Goal: Information Seeking & Learning: Learn about a topic

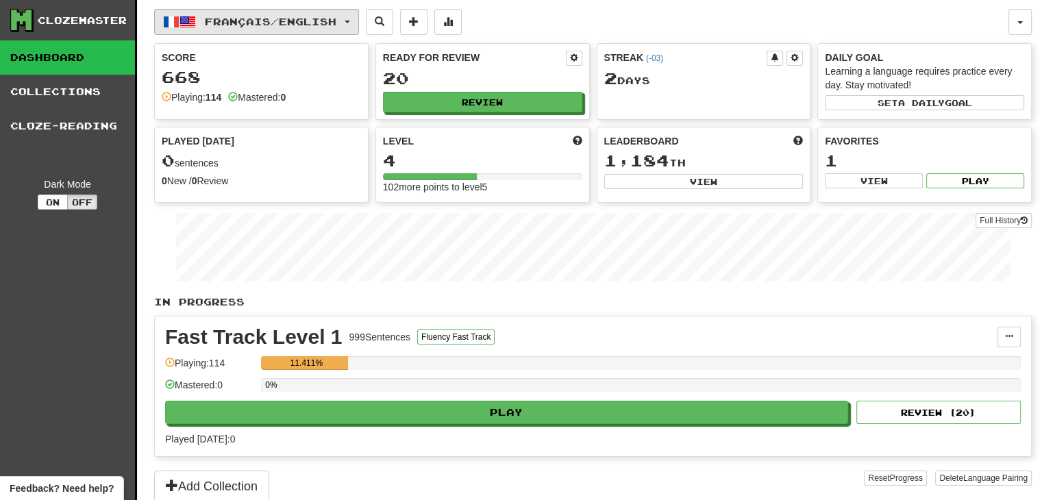
click at [283, 14] on button "Français / English" at bounding box center [256, 22] width 205 height 26
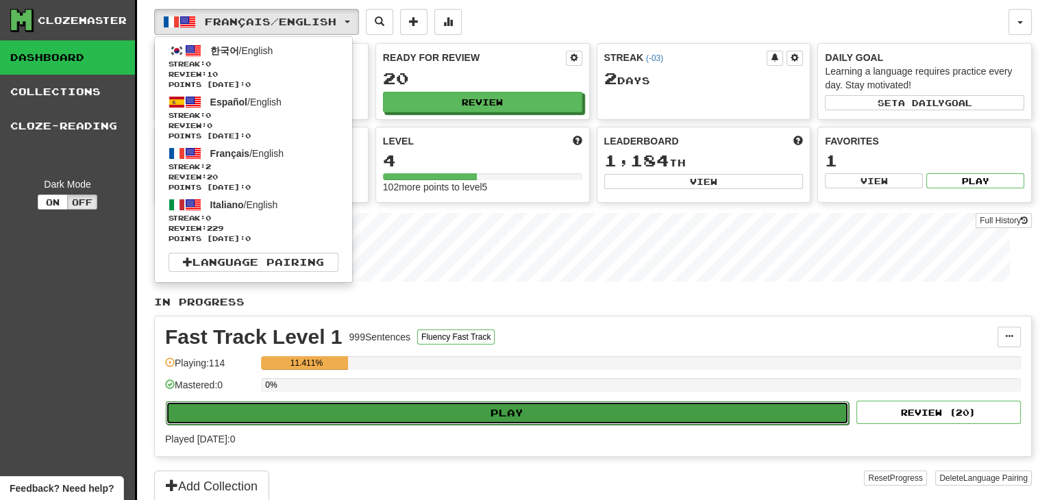
click at [464, 406] on button "Play" at bounding box center [507, 412] width 683 height 23
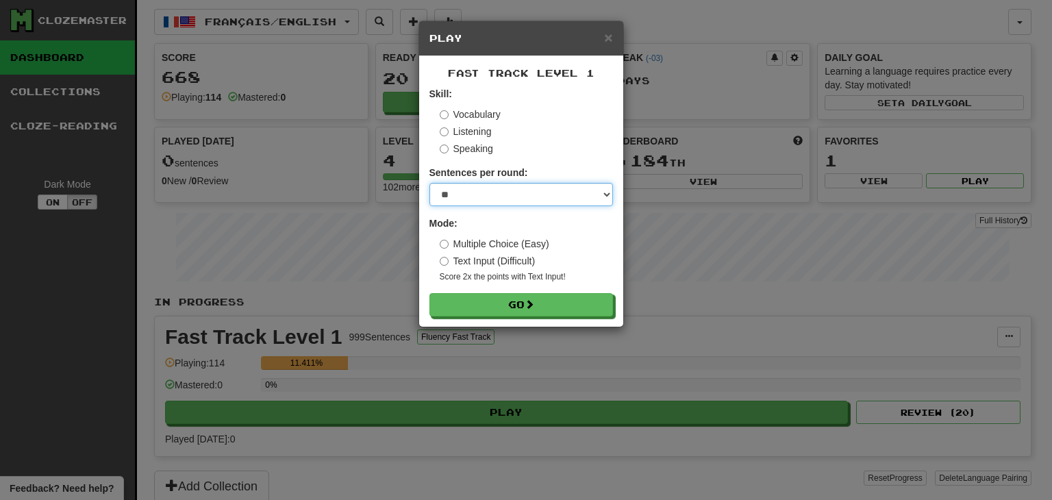
click at [493, 196] on select "* ** ** ** ** ** *** ********" at bounding box center [521, 194] width 184 height 23
select select "**"
click at [429, 183] on select "* ** ** ** ** ** *** ********" at bounding box center [521, 194] width 184 height 23
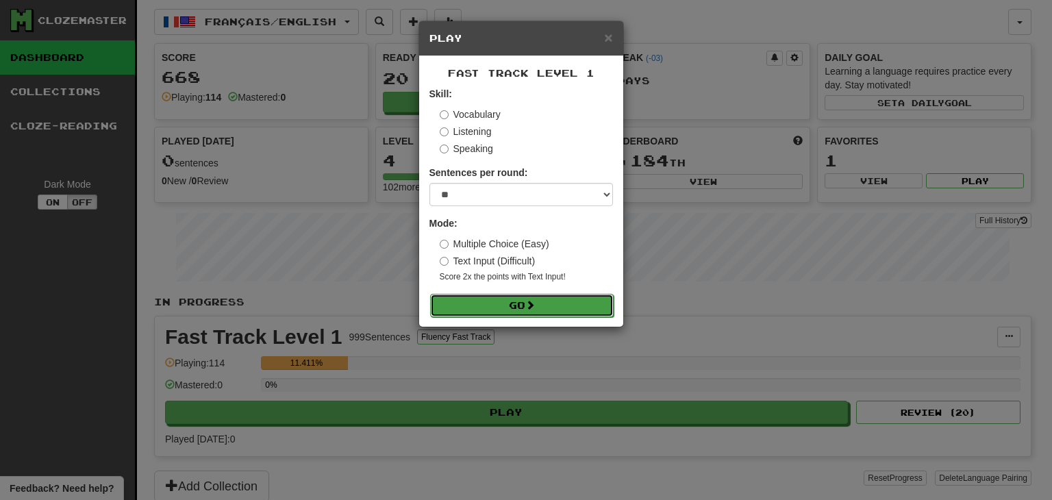
click at [476, 295] on button "Go" at bounding box center [522, 305] width 184 height 23
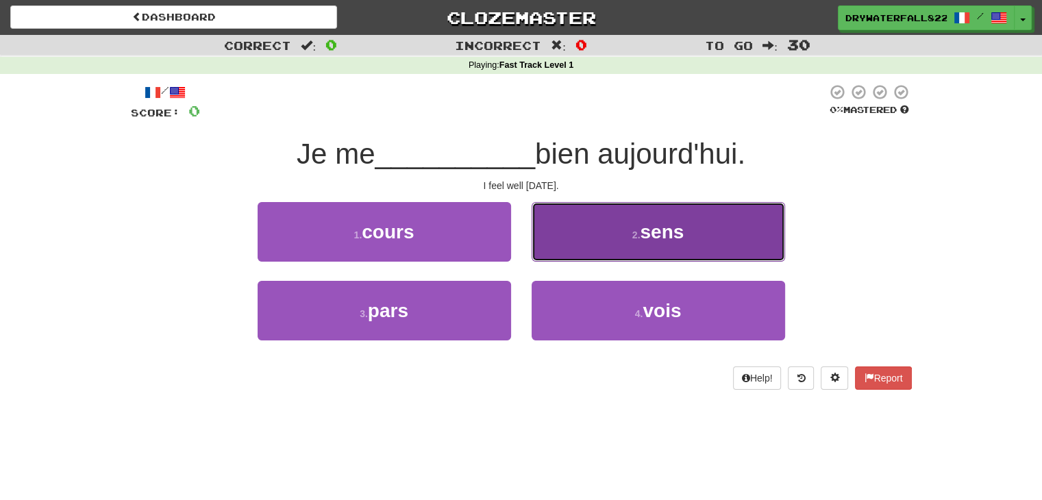
click at [593, 222] on button "2 . sens" at bounding box center [658, 232] width 253 height 60
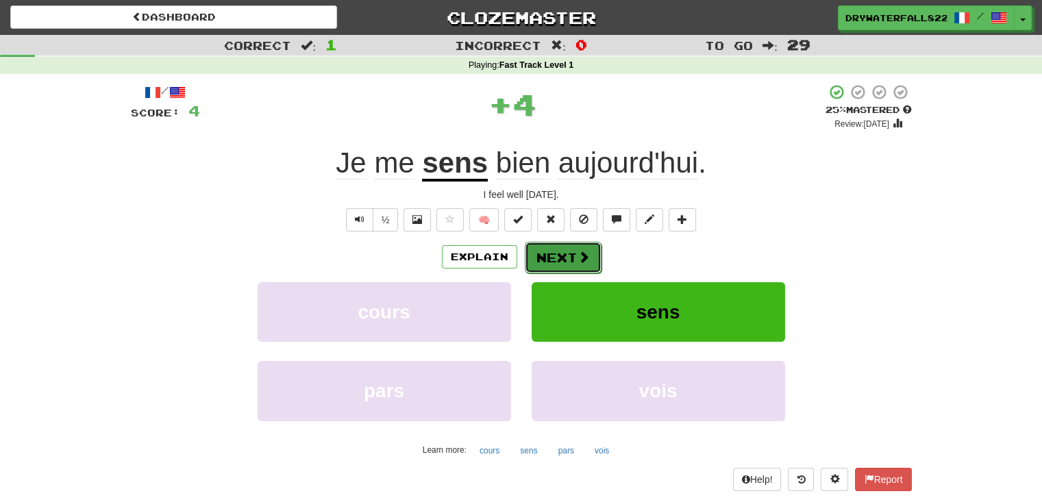
click at [553, 252] on button "Next" at bounding box center [563, 258] width 77 height 32
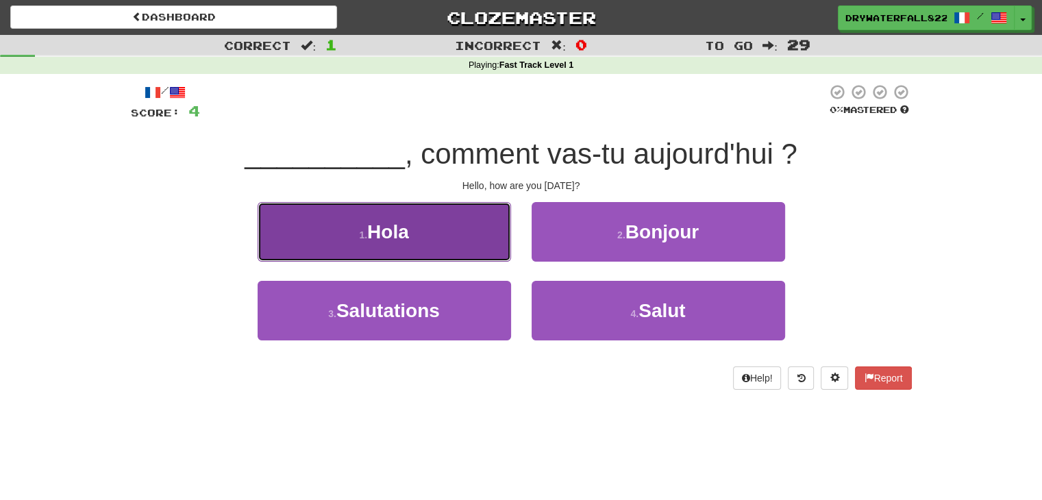
click at [485, 251] on button "1 . Hola" at bounding box center [384, 232] width 253 height 60
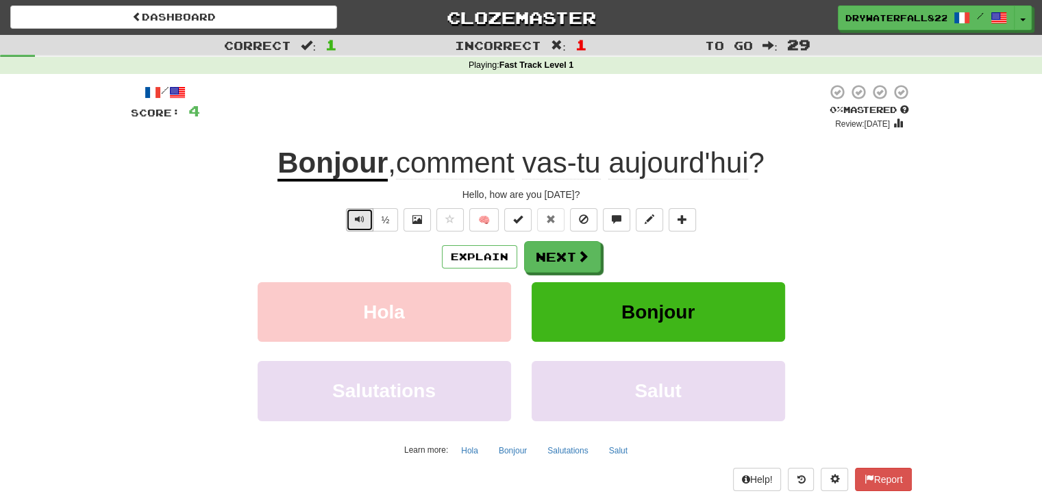
click at [364, 216] on span "Text-to-speech controls" at bounding box center [360, 219] width 10 height 10
click at [583, 261] on span at bounding box center [583, 257] width 12 height 12
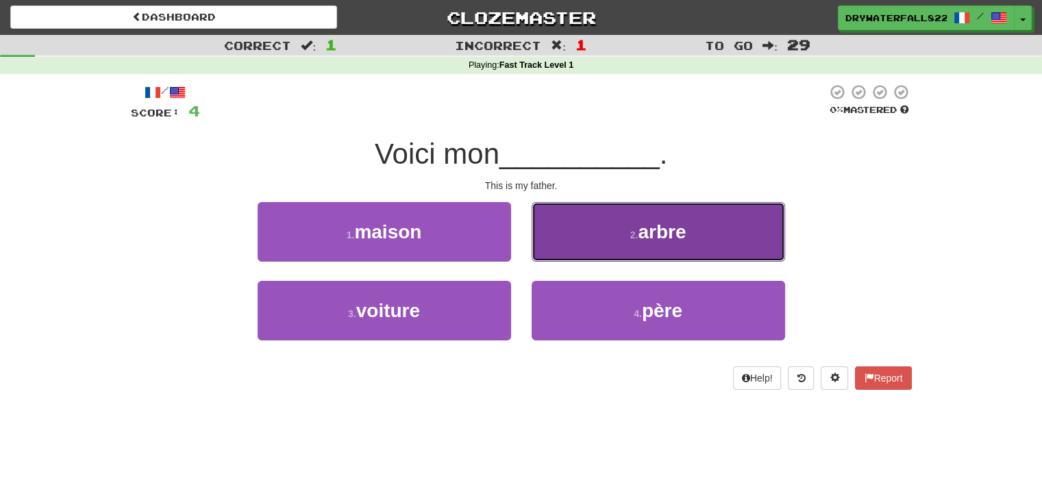
click at [642, 241] on span "arbre" at bounding box center [662, 231] width 48 height 21
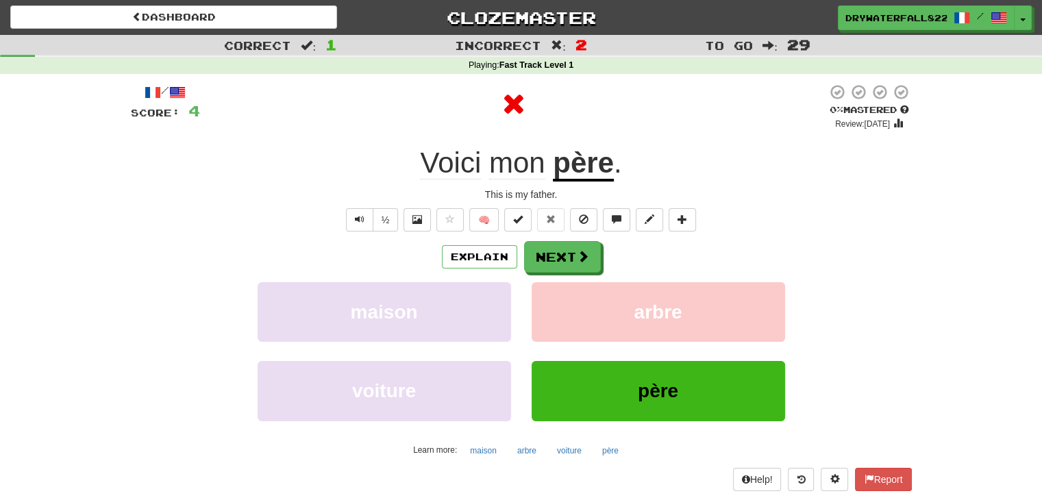
click at [588, 175] on u "père" at bounding box center [583, 164] width 61 height 35
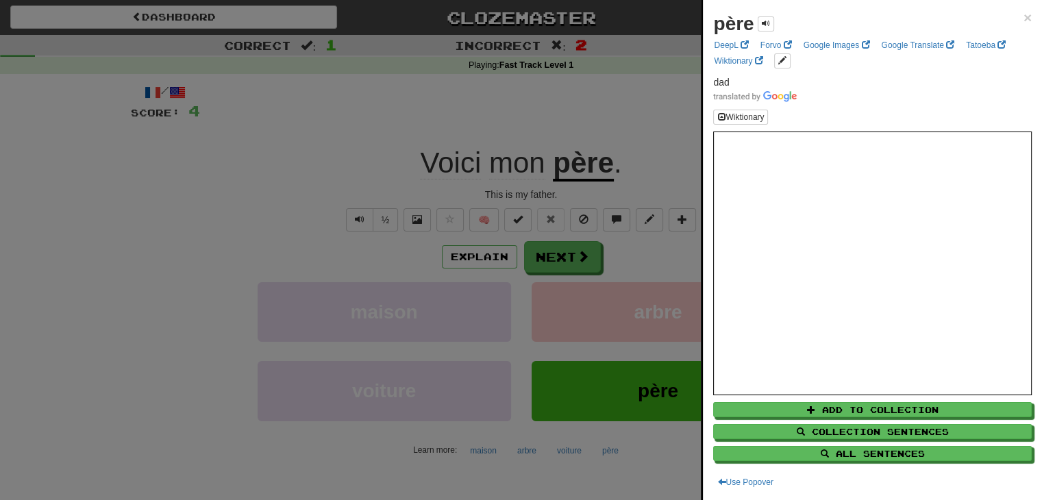
click at [646, 117] on div at bounding box center [521, 250] width 1042 height 500
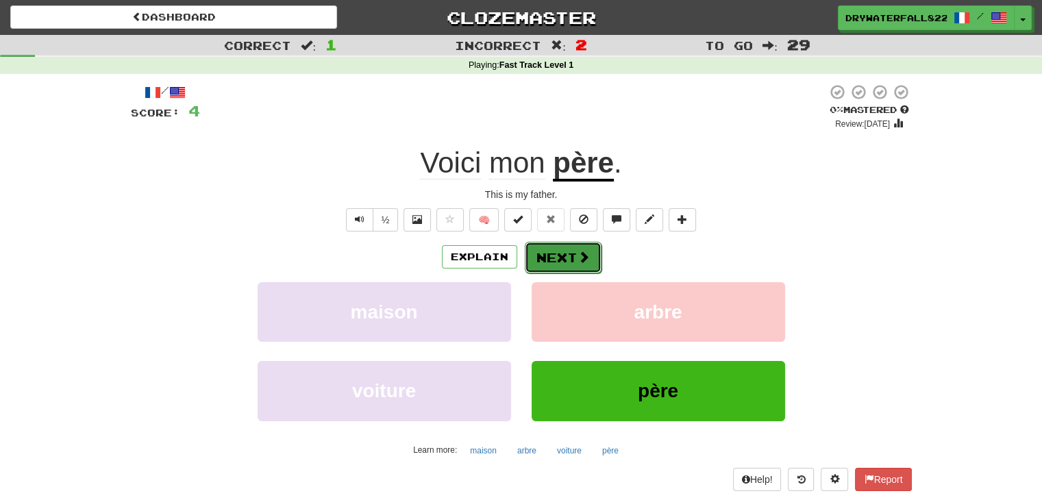
click at [586, 251] on span at bounding box center [583, 257] width 12 height 12
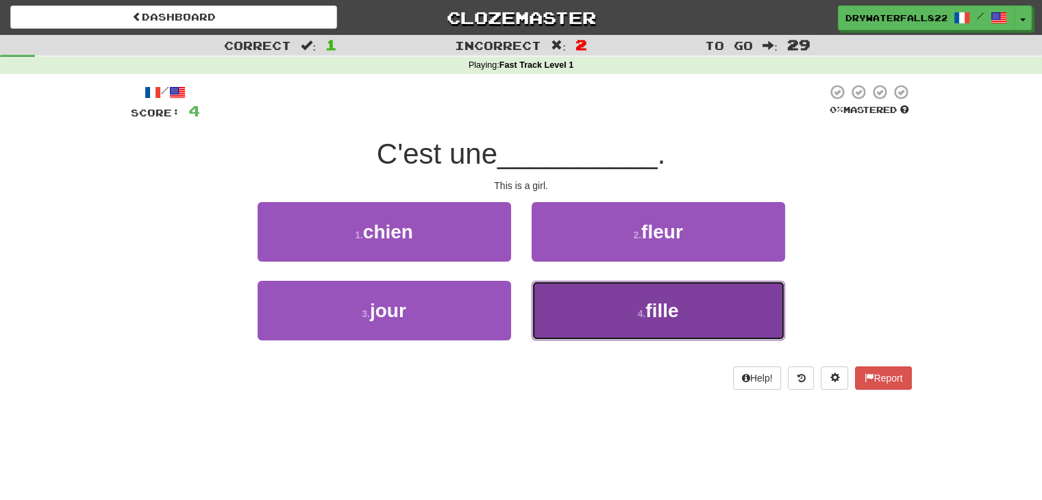
click at [622, 327] on button "4 . fille" at bounding box center [658, 311] width 253 height 60
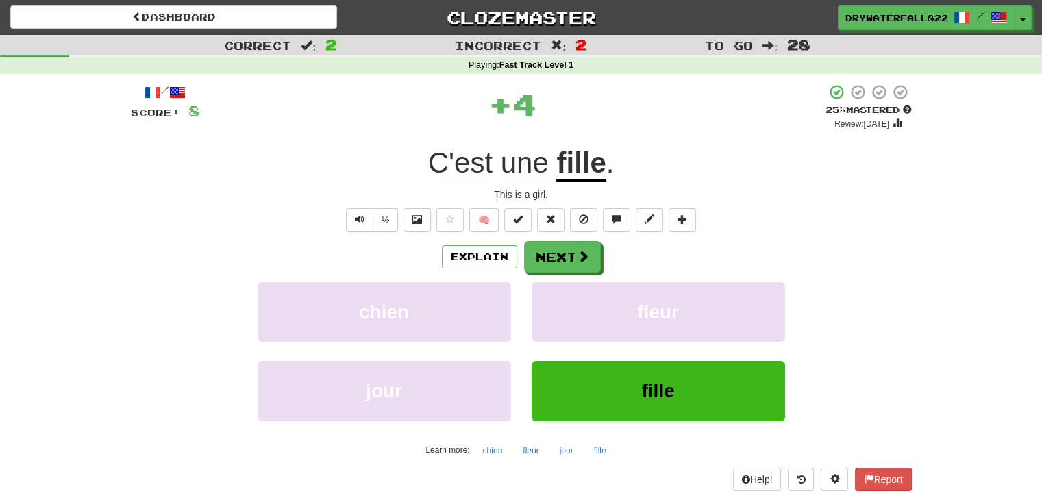
click at [470, 163] on span "C'est" at bounding box center [460, 163] width 64 height 33
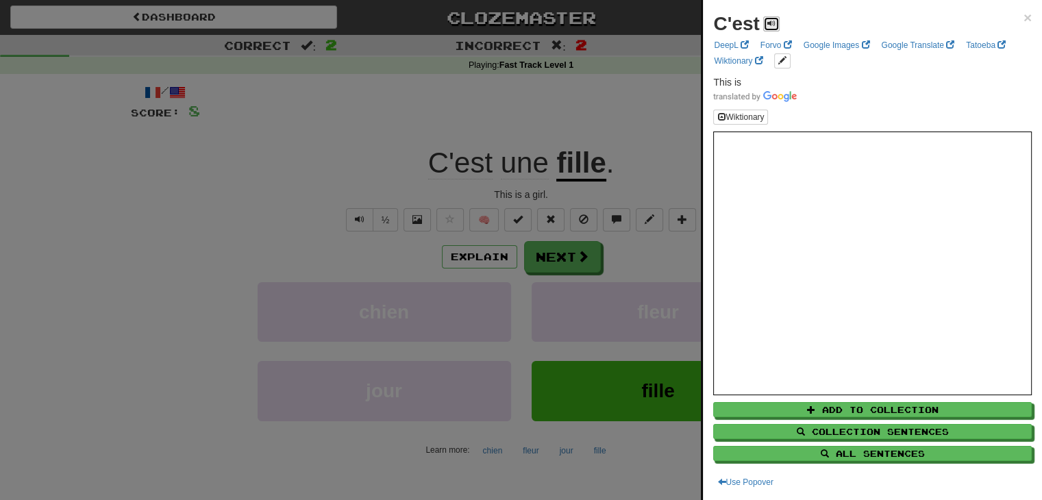
click at [775, 18] on button at bounding box center [771, 23] width 16 height 15
click at [579, 99] on div at bounding box center [521, 250] width 1042 height 500
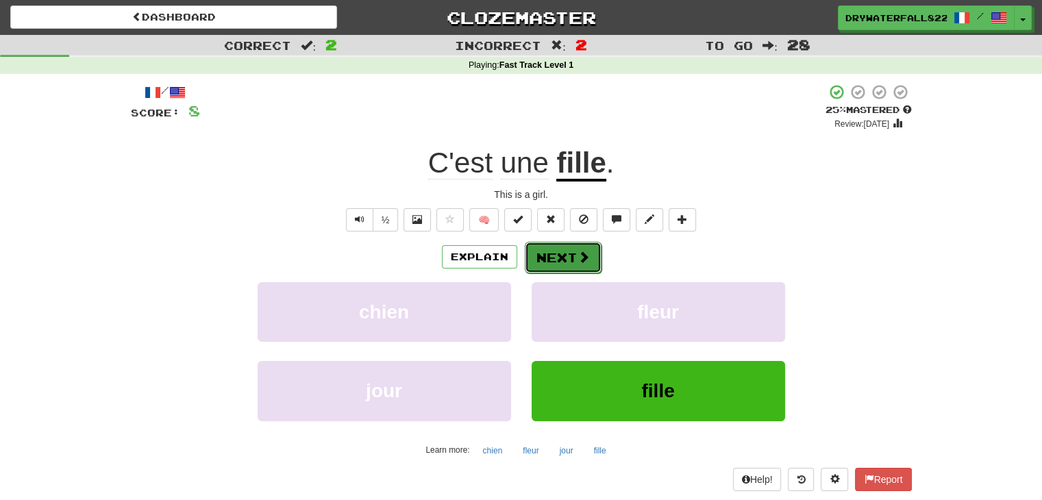
click at [553, 245] on button "Next" at bounding box center [563, 258] width 77 height 32
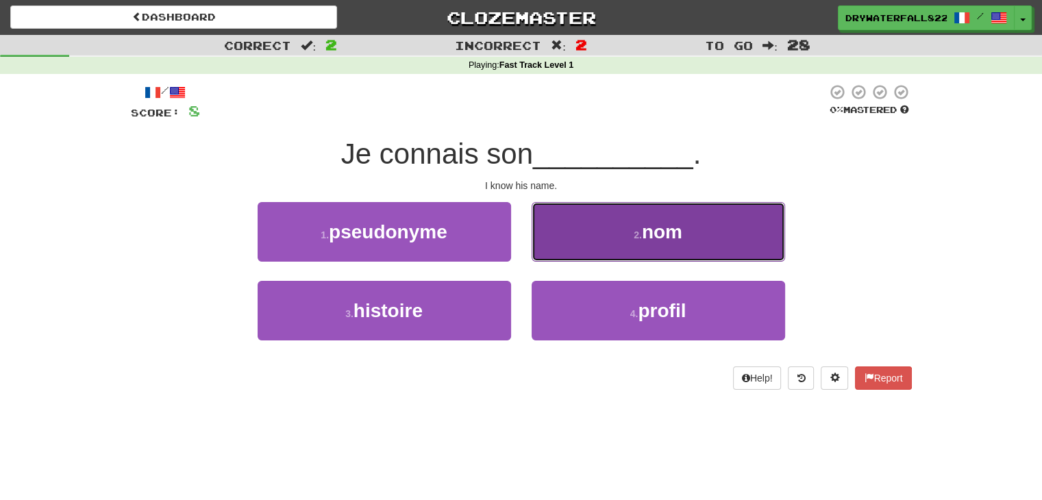
click at [596, 247] on button "2 . nom" at bounding box center [658, 232] width 253 height 60
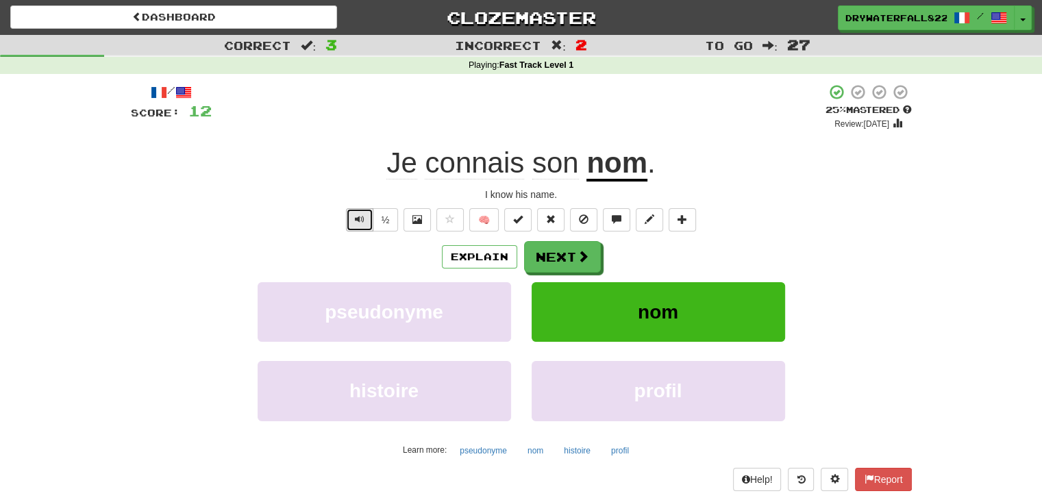
click at [370, 223] on button "Text-to-speech controls" at bounding box center [359, 219] width 27 height 23
click at [550, 249] on button "Next" at bounding box center [563, 258] width 77 height 32
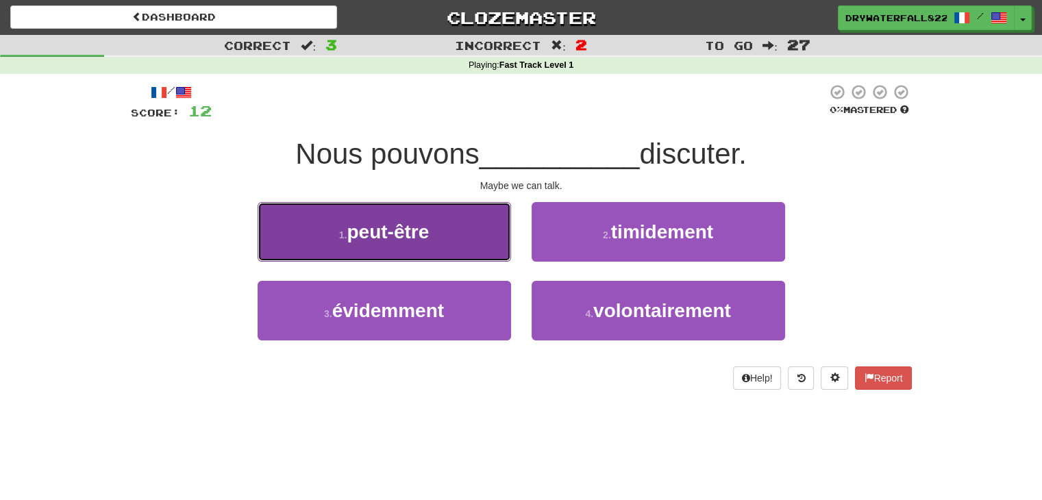
click at [410, 224] on span "peut-être" at bounding box center [388, 231] width 82 height 21
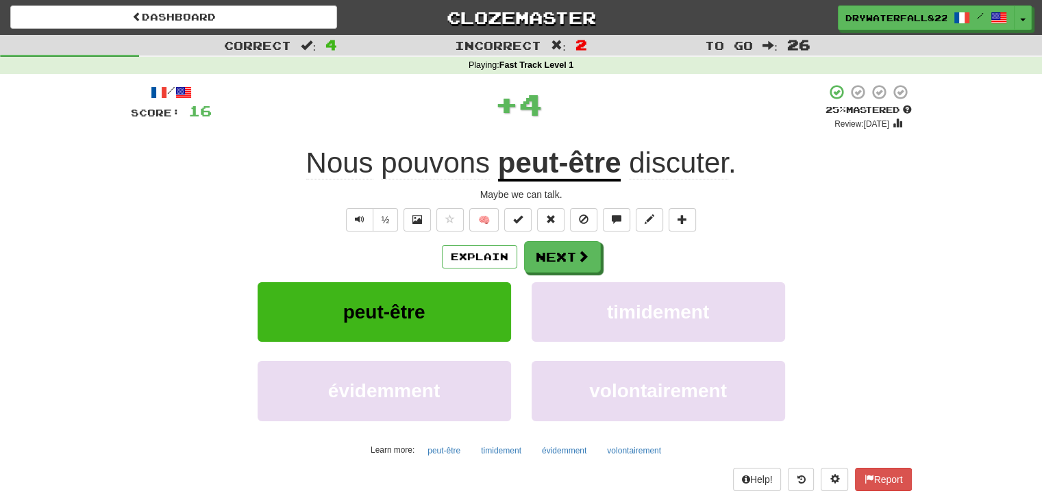
click at [519, 179] on u "peut-être" at bounding box center [559, 164] width 123 height 35
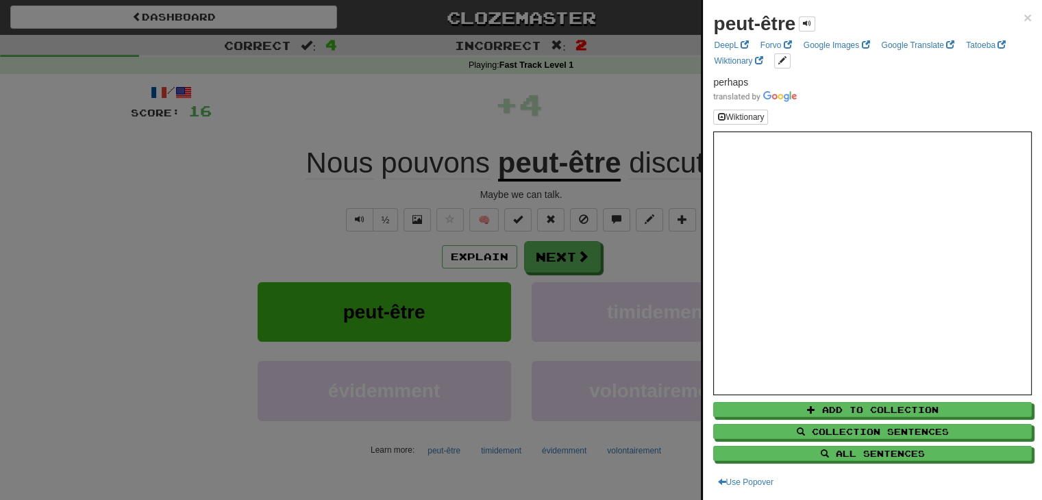
click at [630, 116] on div at bounding box center [521, 250] width 1042 height 500
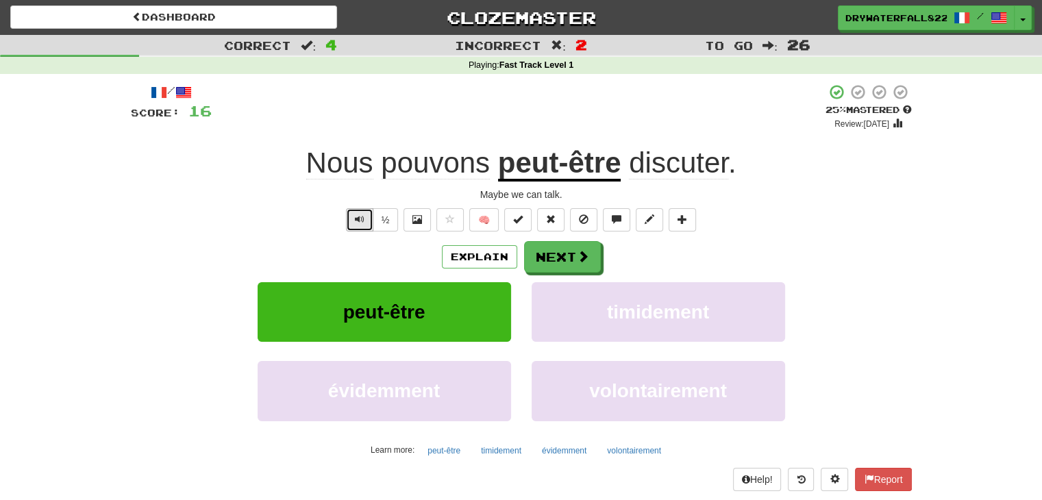
click at [359, 221] on span "Text-to-speech controls" at bounding box center [360, 219] width 10 height 10
click at [540, 173] on u "peut-être" at bounding box center [559, 164] width 123 height 35
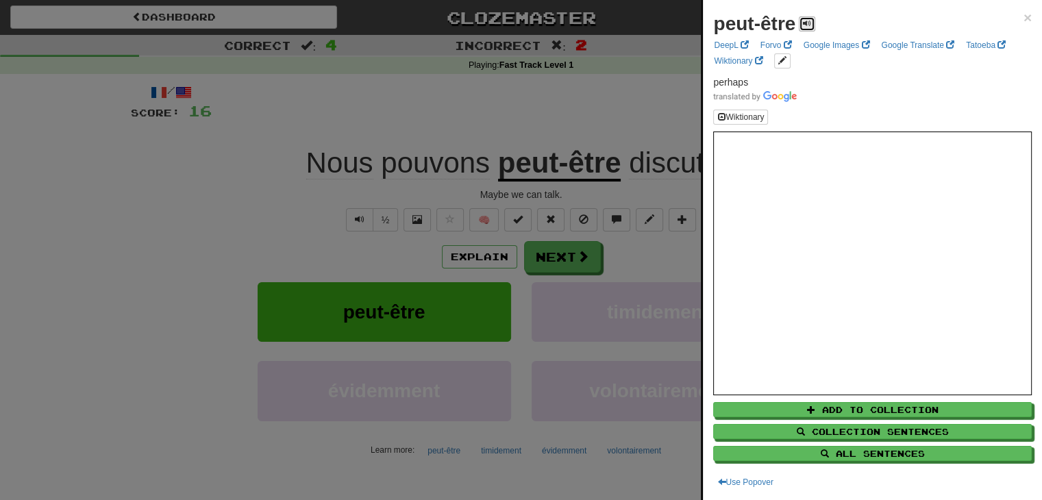
click at [806, 26] on span at bounding box center [807, 23] width 8 height 8
click at [810, 16] on button at bounding box center [807, 23] width 16 height 15
click at [641, 73] on div at bounding box center [521, 250] width 1042 height 500
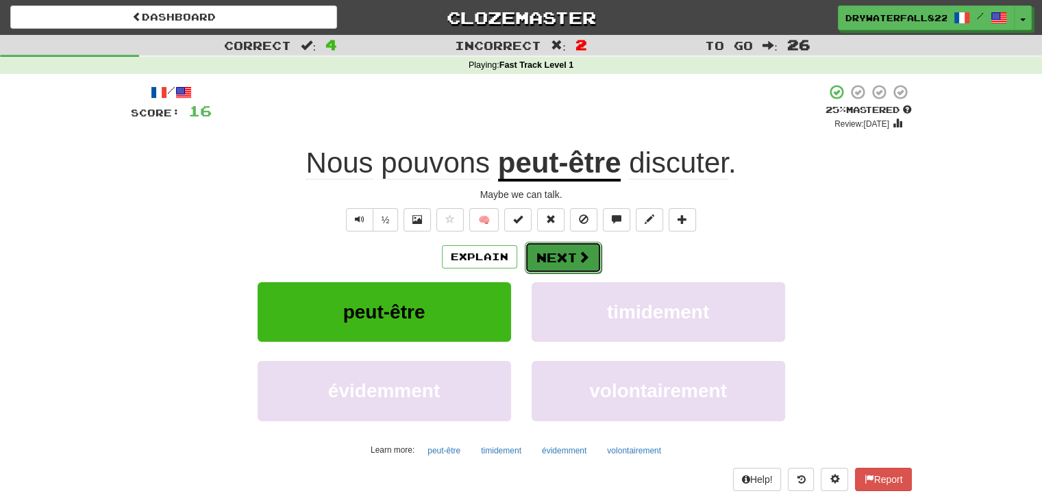
click at [559, 247] on button "Next" at bounding box center [563, 258] width 77 height 32
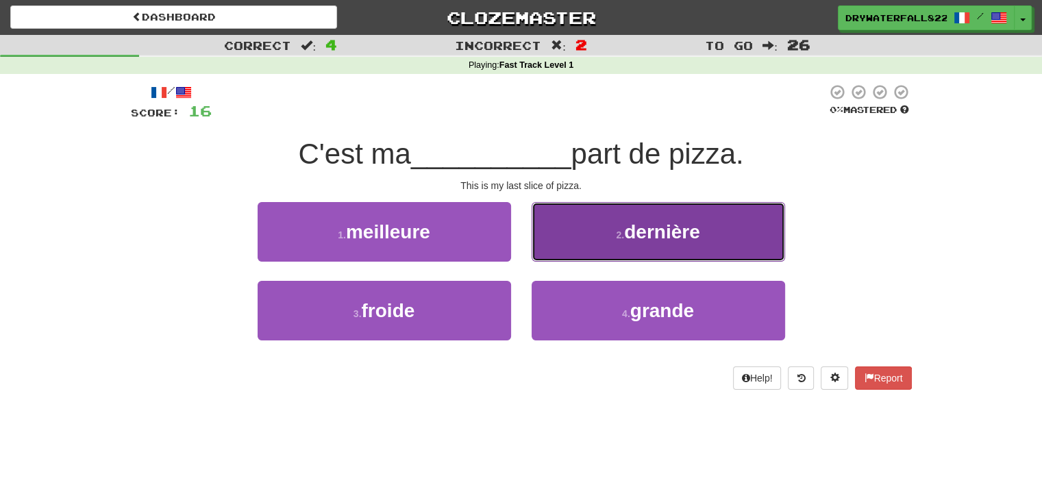
click at [612, 232] on button "2 . dernière" at bounding box center [658, 232] width 253 height 60
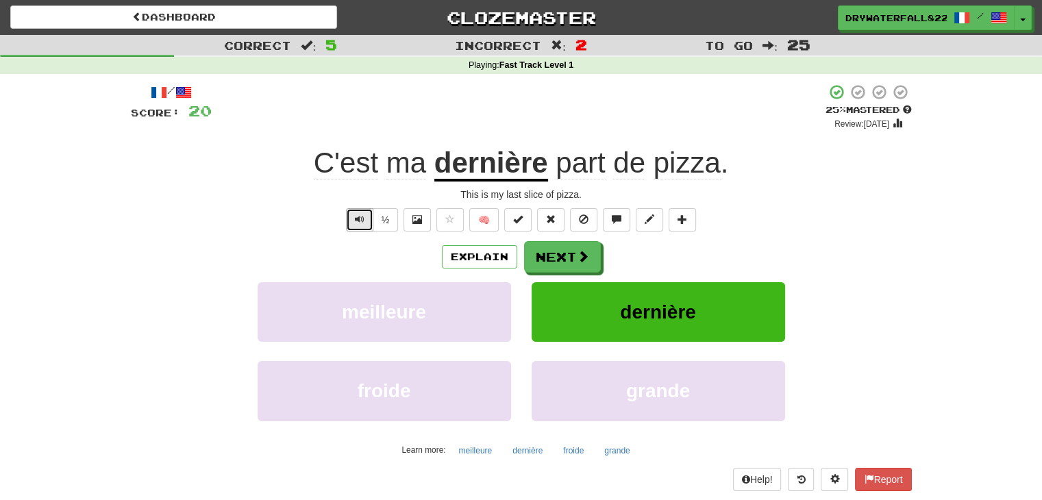
click at [360, 220] on span "Text-to-speech controls" at bounding box center [360, 219] width 10 height 10
click at [548, 266] on button "Next" at bounding box center [563, 258] width 77 height 32
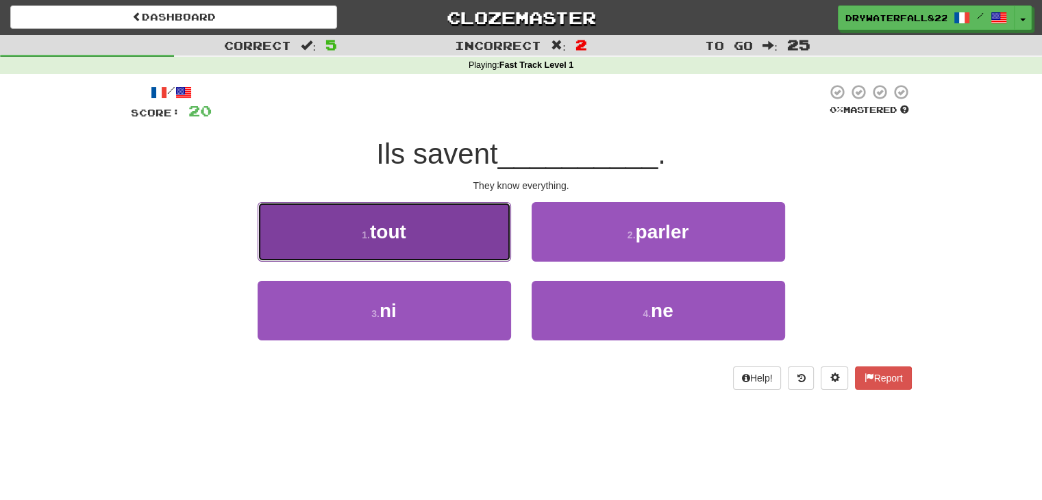
click at [432, 248] on button "1 . tout" at bounding box center [384, 232] width 253 height 60
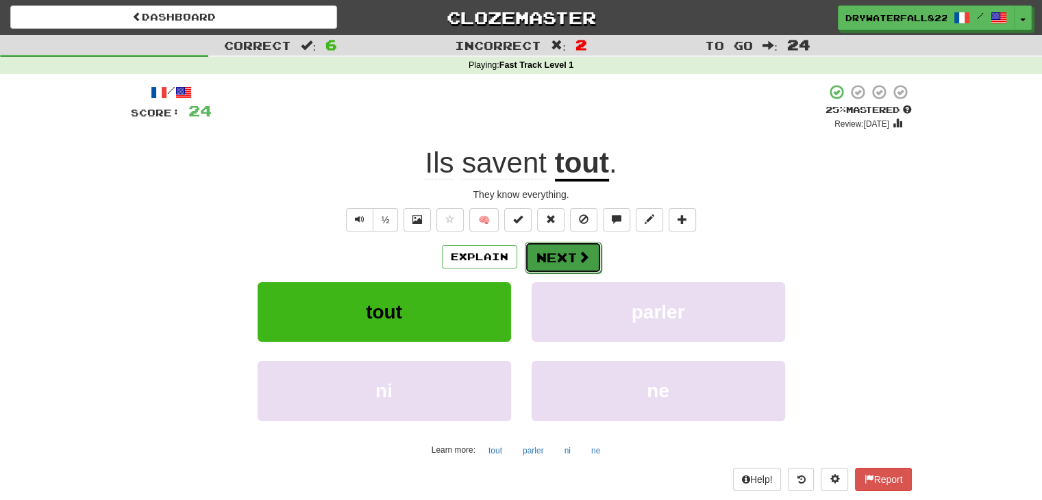
click at [557, 266] on button "Next" at bounding box center [563, 258] width 77 height 32
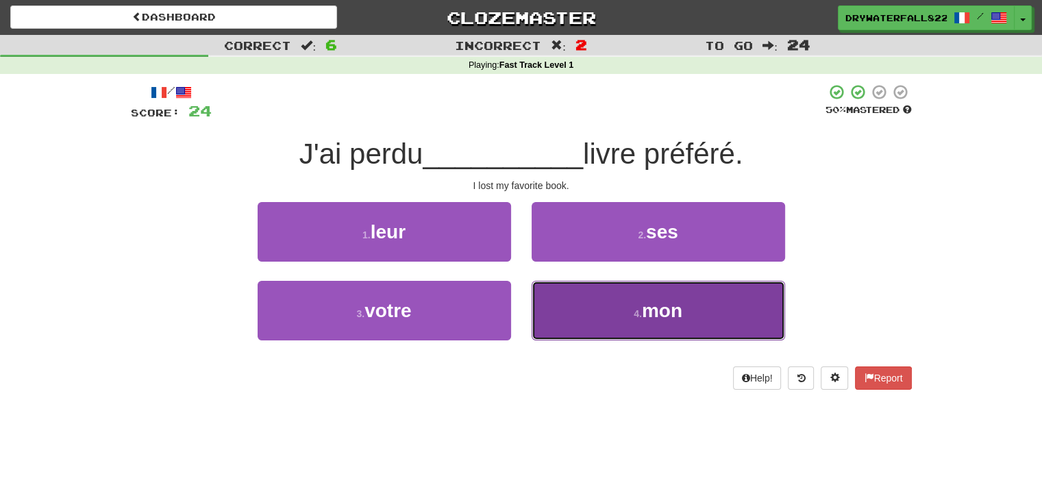
click at [595, 326] on button "4 . mon" at bounding box center [658, 311] width 253 height 60
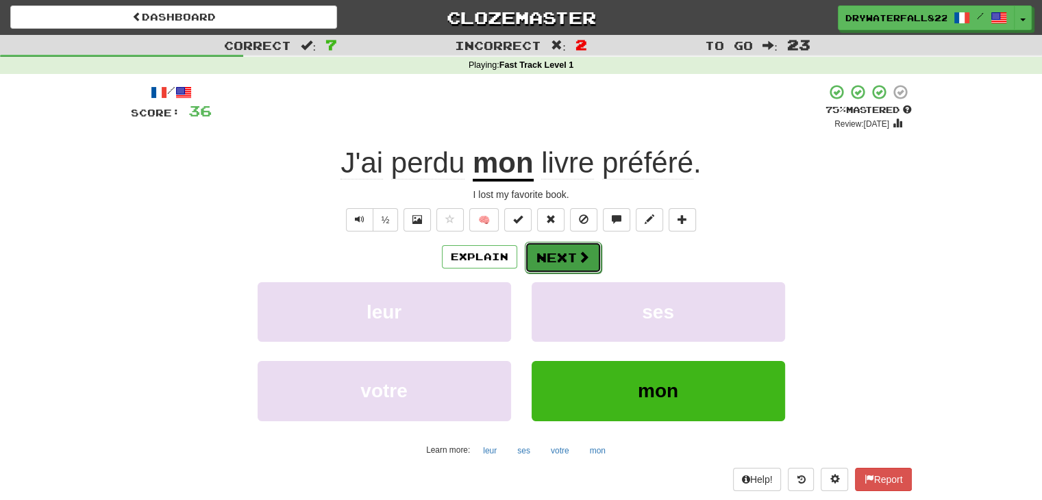
click at [569, 262] on button "Next" at bounding box center [563, 258] width 77 height 32
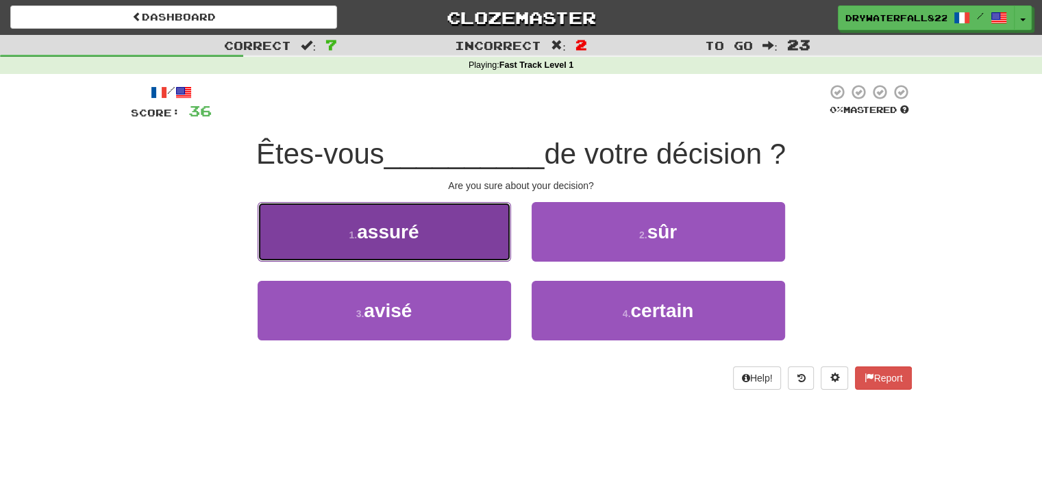
click at [436, 236] on button "1 . assuré" at bounding box center [384, 232] width 253 height 60
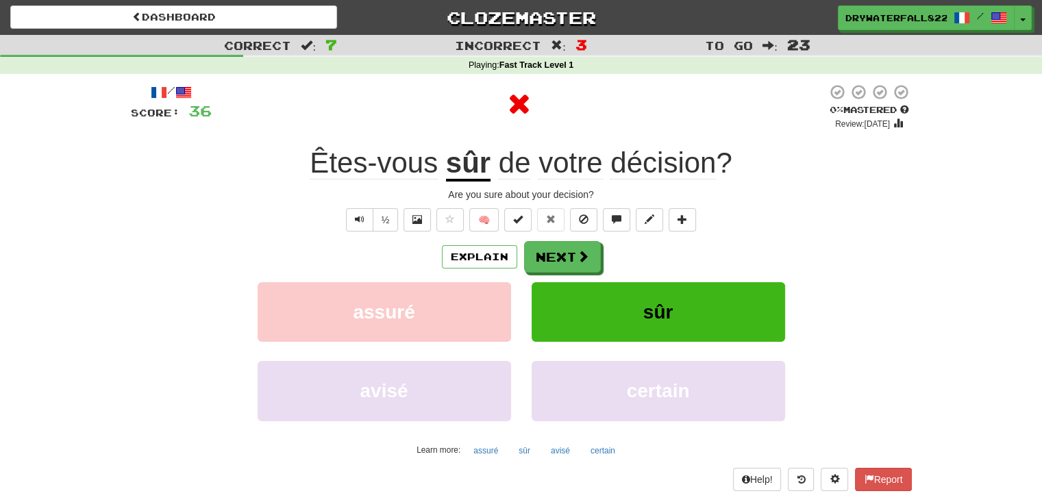
click at [463, 174] on u "sûr" at bounding box center [468, 164] width 45 height 35
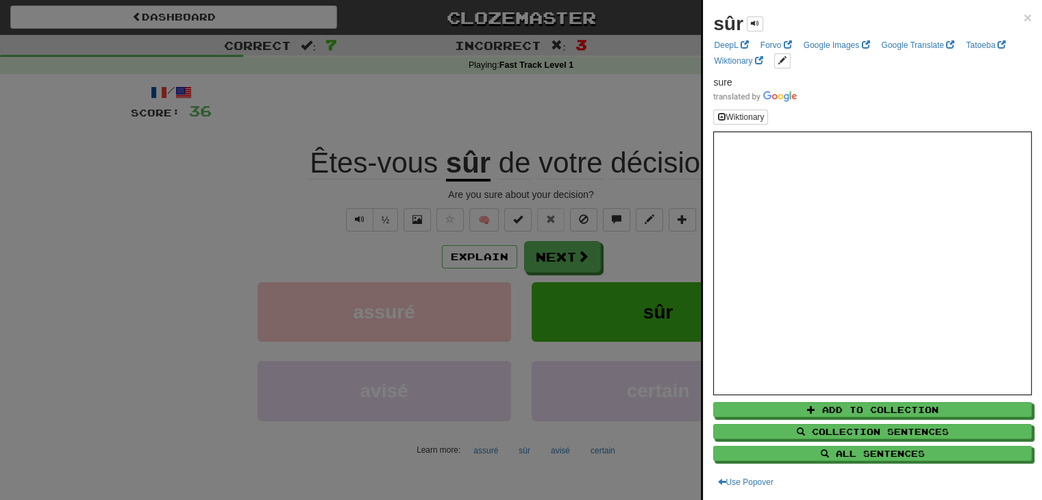
click at [604, 125] on div at bounding box center [521, 250] width 1042 height 500
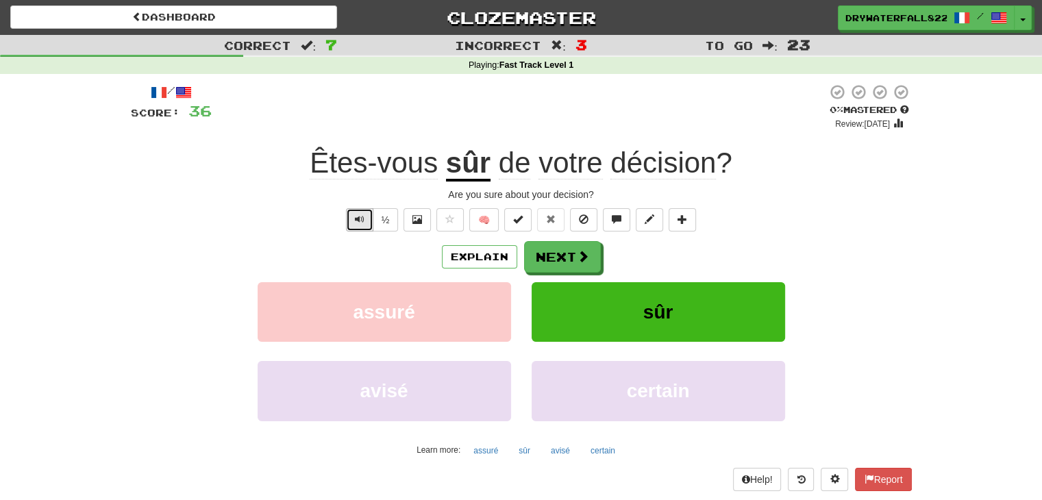
click at [366, 223] on button "Text-to-speech controls" at bounding box center [359, 219] width 27 height 23
click at [573, 255] on button "Next" at bounding box center [563, 258] width 77 height 32
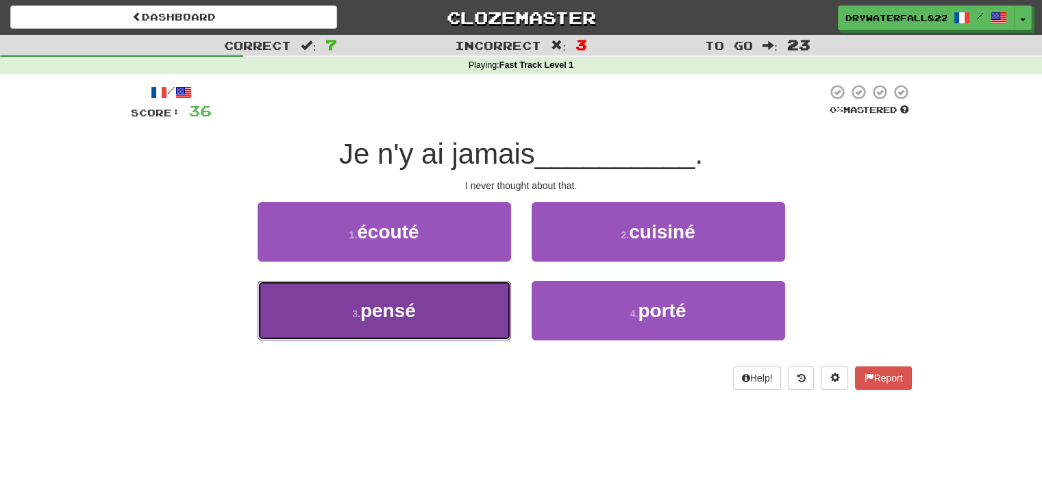
click at [454, 319] on button "3 . pensé" at bounding box center [384, 311] width 253 height 60
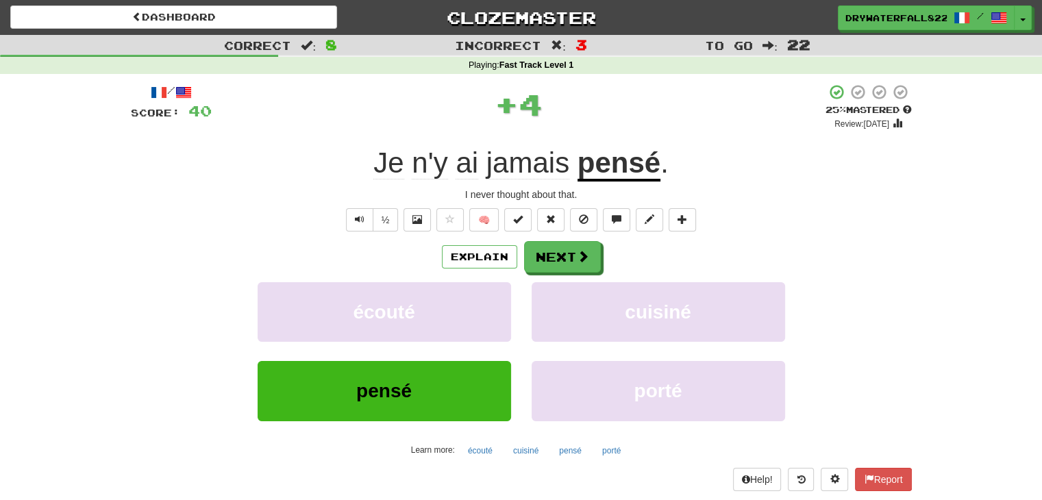
click at [433, 162] on span "n'y" at bounding box center [430, 163] width 36 height 33
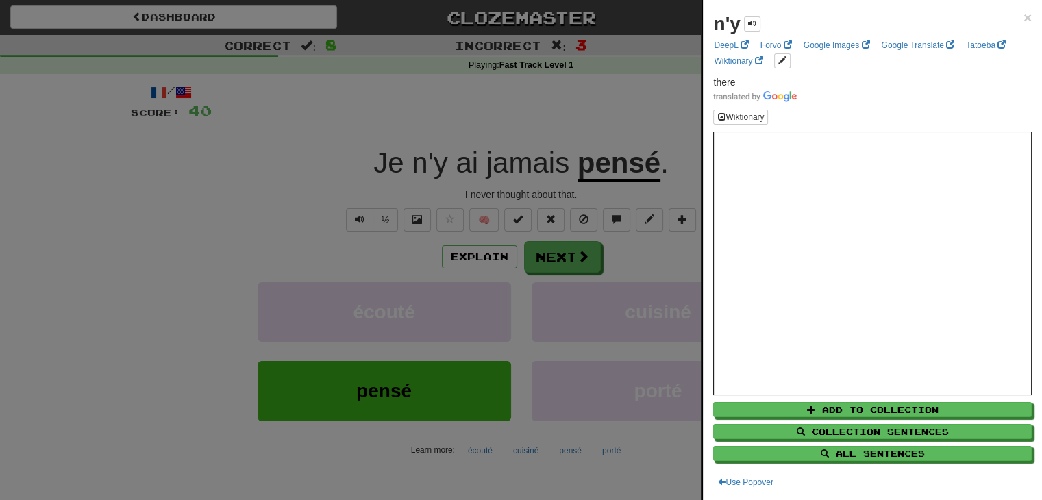
click at [524, 113] on div at bounding box center [521, 250] width 1042 height 500
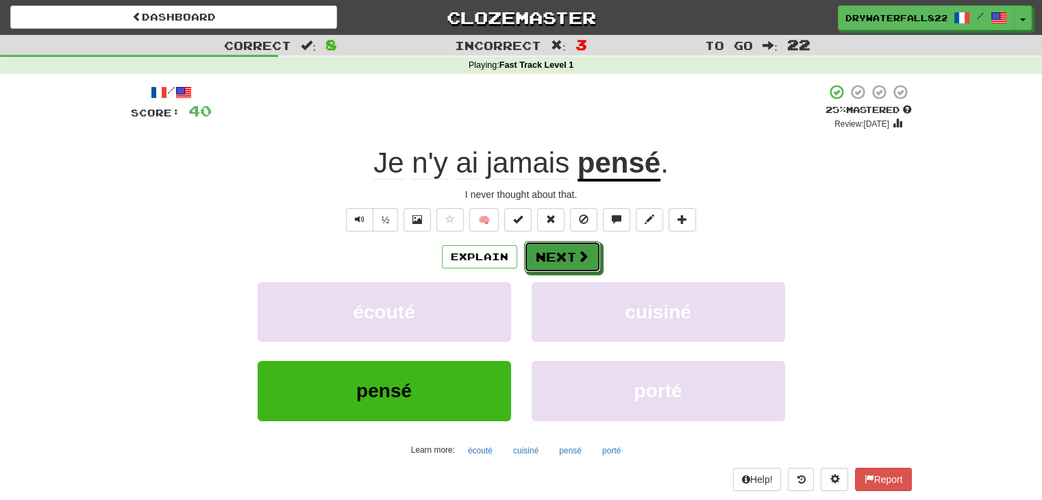
click at [554, 266] on button "Next" at bounding box center [562, 257] width 77 height 32
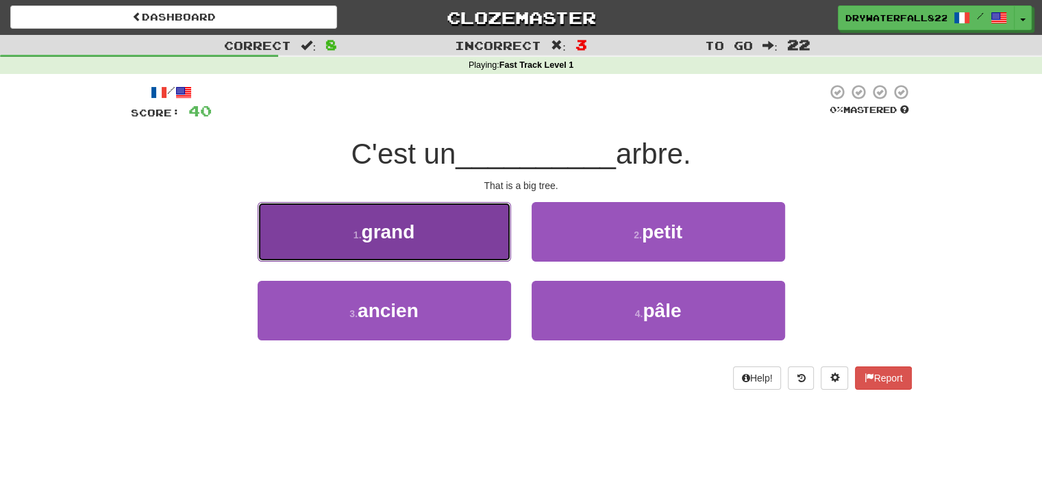
click at [444, 247] on button "1 . grand" at bounding box center [384, 232] width 253 height 60
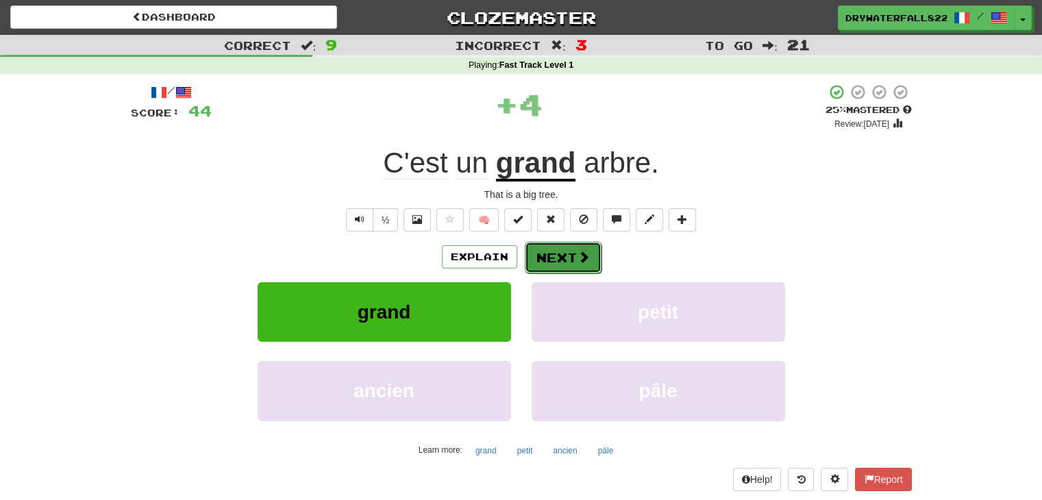
click at [554, 253] on button "Next" at bounding box center [563, 258] width 77 height 32
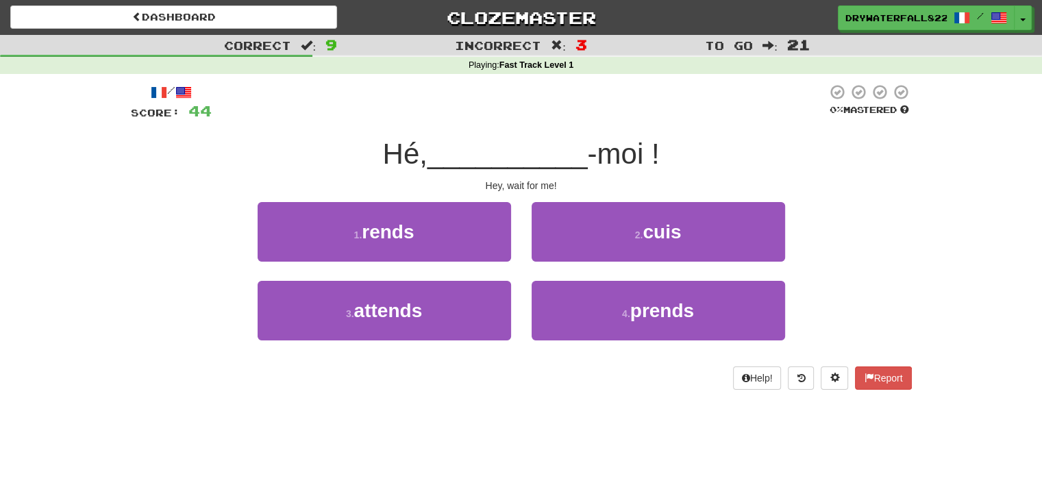
click at [462, 344] on div "3 . attends" at bounding box center [384, 320] width 274 height 79
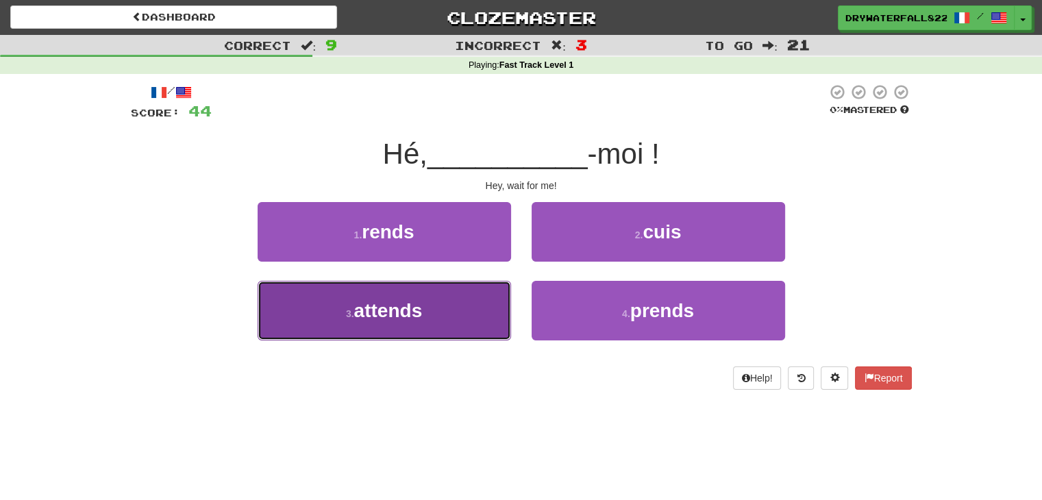
click at [456, 329] on button "3 . attends" at bounding box center [384, 311] width 253 height 60
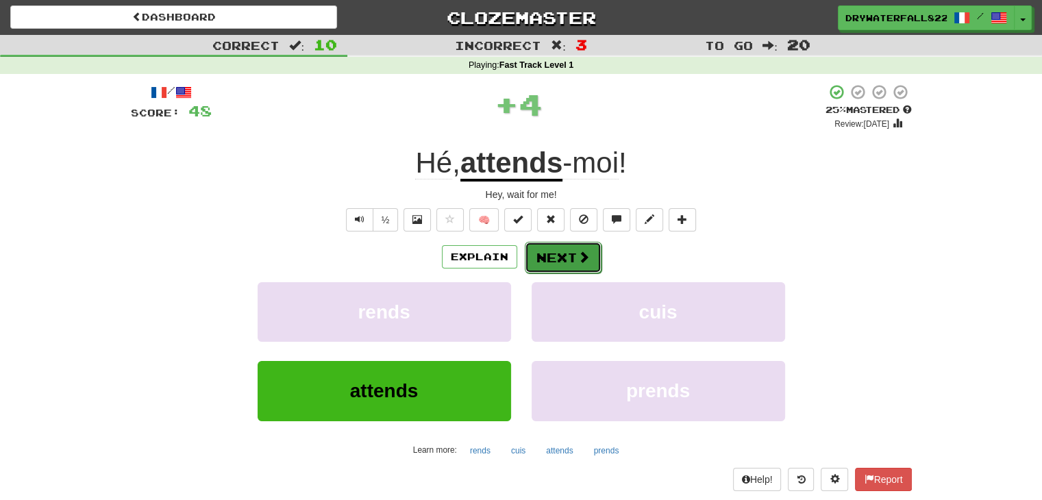
click at [564, 257] on button "Next" at bounding box center [563, 258] width 77 height 32
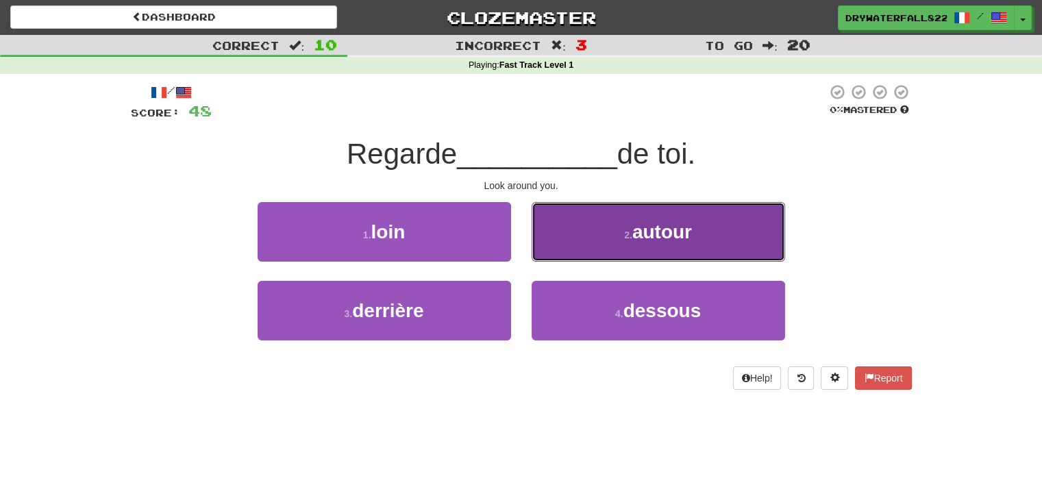
click at [647, 223] on span "autour" at bounding box center [662, 231] width 60 height 21
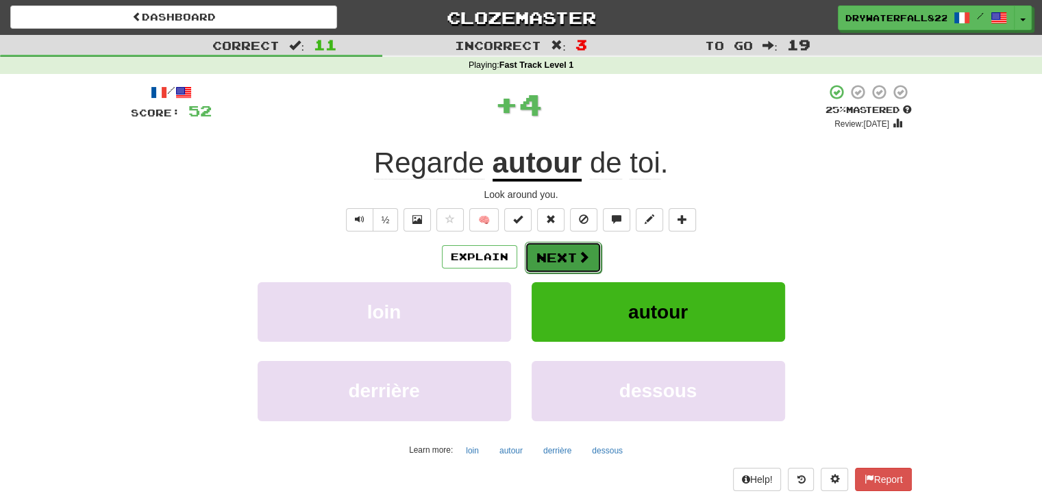
click at [555, 247] on button "Next" at bounding box center [563, 258] width 77 height 32
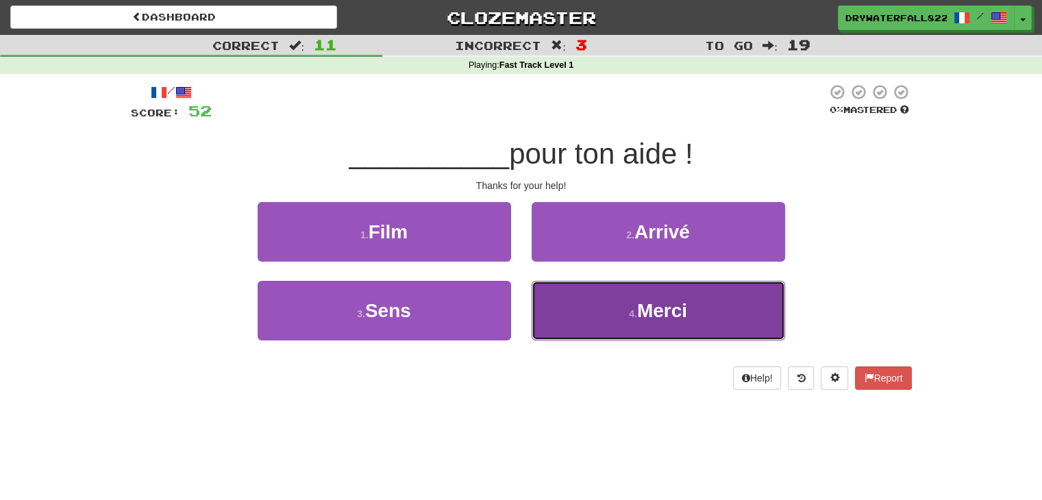
click at [590, 316] on button "4 . Merci" at bounding box center [658, 311] width 253 height 60
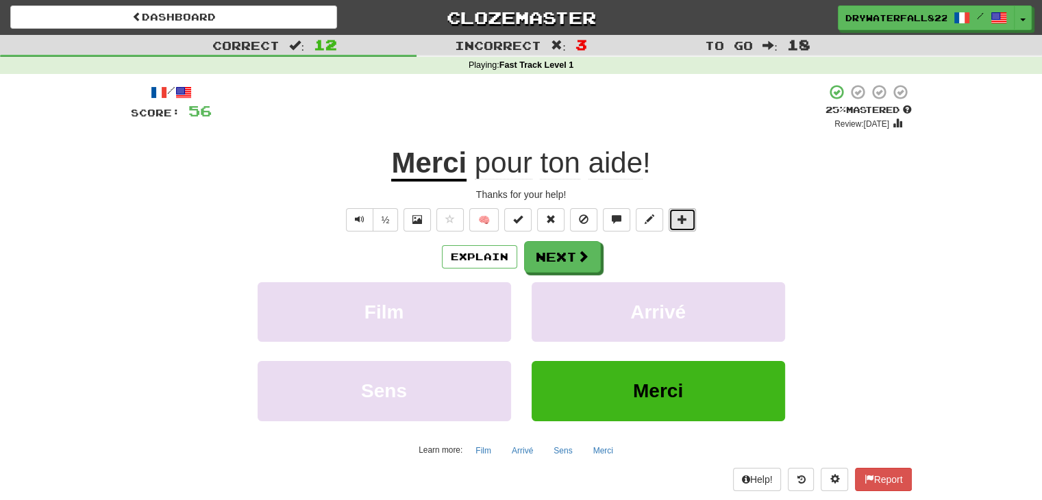
click at [682, 214] on span at bounding box center [682, 219] width 10 height 10
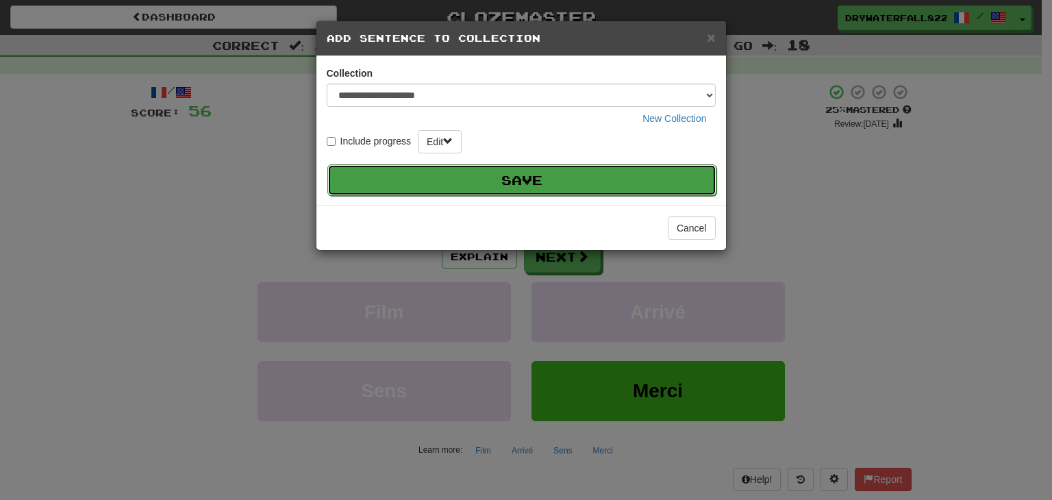
click at [516, 166] on button "Save" at bounding box center [521, 180] width 389 height 32
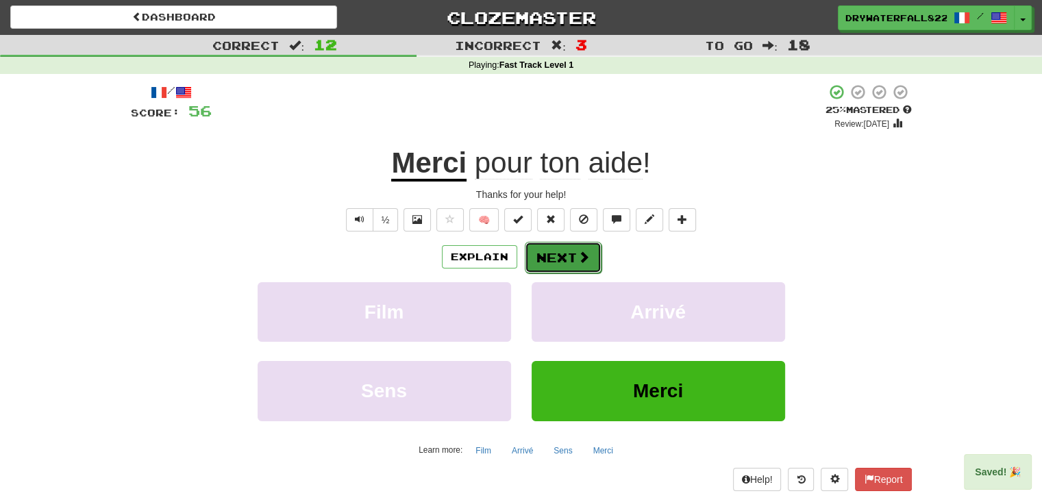
click at [540, 267] on button "Next" at bounding box center [563, 258] width 77 height 32
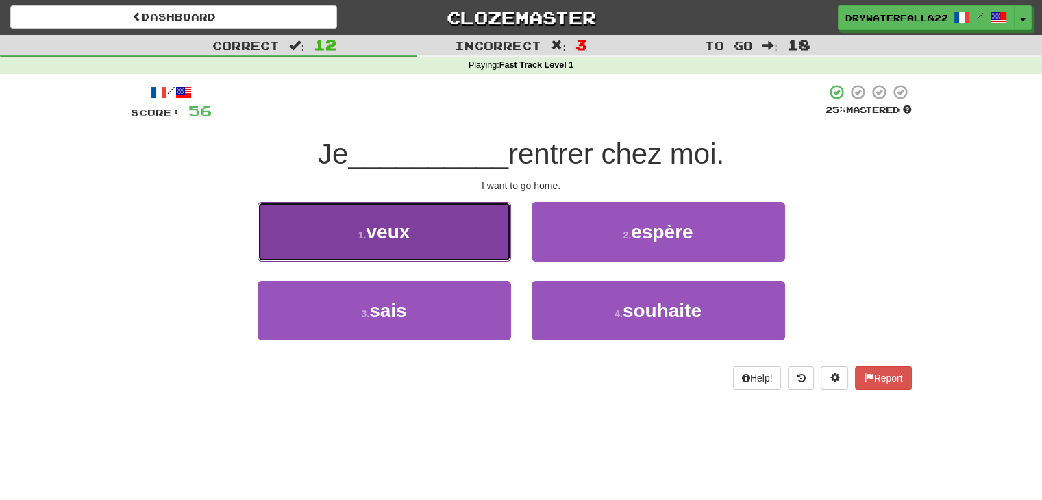
click at [486, 234] on button "1 . veux" at bounding box center [384, 232] width 253 height 60
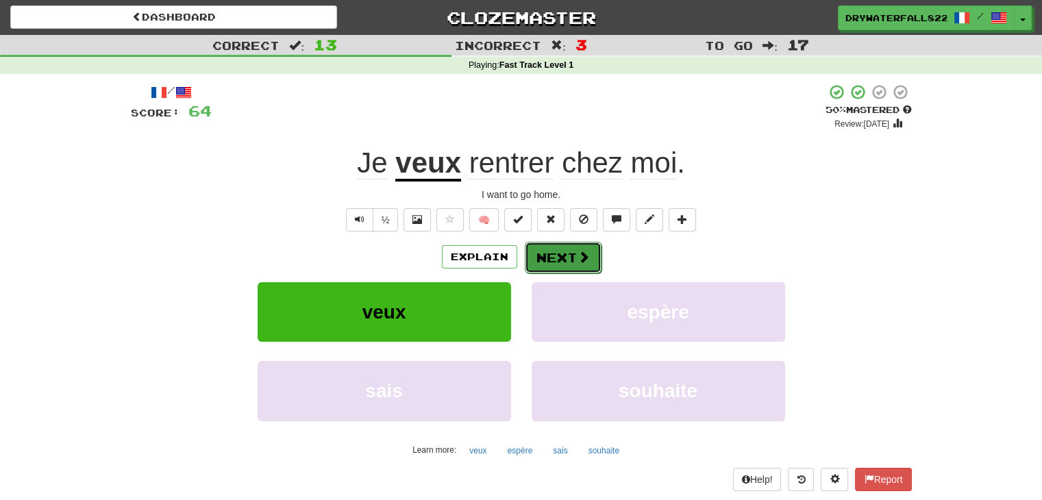
click at [595, 262] on button "Next" at bounding box center [563, 258] width 77 height 32
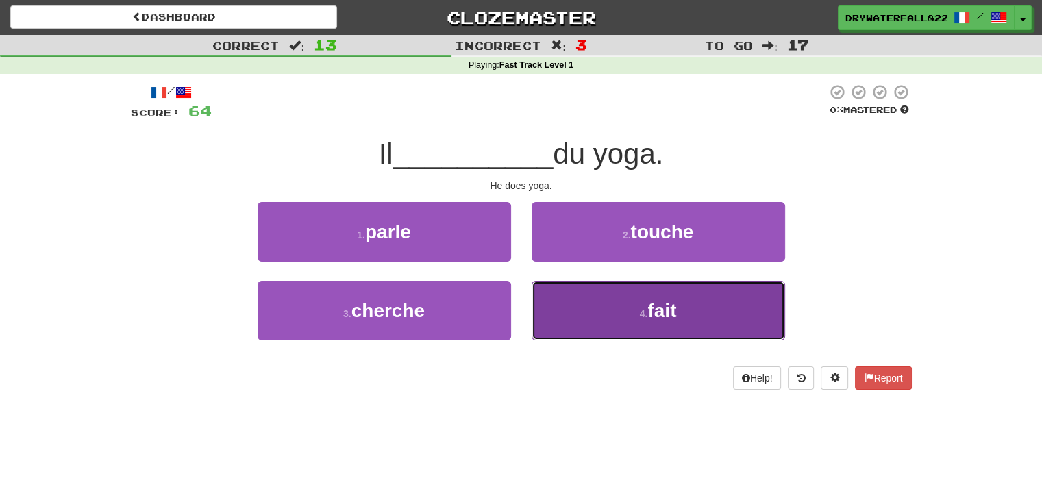
click at [617, 307] on button "4 . fait" at bounding box center [658, 311] width 253 height 60
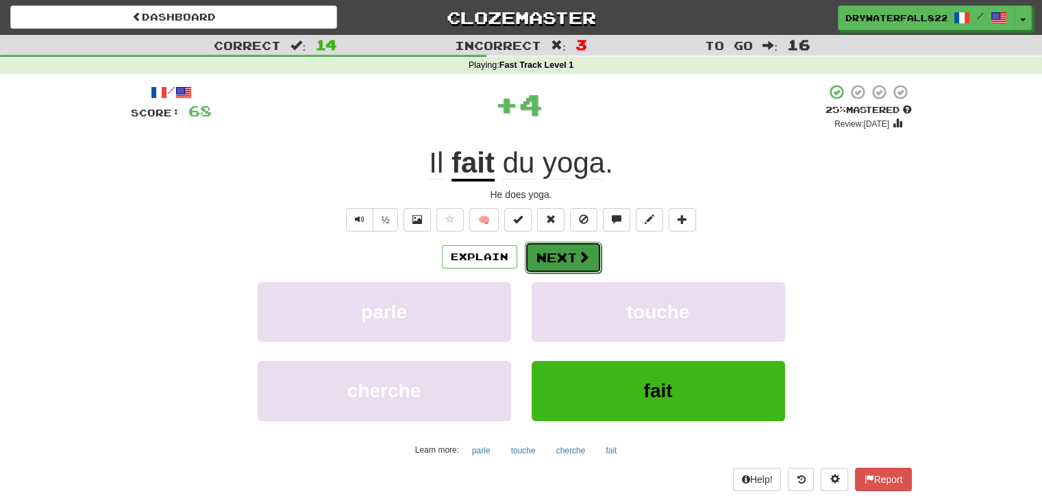
click at [549, 260] on button "Next" at bounding box center [563, 258] width 77 height 32
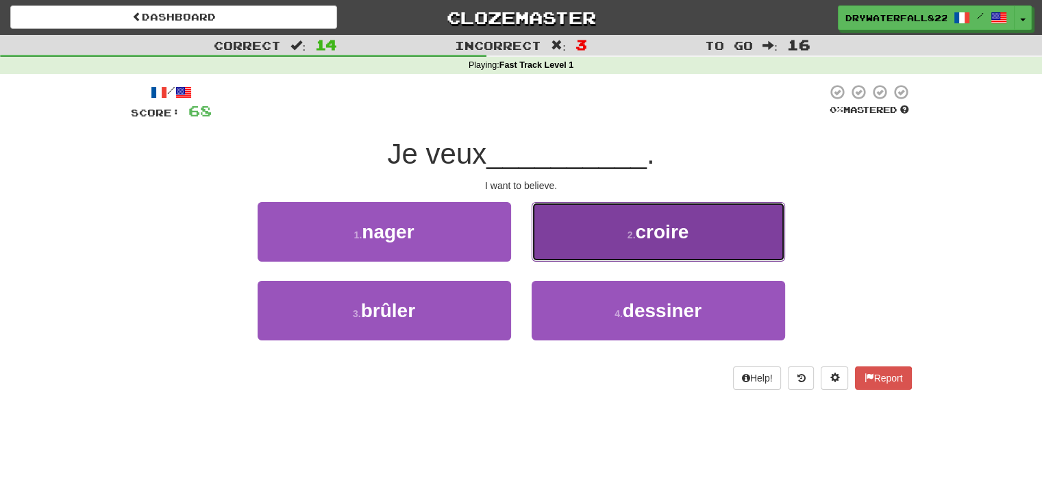
click at [588, 234] on button "2 . croire" at bounding box center [658, 232] width 253 height 60
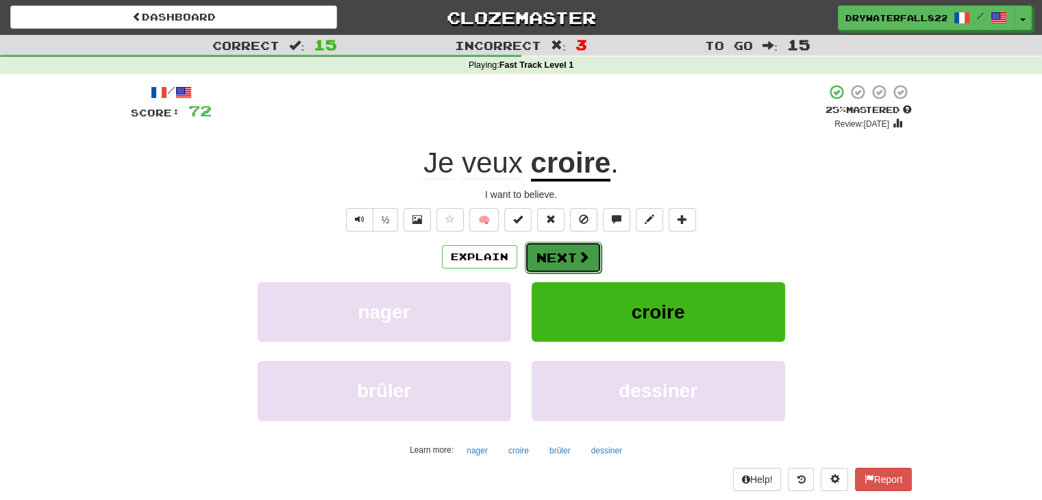
click at [570, 258] on button "Next" at bounding box center [563, 258] width 77 height 32
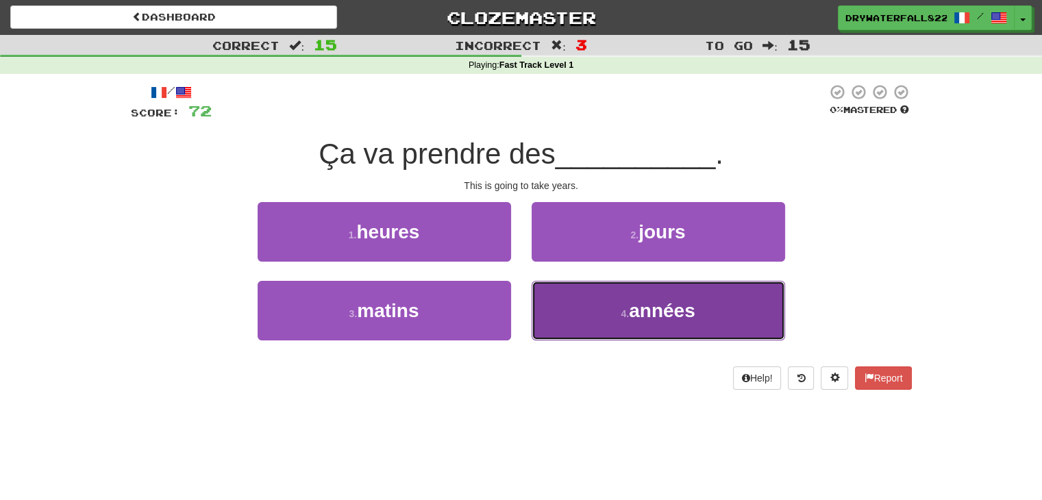
click at [585, 319] on button "4 . années" at bounding box center [658, 311] width 253 height 60
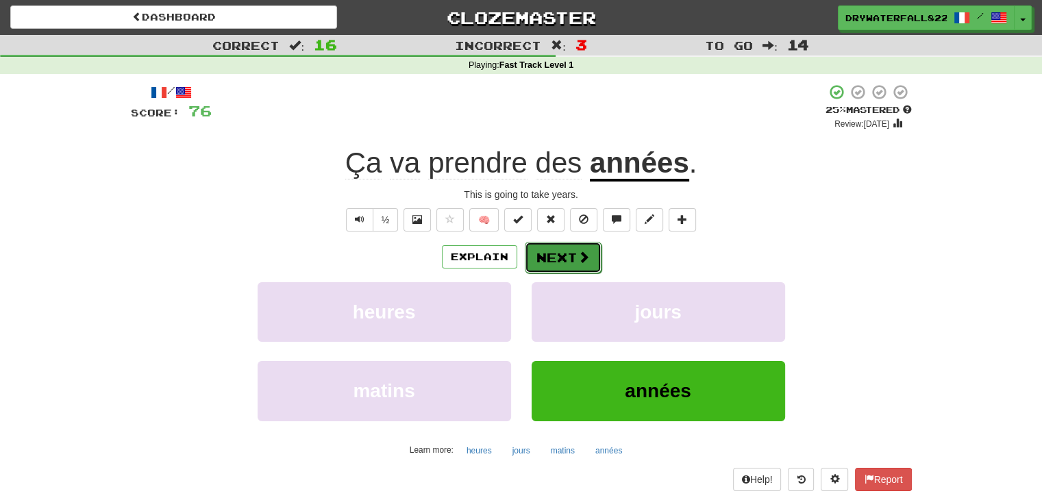
click at [566, 250] on button "Next" at bounding box center [563, 258] width 77 height 32
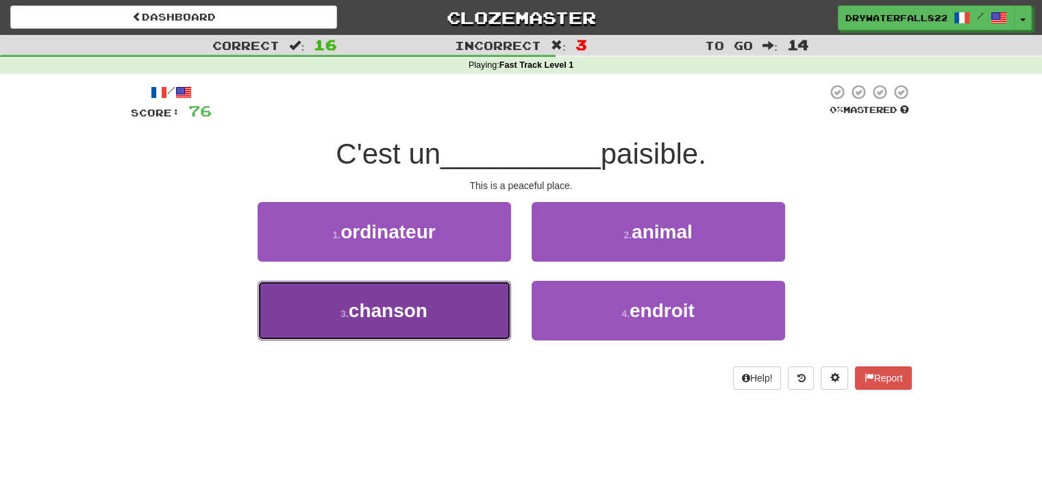
click at [477, 319] on button "3 . chanson" at bounding box center [384, 311] width 253 height 60
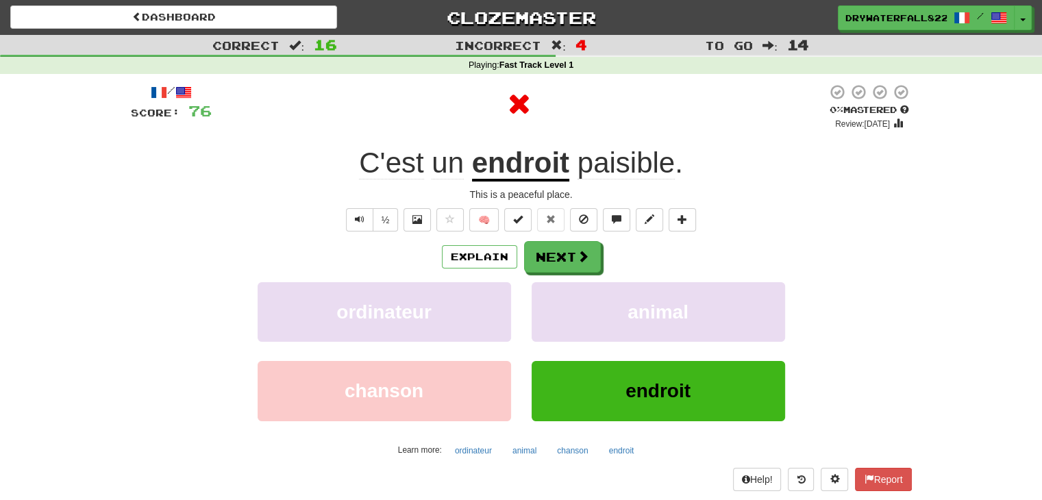
click at [497, 169] on u "endroit" at bounding box center [520, 164] width 97 height 35
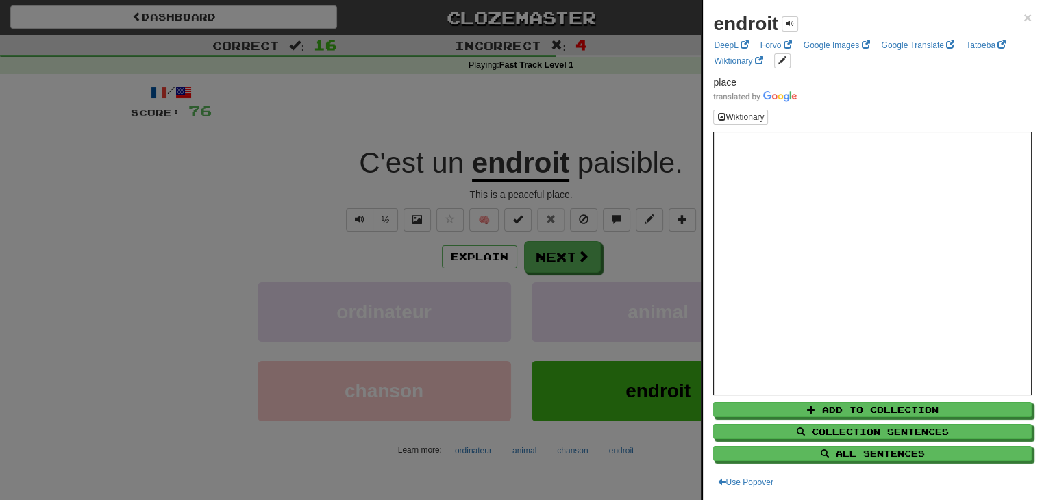
click at [693, 155] on div at bounding box center [521, 250] width 1042 height 500
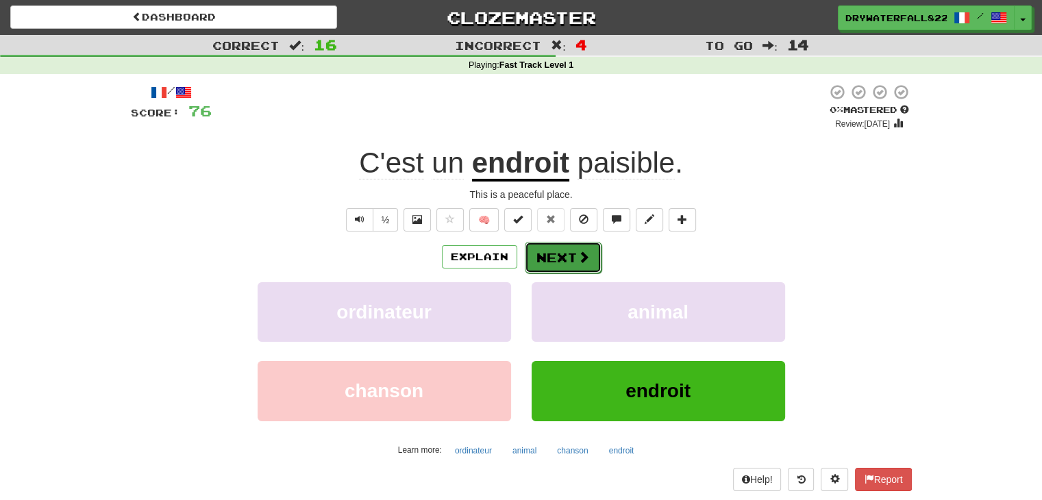
click at [556, 265] on button "Next" at bounding box center [563, 258] width 77 height 32
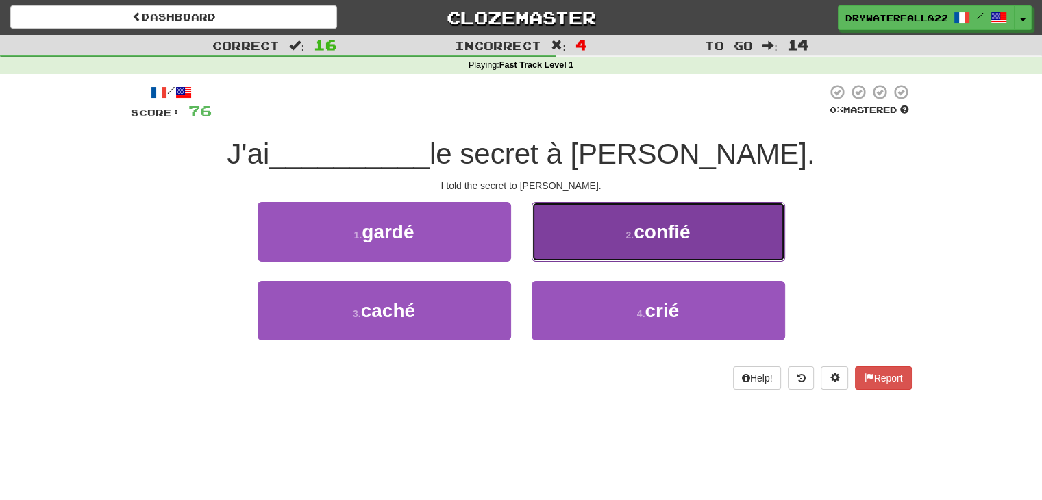
click at [565, 252] on button "2 . confié" at bounding box center [658, 232] width 253 height 60
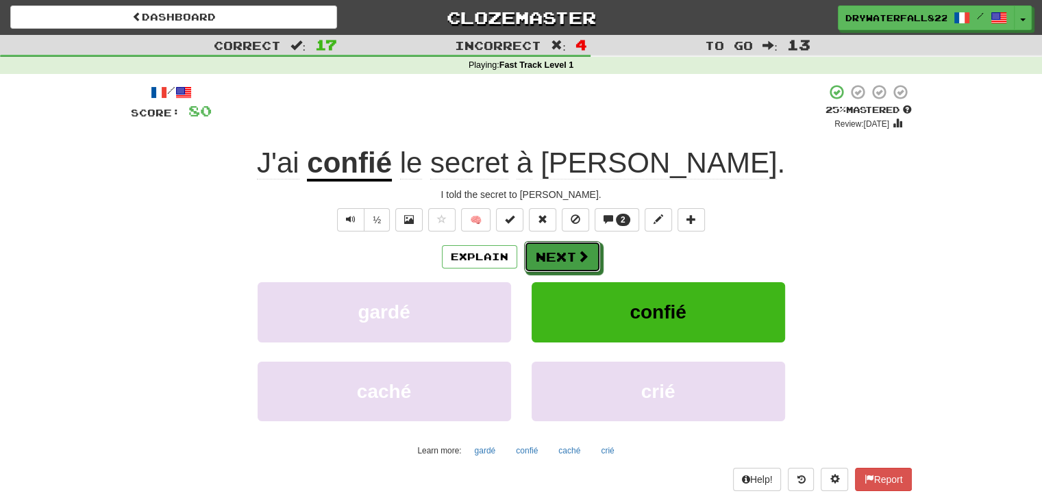
click at [565, 252] on button "Next" at bounding box center [562, 257] width 77 height 32
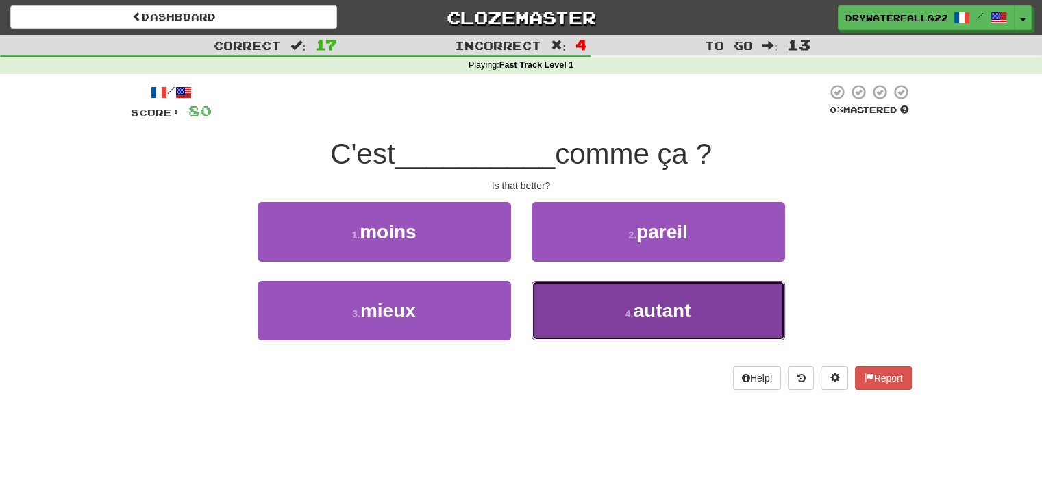
click at [603, 313] on button "4 . autant" at bounding box center [658, 311] width 253 height 60
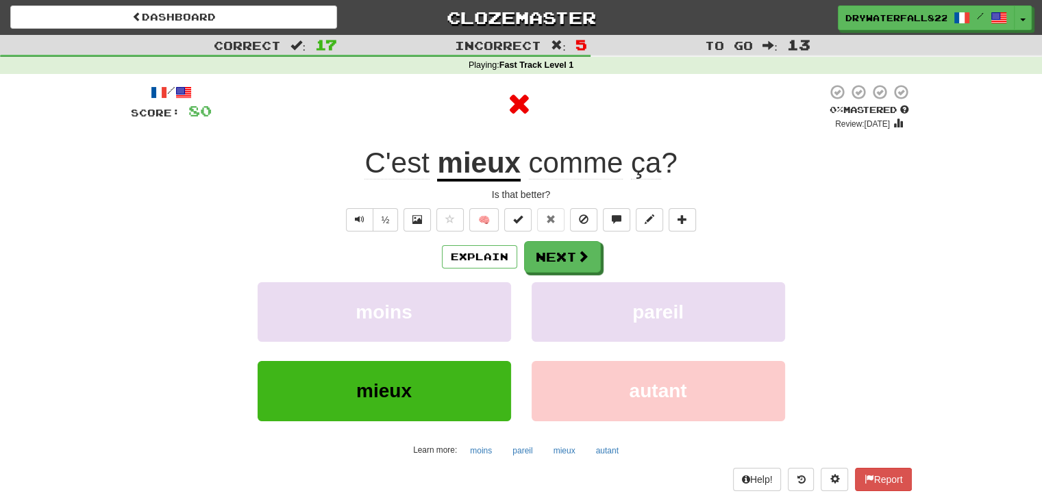
click at [471, 159] on u "mieux" at bounding box center [478, 164] width 83 height 35
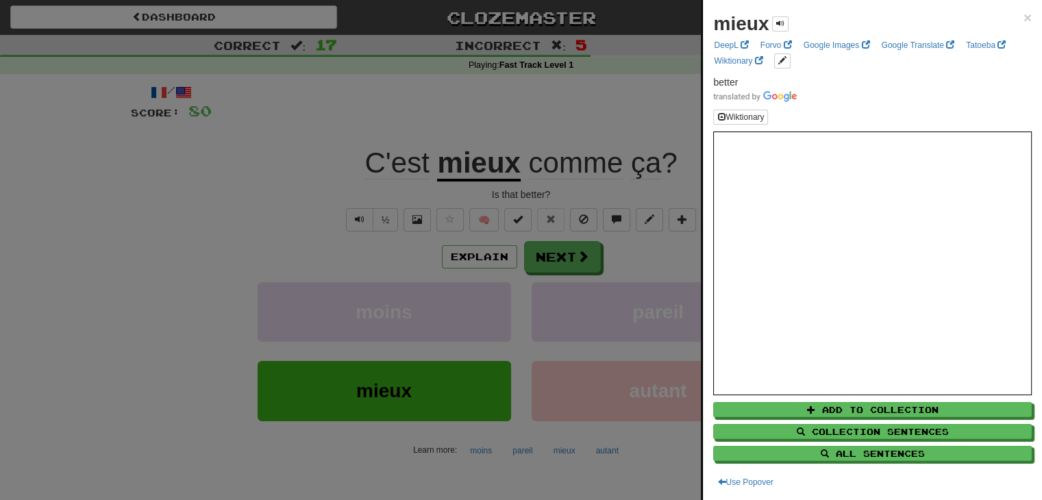
click at [589, 151] on div at bounding box center [521, 250] width 1042 height 500
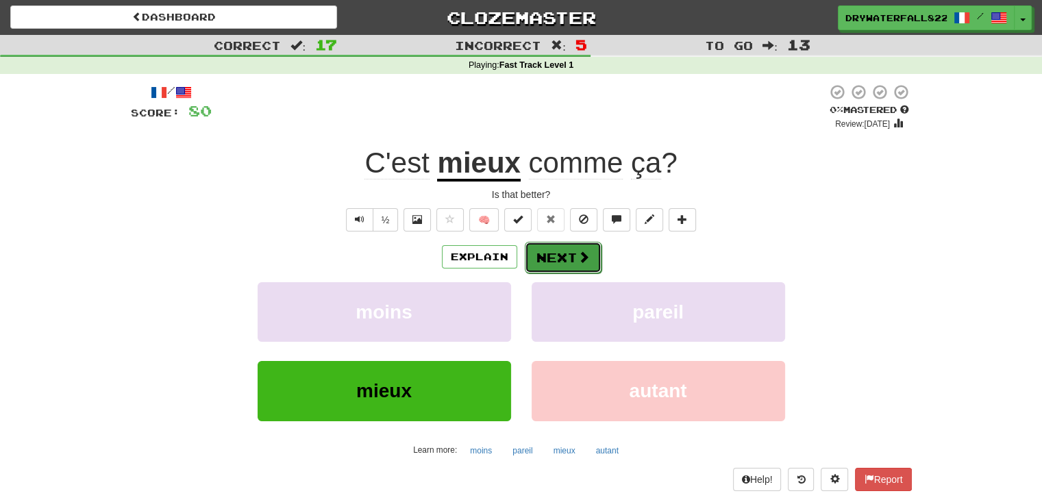
click at [551, 247] on button "Next" at bounding box center [563, 258] width 77 height 32
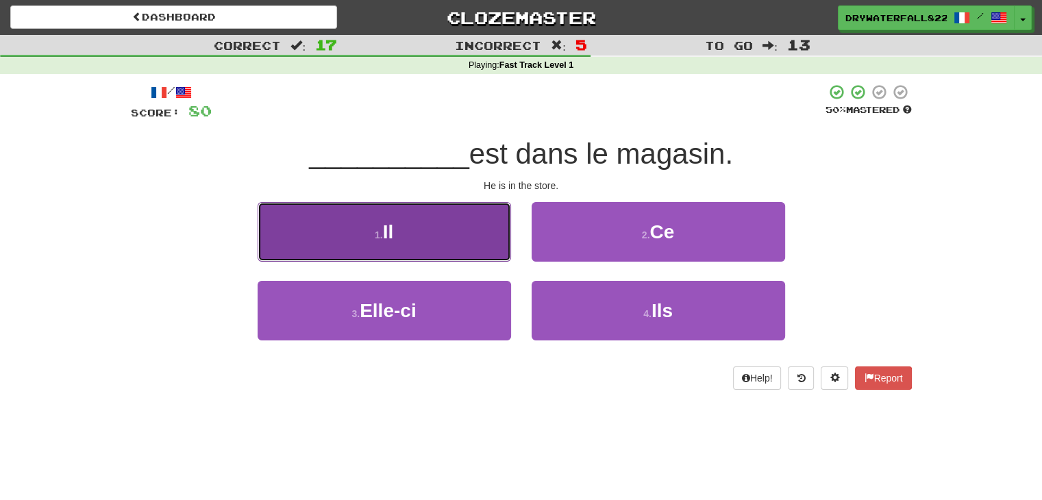
click at [475, 235] on button "1 . Il" at bounding box center [384, 232] width 253 height 60
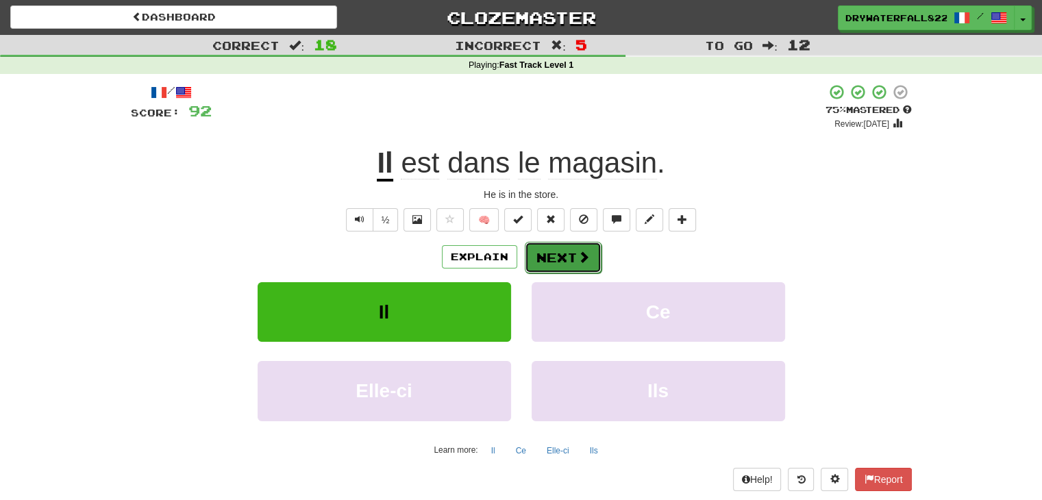
click at [564, 253] on button "Next" at bounding box center [563, 258] width 77 height 32
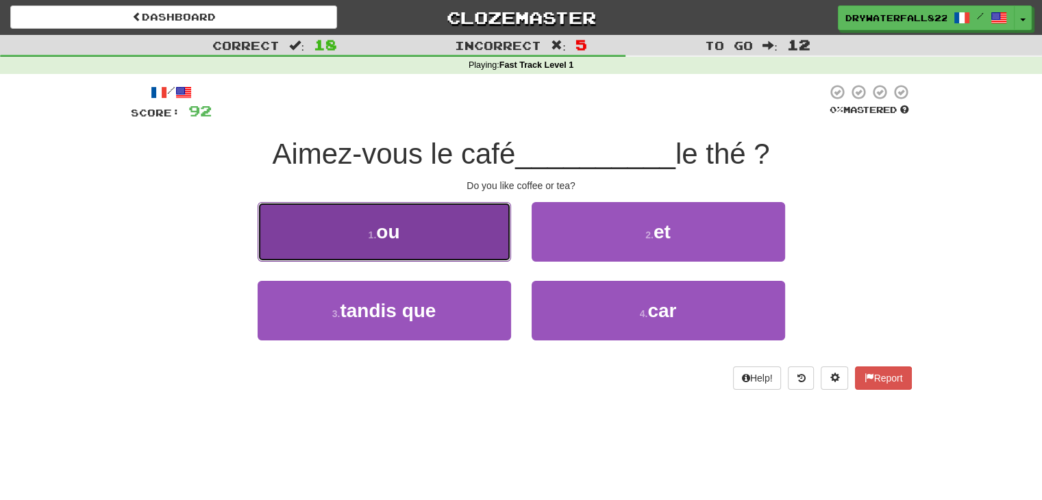
click at [434, 219] on button "1 . ou" at bounding box center [384, 232] width 253 height 60
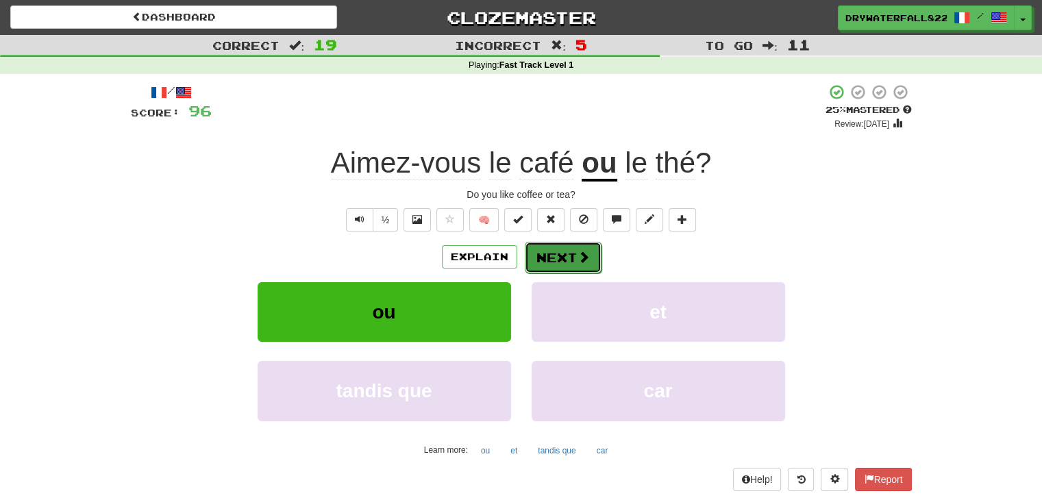
click at [566, 243] on button "Next" at bounding box center [563, 258] width 77 height 32
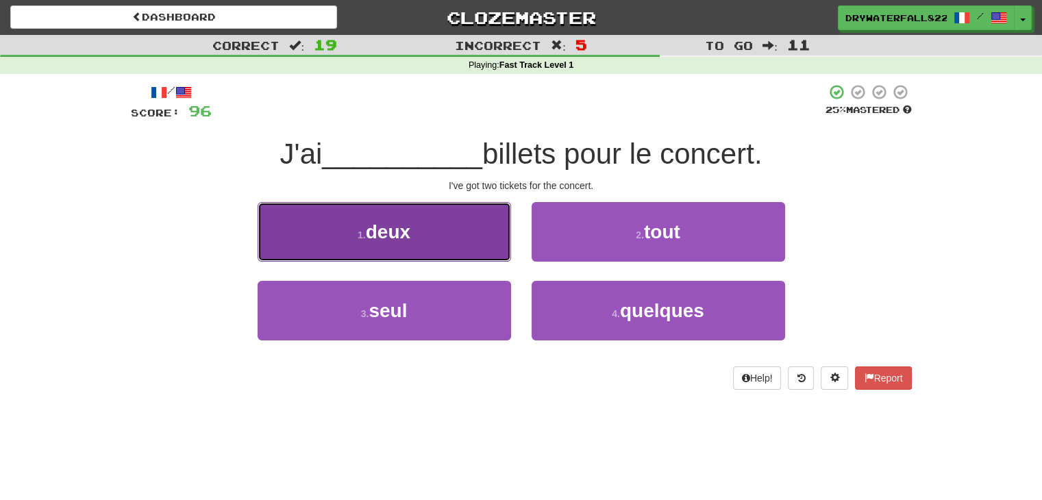
click at [462, 248] on button "1 . deux" at bounding box center [384, 232] width 253 height 60
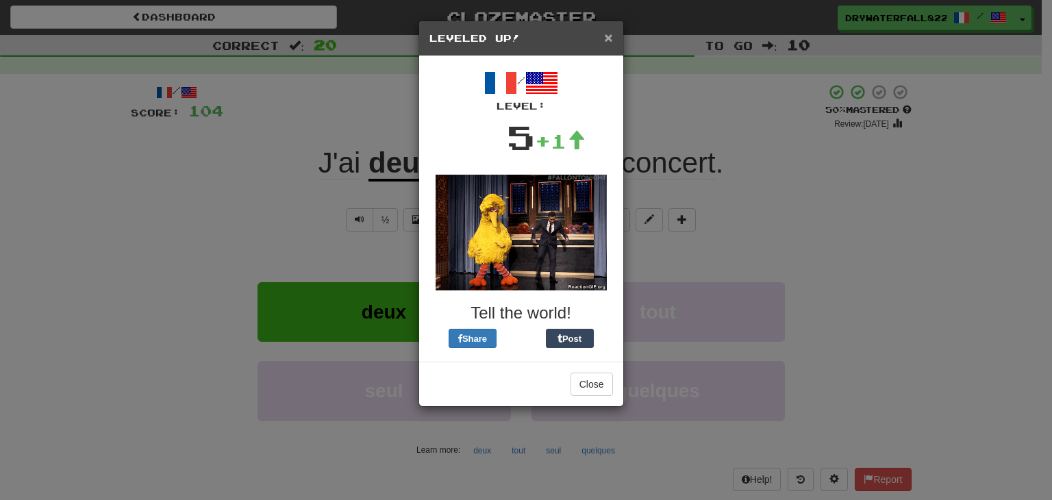
click at [606, 39] on span "×" at bounding box center [608, 37] width 8 height 16
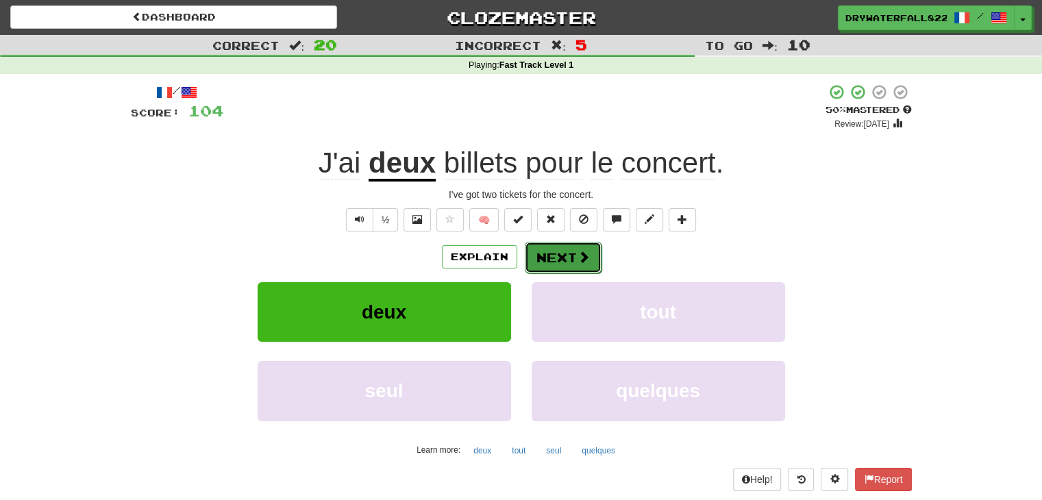
click at [564, 258] on button "Next" at bounding box center [563, 258] width 77 height 32
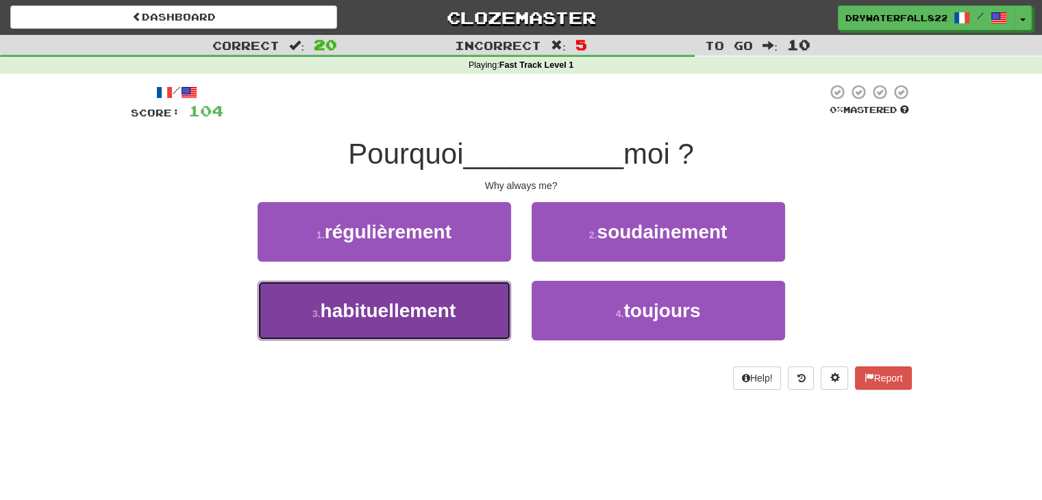
click at [470, 330] on button "3 . habituellement" at bounding box center [384, 311] width 253 height 60
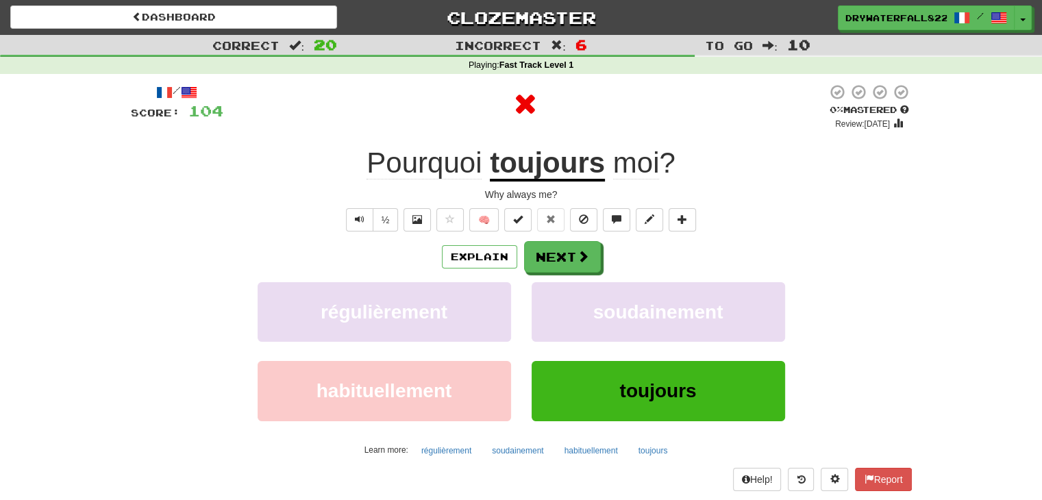
click at [545, 171] on u "toujours" at bounding box center [547, 164] width 115 height 35
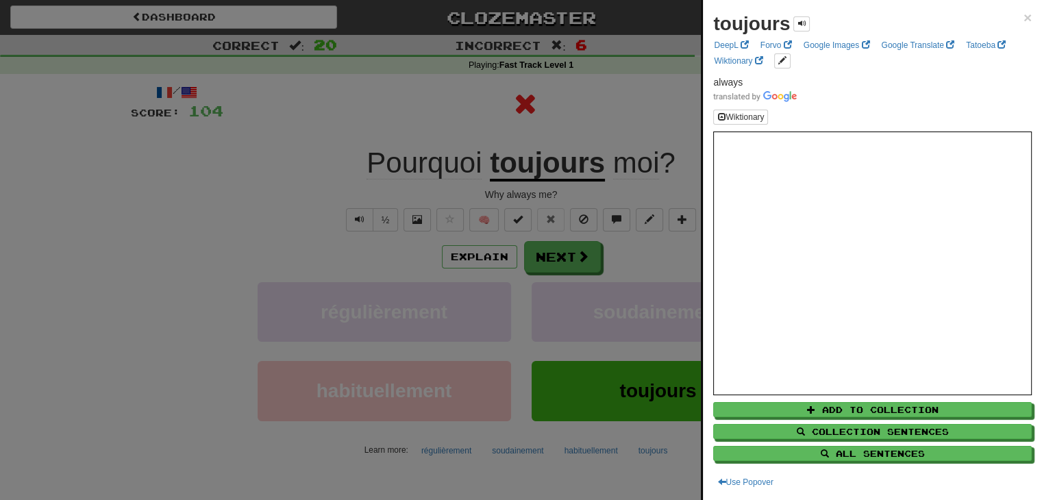
click at [604, 112] on div at bounding box center [521, 250] width 1042 height 500
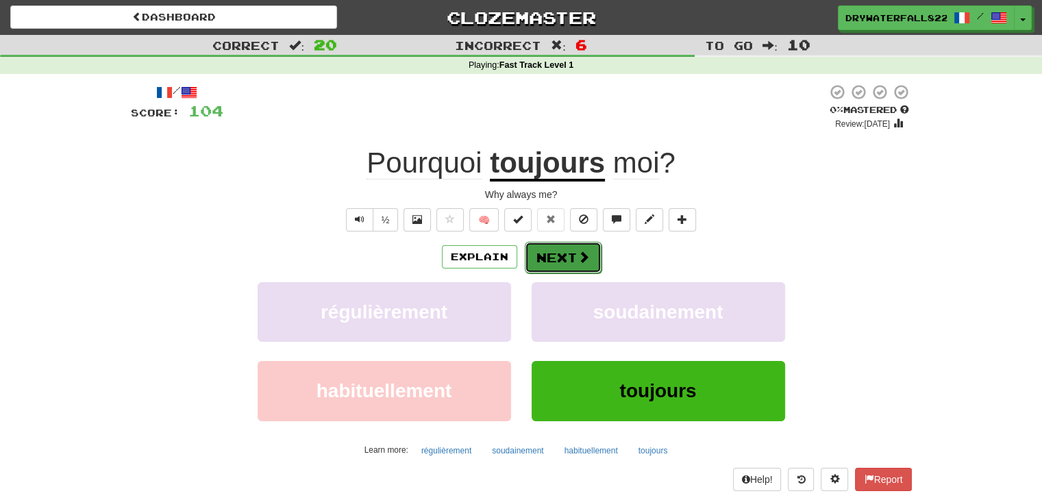
click at [559, 251] on button "Next" at bounding box center [563, 258] width 77 height 32
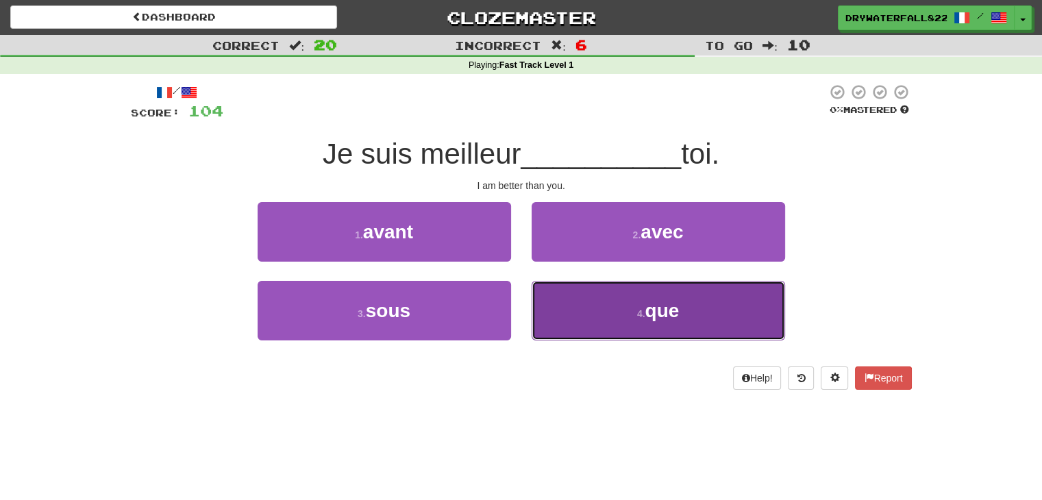
click at [564, 323] on button "4 . que" at bounding box center [658, 311] width 253 height 60
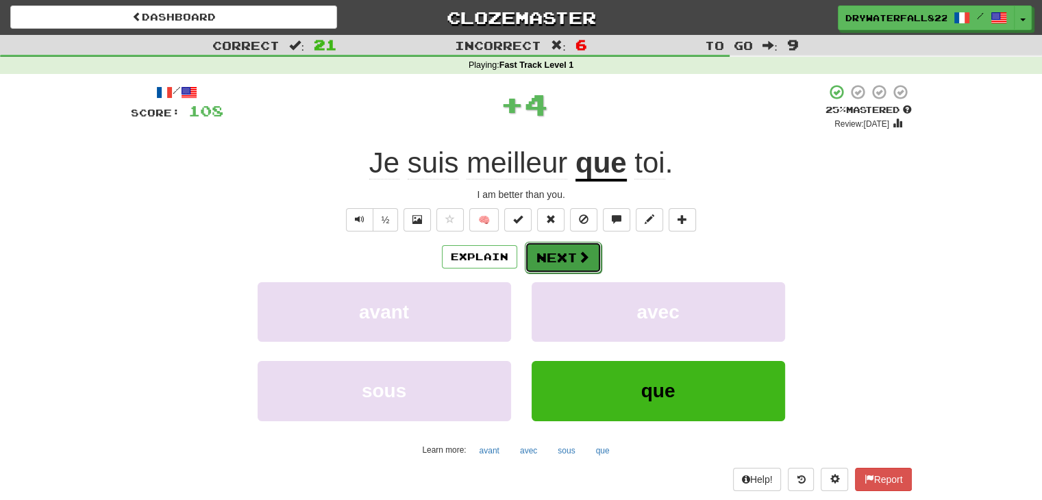
click at [550, 262] on button "Next" at bounding box center [563, 258] width 77 height 32
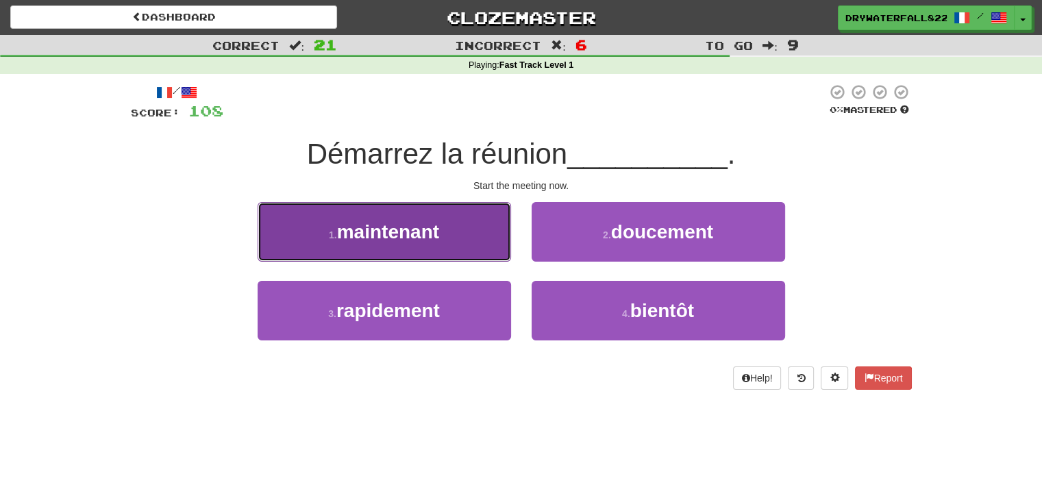
click at [469, 255] on button "1 . maintenant" at bounding box center [384, 232] width 253 height 60
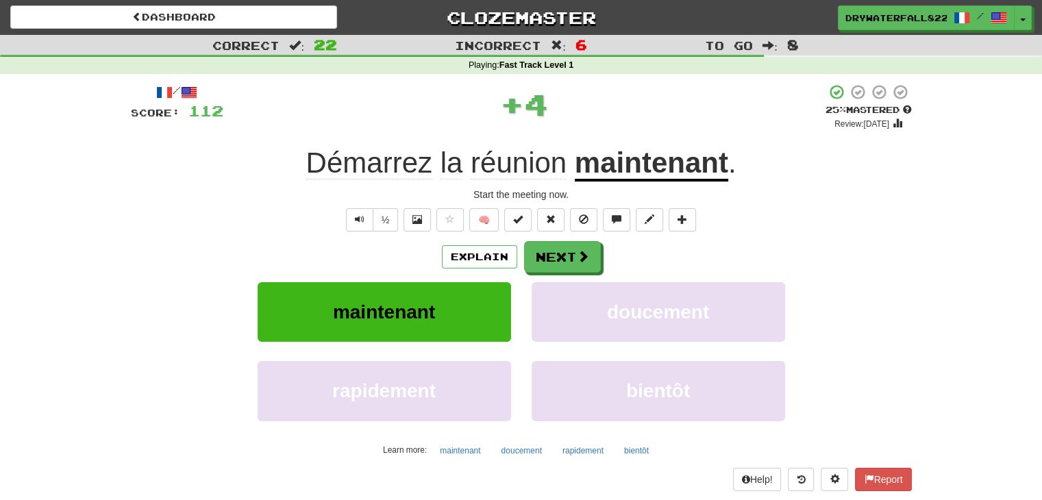
click at [703, 166] on u "maintenant" at bounding box center [651, 164] width 153 height 35
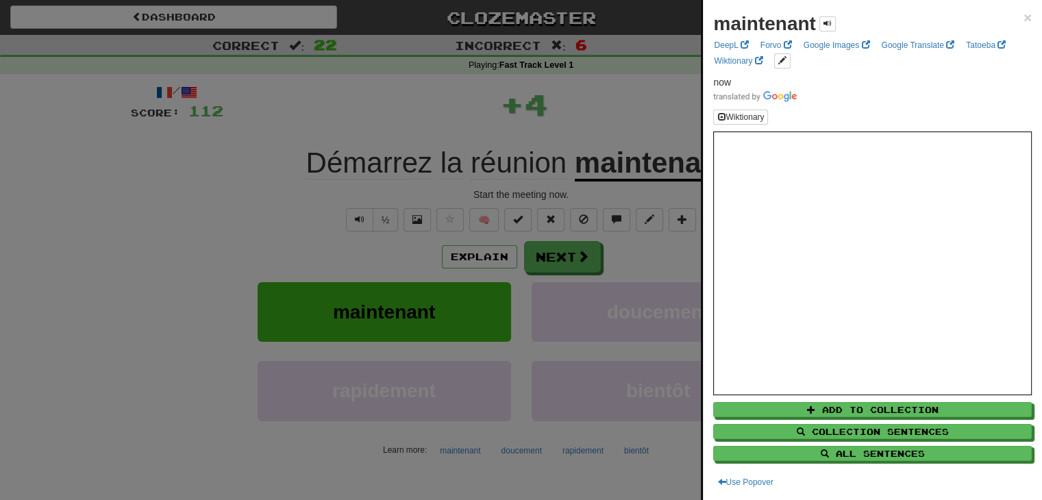
click at [603, 152] on div at bounding box center [521, 250] width 1042 height 500
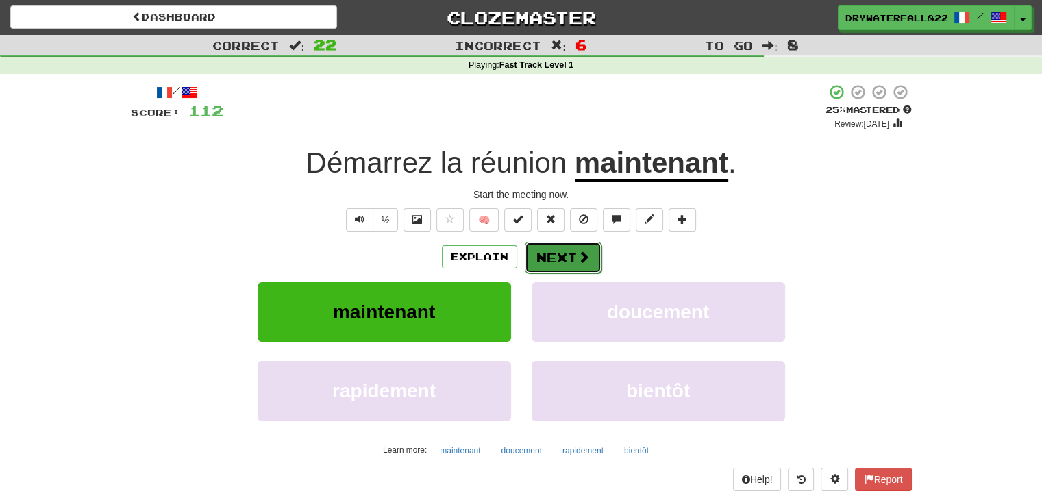
click at [551, 251] on button "Next" at bounding box center [563, 258] width 77 height 32
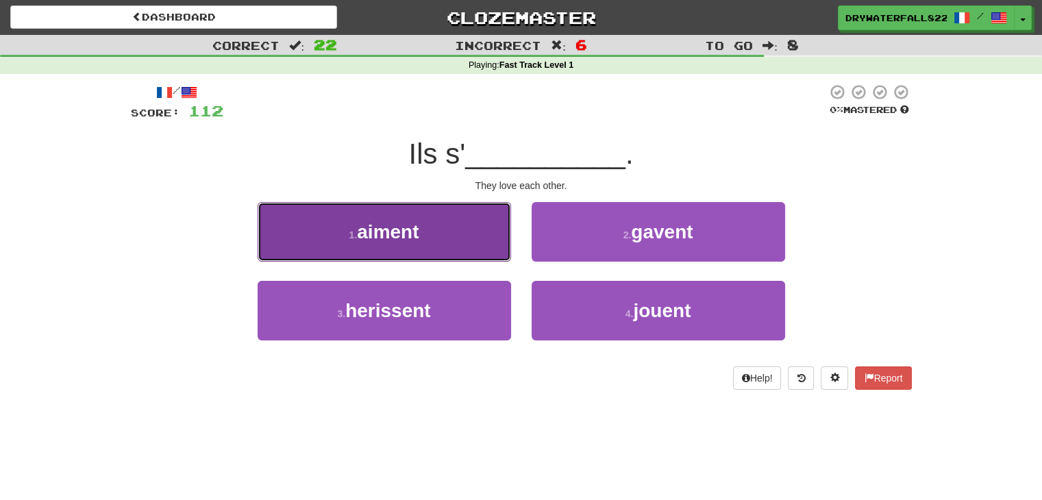
click at [436, 231] on button "1 . aiment" at bounding box center [384, 232] width 253 height 60
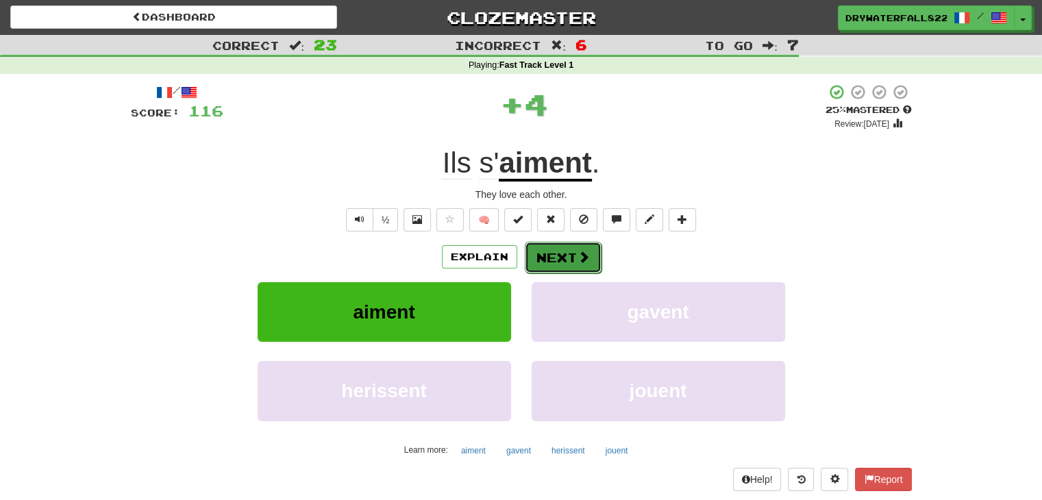
click at [586, 257] on span at bounding box center [583, 257] width 12 height 12
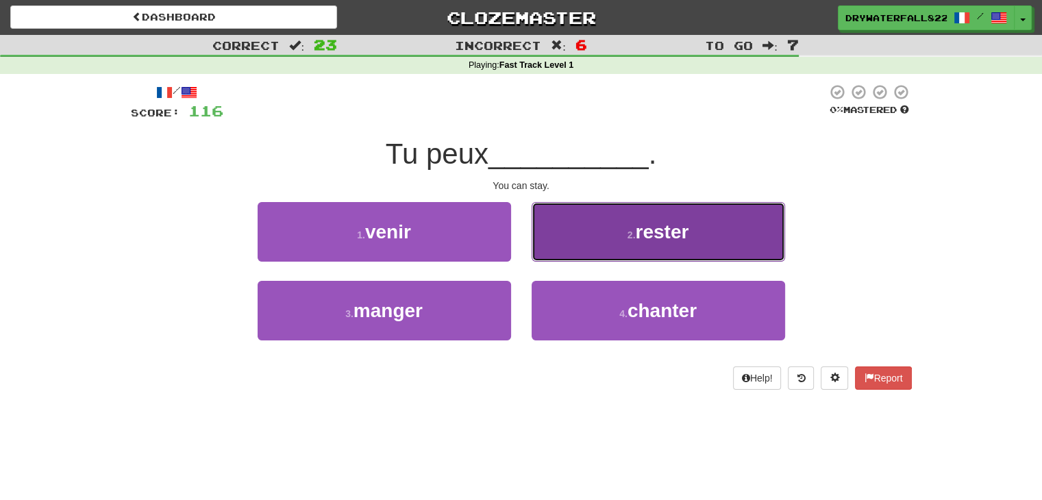
click at [745, 205] on button "2 . rester" at bounding box center [658, 232] width 253 height 60
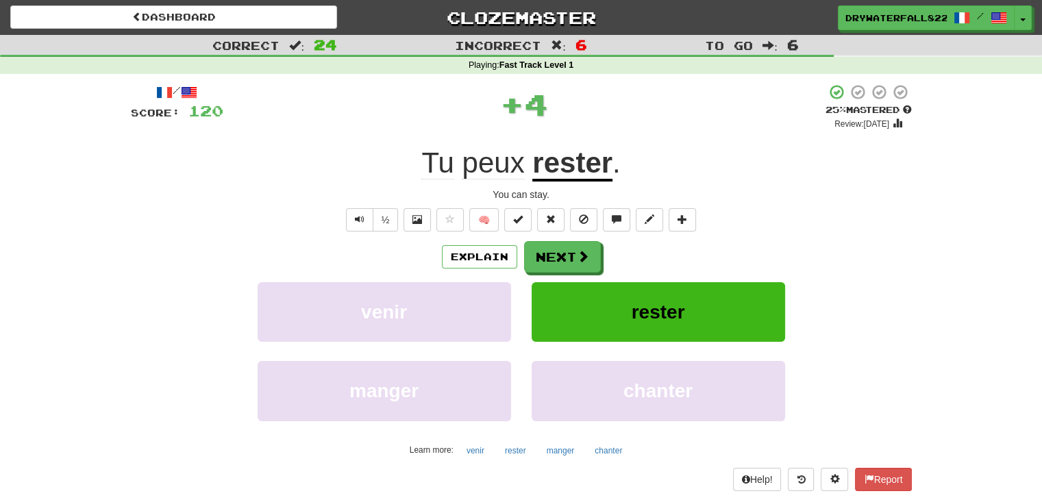
click at [585, 179] on u "rester" at bounding box center [572, 164] width 80 height 35
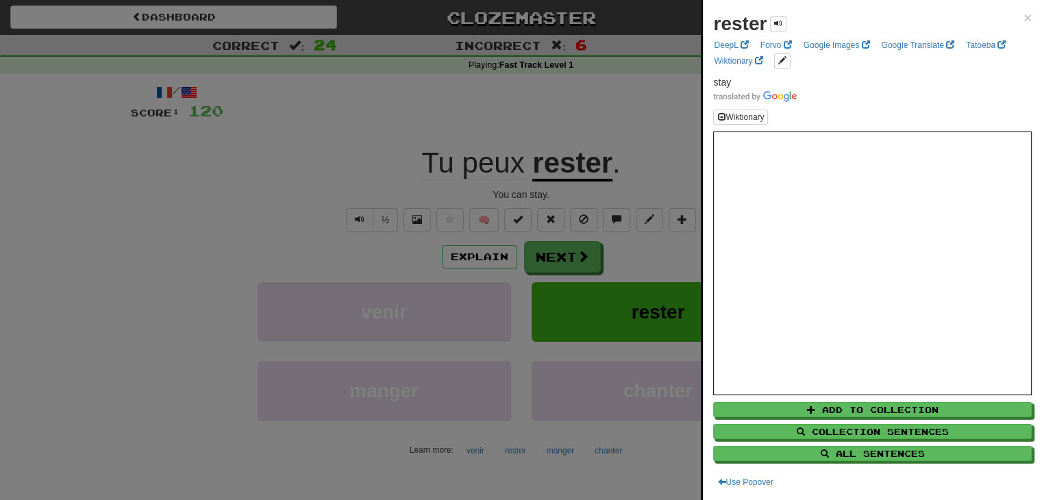
click at [621, 177] on div at bounding box center [521, 250] width 1042 height 500
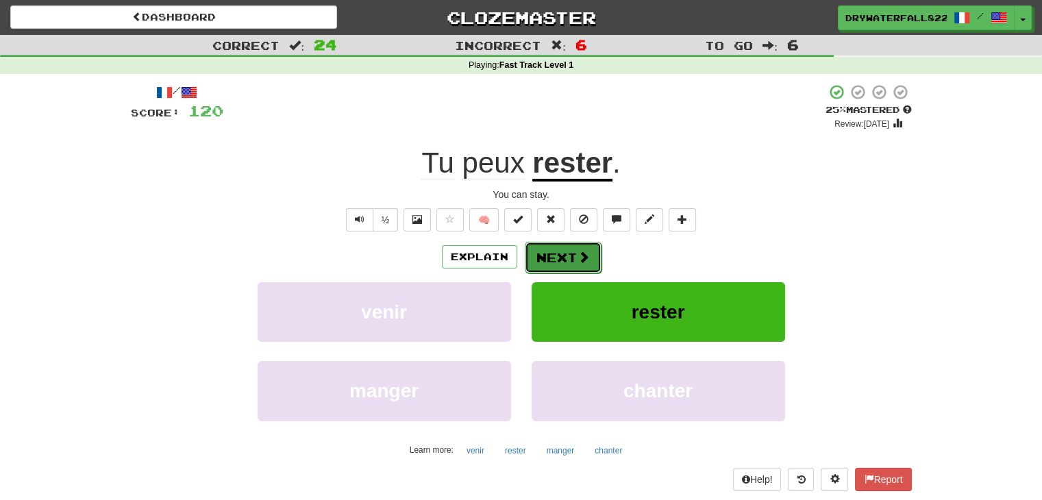
click at [564, 254] on button "Next" at bounding box center [563, 258] width 77 height 32
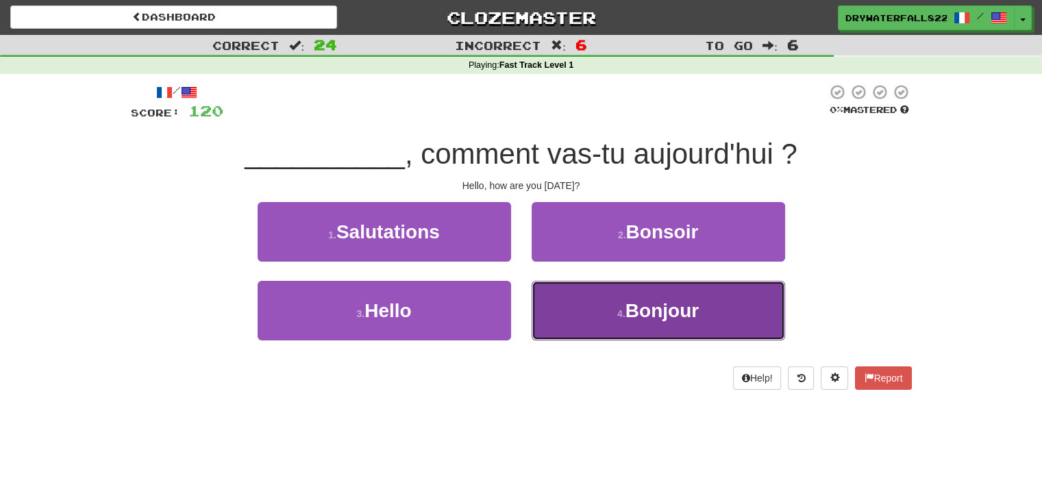
click at [611, 325] on button "4 . Bonjour" at bounding box center [658, 311] width 253 height 60
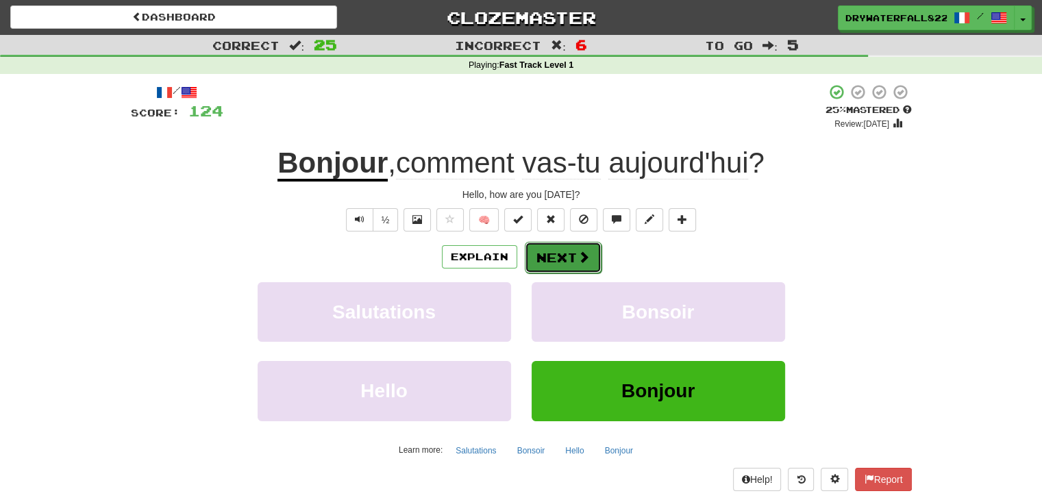
click at [564, 261] on button "Next" at bounding box center [563, 258] width 77 height 32
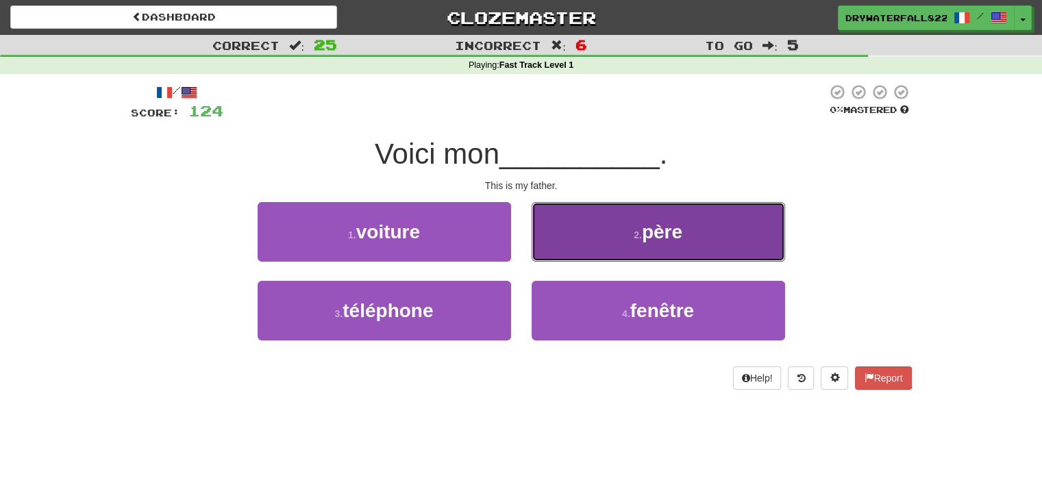
click at [575, 245] on button "2 . père" at bounding box center [658, 232] width 253 height 60
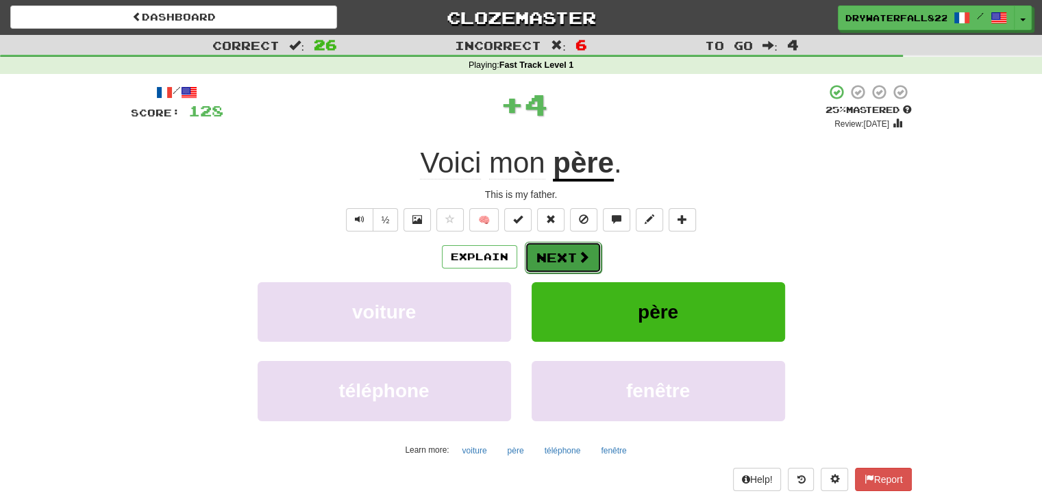
click at [560, 244] on button "Next" at bounding box center [563, 258] width 77 height 32
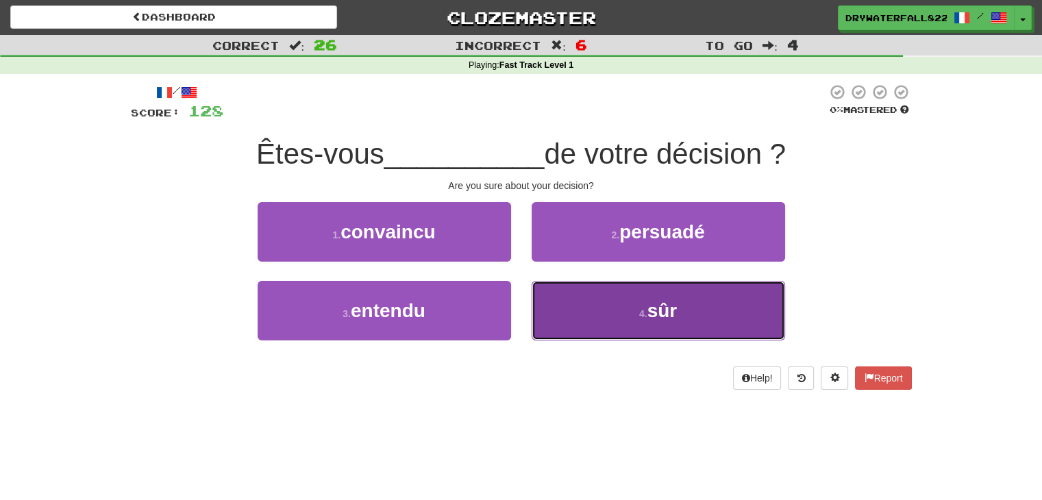
click at [595, 292] on button "4 . sûr" at bounding box center [658, 311] width 253 height 60
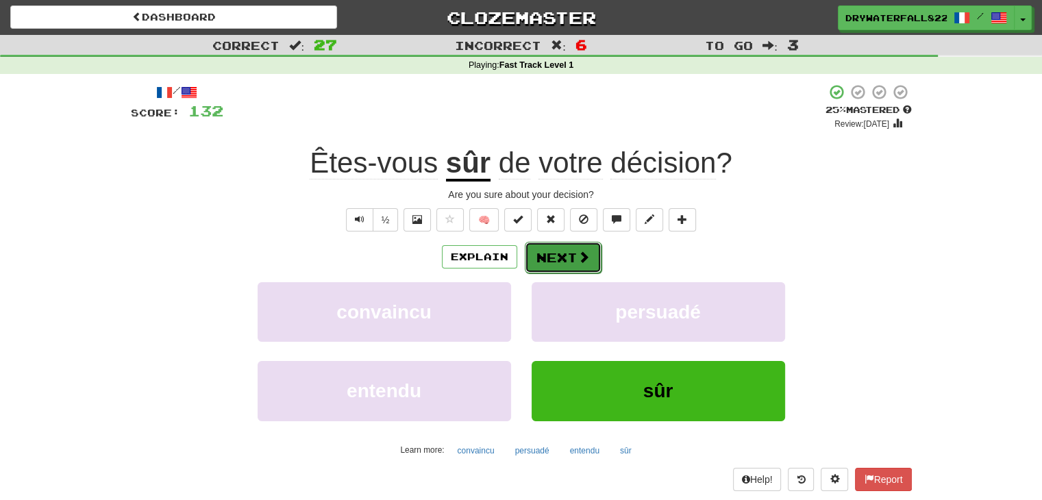
click at [563, 262] on button "Next" at bounding box center [563, 258] width 77 height 32
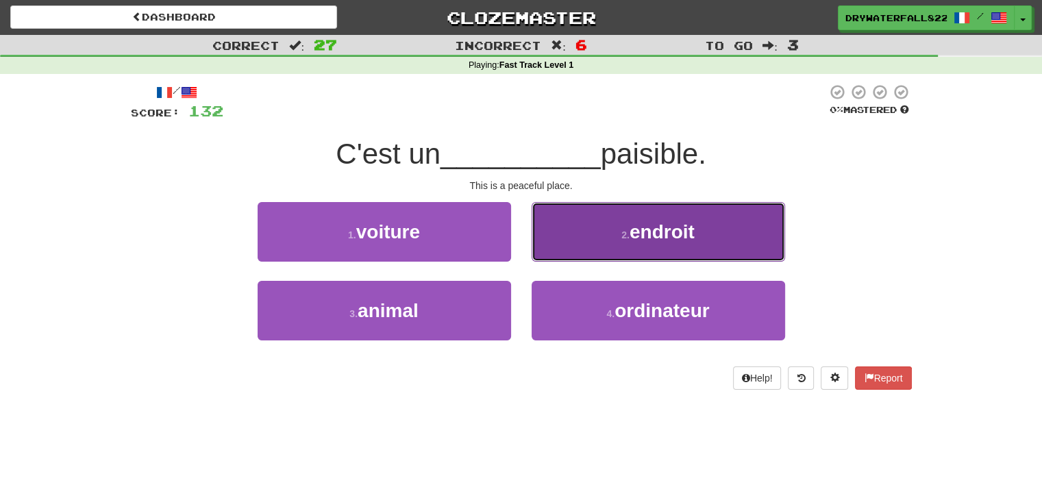
click at [603, 228] on button "2 . endroit" at bounding box center [658, 232] width 253 height 60
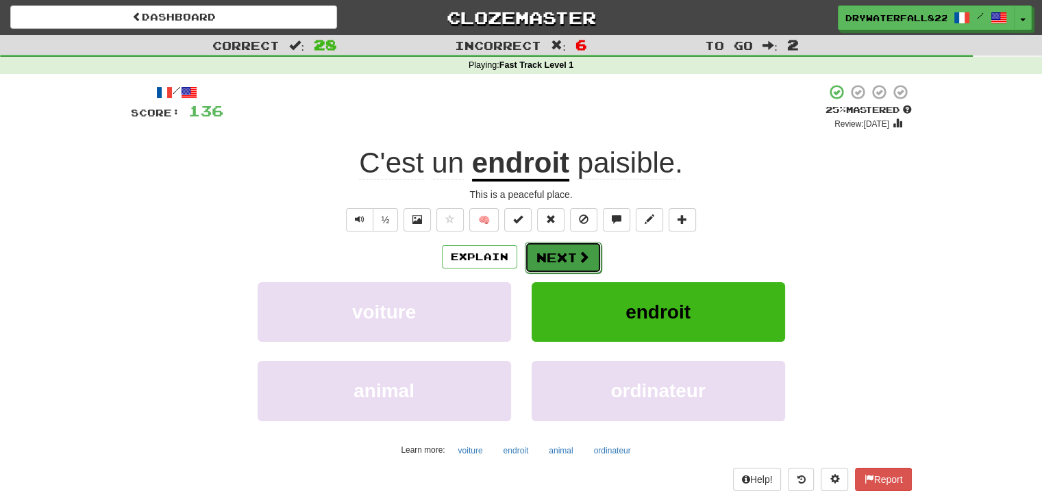
click at [559, 255] on button "Next" at bounding box center [563, 258] width 77 height 32
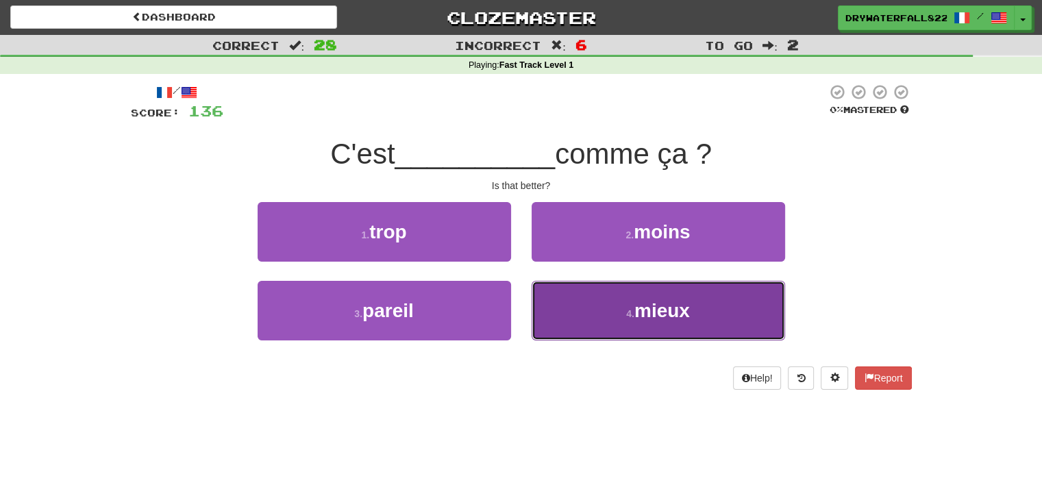
click at [677, 313] on span "mieux" at bounding box center [661, 310] width 55 height 21
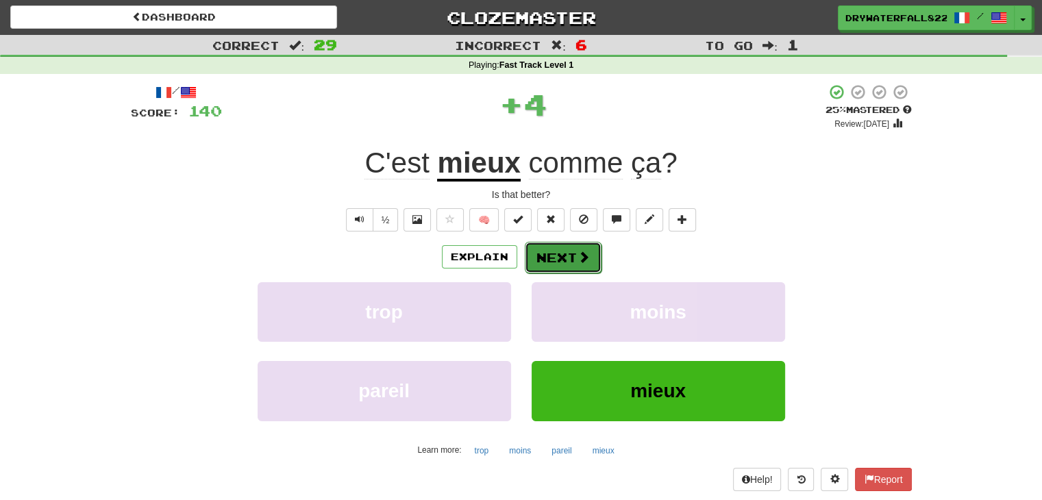
click at [559, 258] on button "Next" at bounding box center [563, 258] width 77 height 32
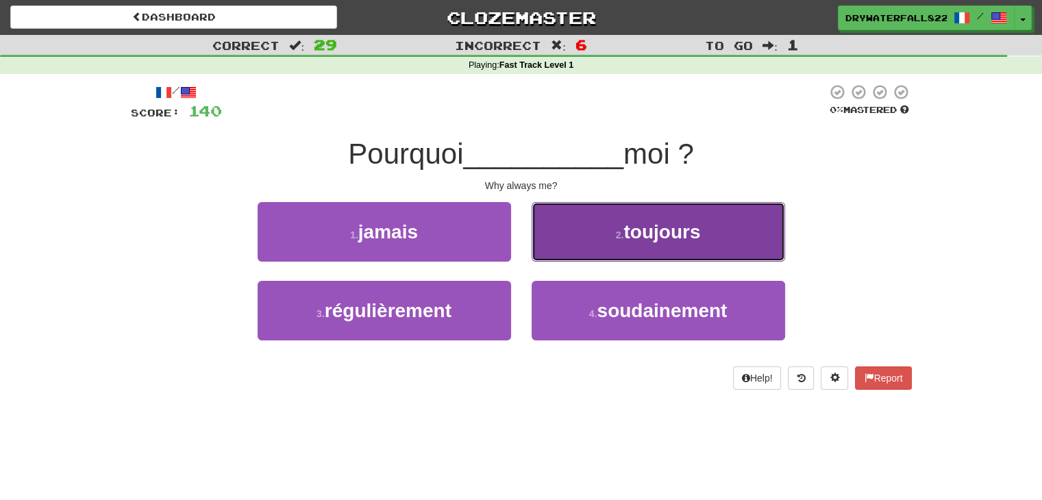
click at [673, 242] on button "2 . toujours" at bounding box center [658, 232] width 253 height 60
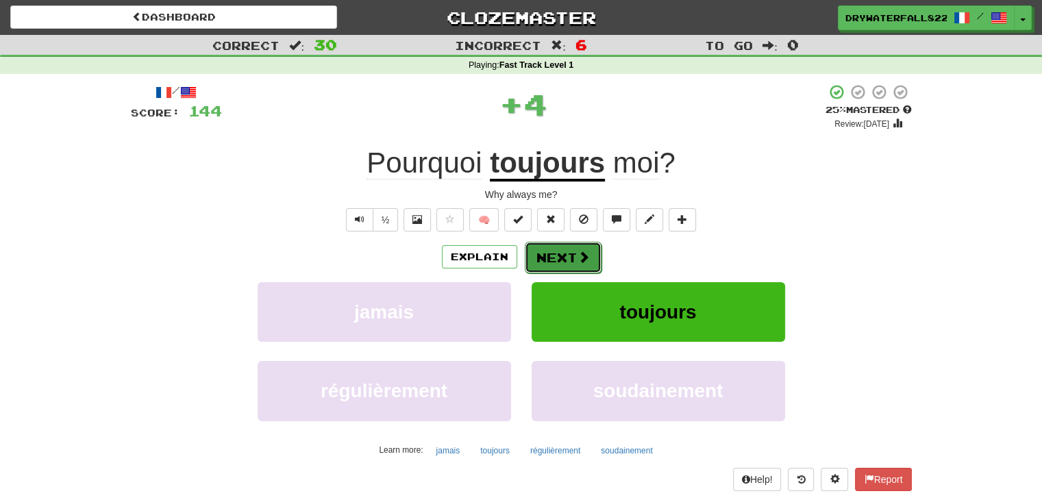
click at [546, 251] on button "Next" at bounding box center [563, 258] width 77 height 32
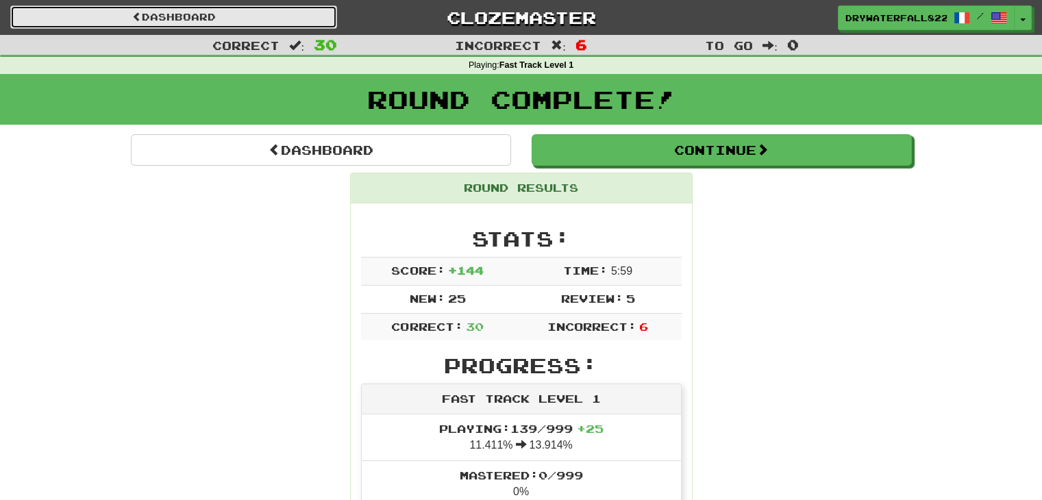
click at [238, 14] on link "Dashboard" at bounding box center [173, 16] width 327 height 23
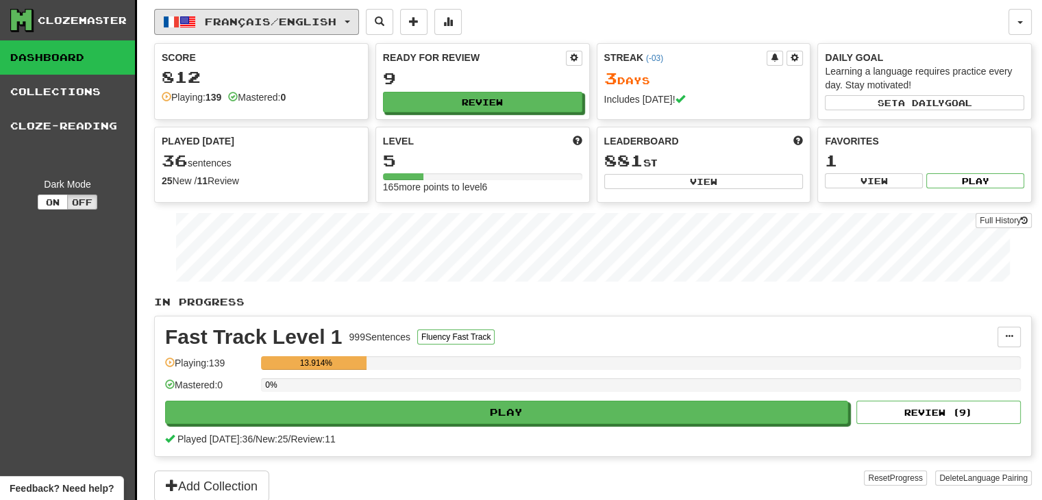
click at [238, 16] on span "Français / English" at bounding box center [271, 22] width 132 height 12
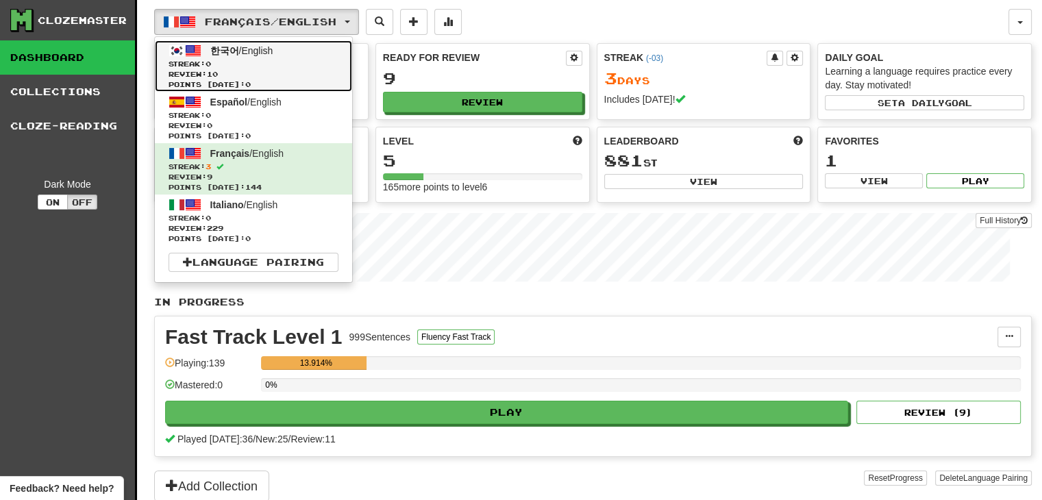
click at [239, 62] on span "Streak: 0" at bounding box center [254, 64] width 170 height 10
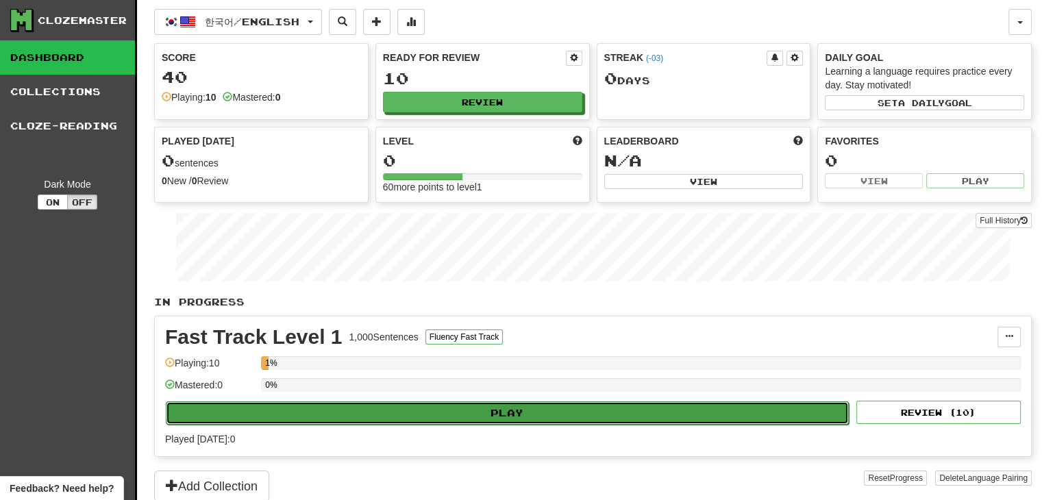
click at [338, 416] on button "Play" at bounding box center [507, 412] width 683 height 23
select select "**"
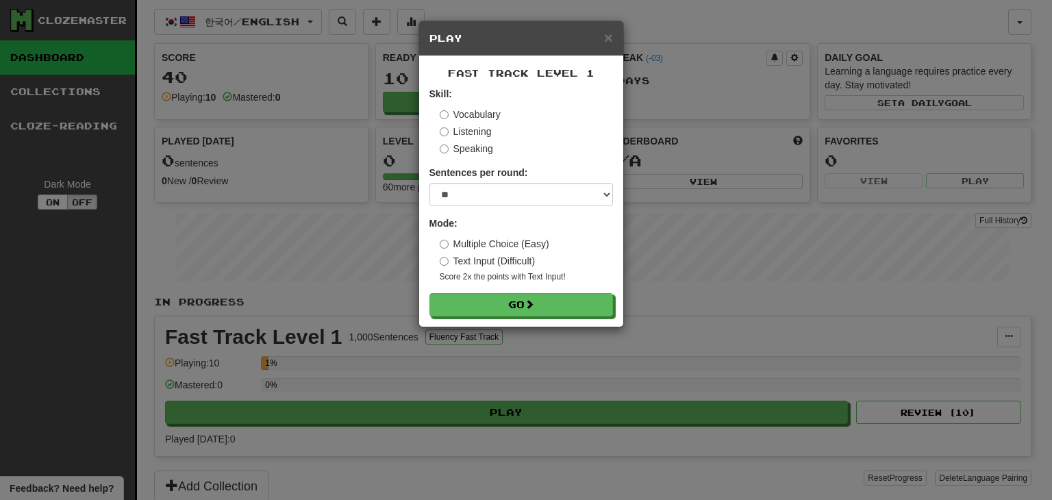
click at [471, 321] on div "Fast Track Level 1 Skill: Vocabulary Listening Speaking Sentences per round: * …" at bounding box center [521, 191] width 204 height 271
click at [456, 298] on button "Go" at bounding box center [522, 305] width 184 height 23
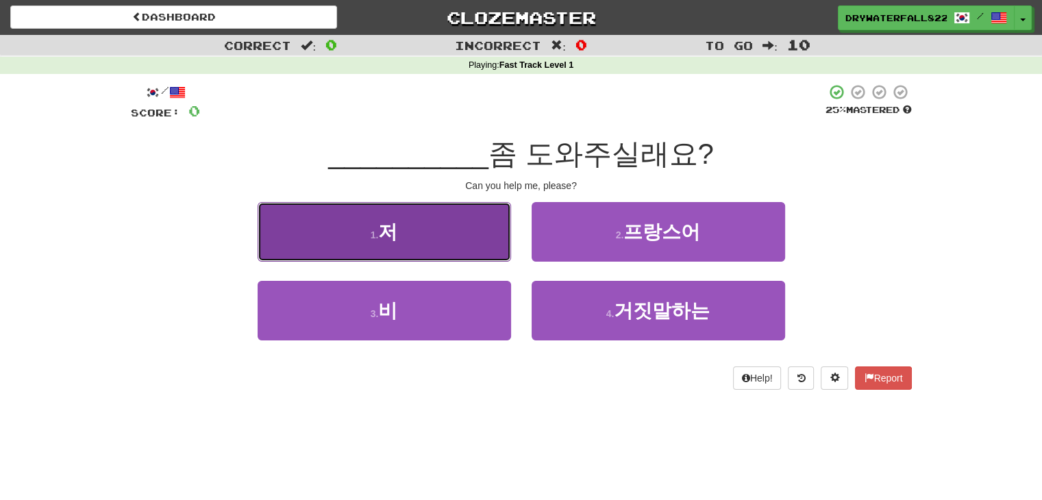
click at [426, 234] on button "1 . 저" at bounding box center [384, 232] width 253 height 60
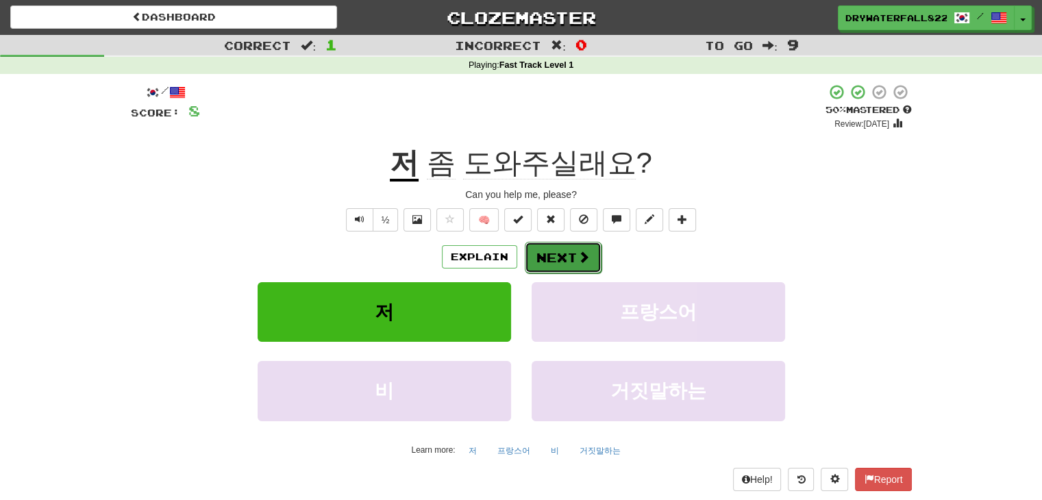
click at [586, 258] on span at bounding box center [583, 257] width 12 height 12
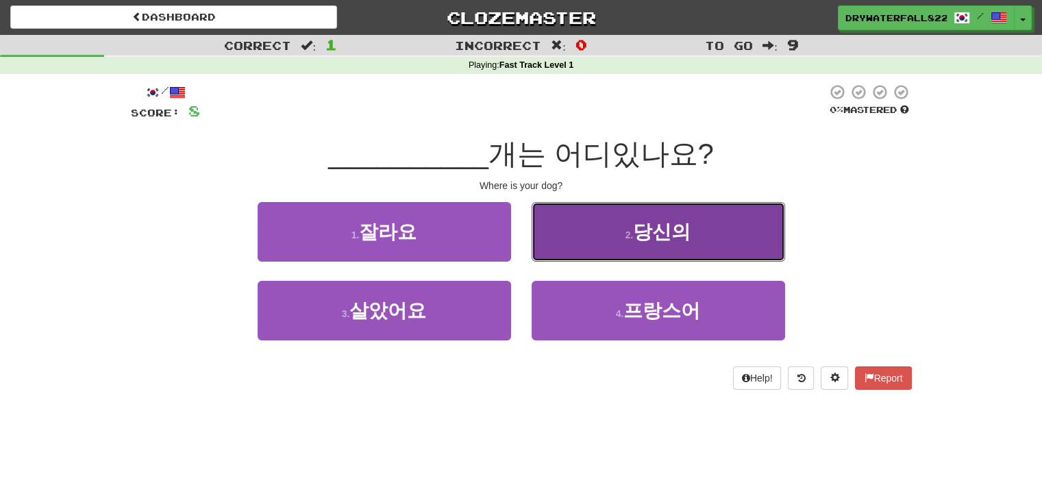
click at [679, 222] on span "당신의" at bounding box center [662, 231] width 58 height 21
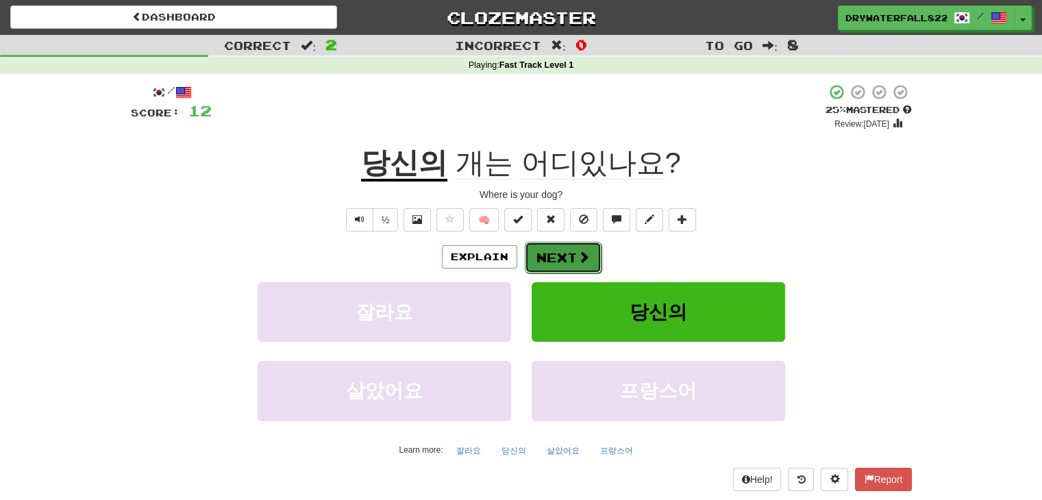
click at [577, 255] on span at bounding box center [583, 257] width 12 height 12
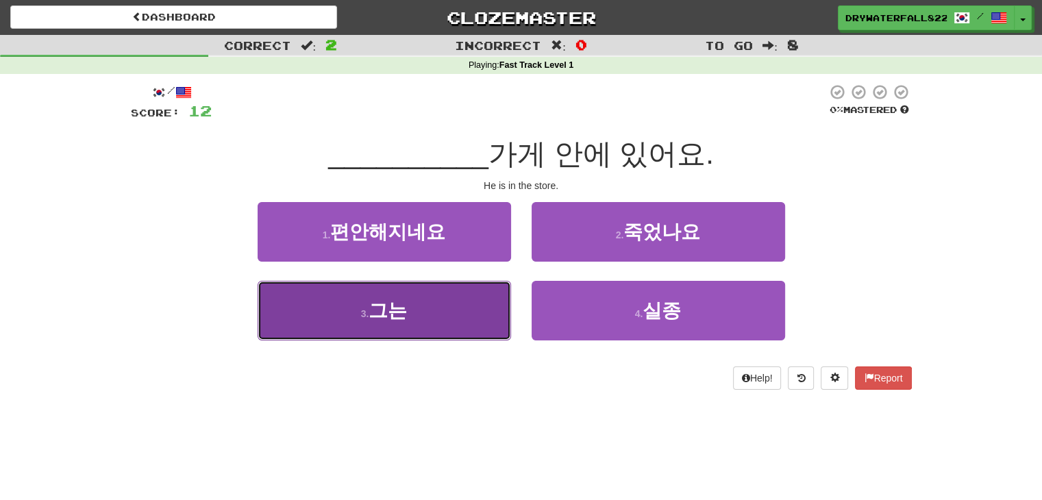
click at [416, 327] on button "3 . 그는" at bounding box center [384, 311] width 253 height 60
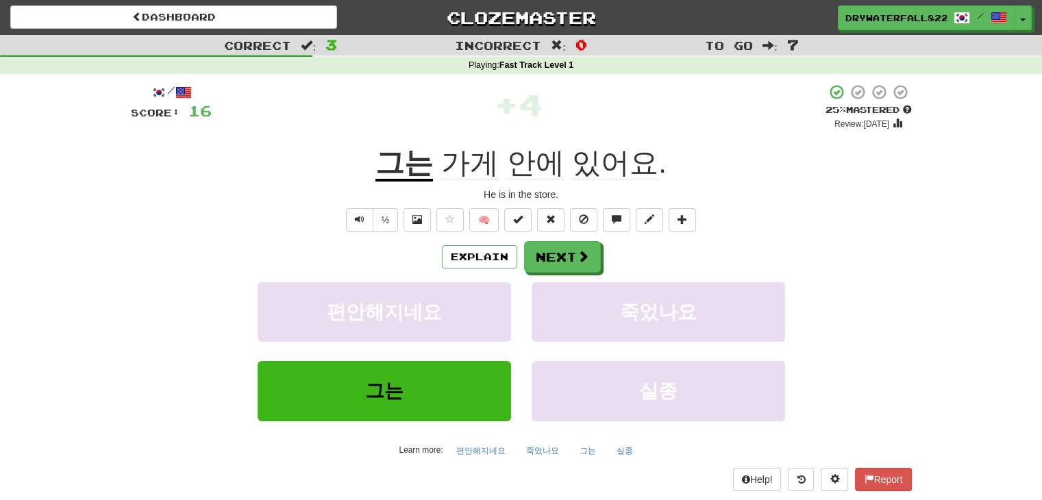
click at [384, 158] on u "그는" at bounding box center [404, 164] width 58 height 35
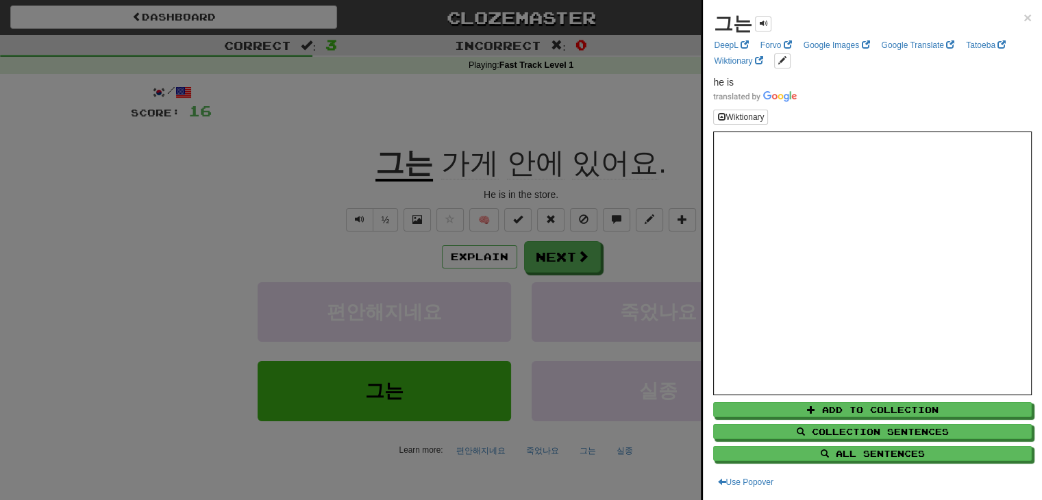
click at [285, 198] on div at bounding box center [521, 250] width 1042 height 500
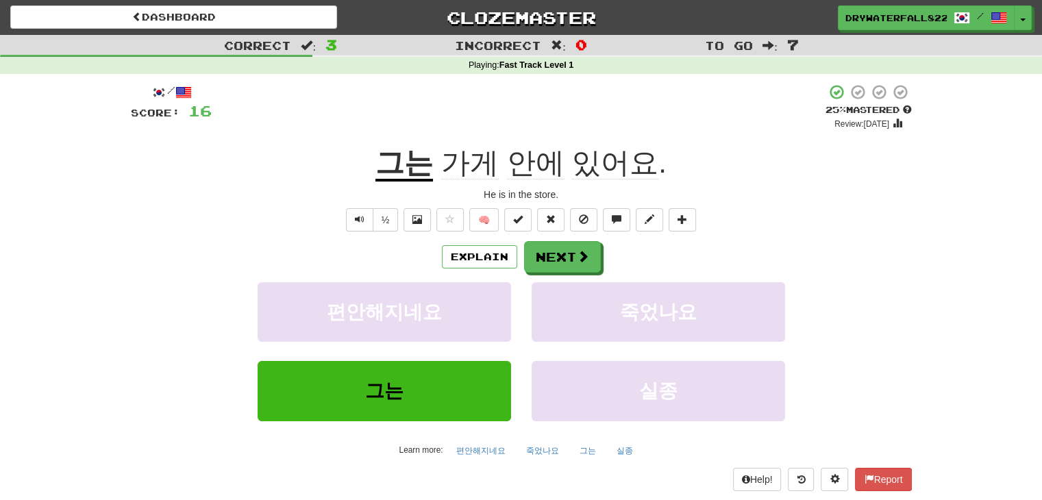
click at [540, 151] on span "안에" at bounding box center [536, 163] width 58 height 33
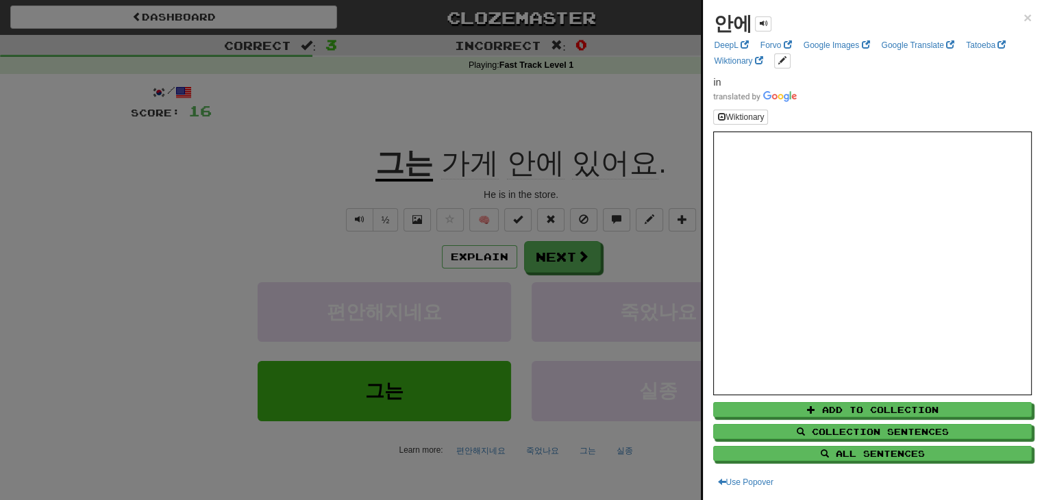
click at [574, 124] on div at bounding box center [521, 250] width 1042 height 500
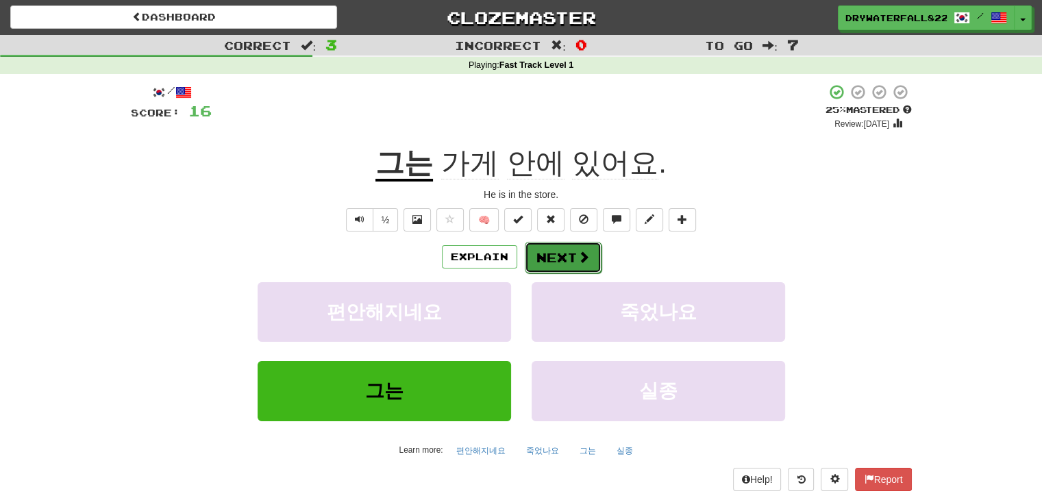
click at [565, 264] on button "Next" at bounding box center [563, 258] width 77 height 32
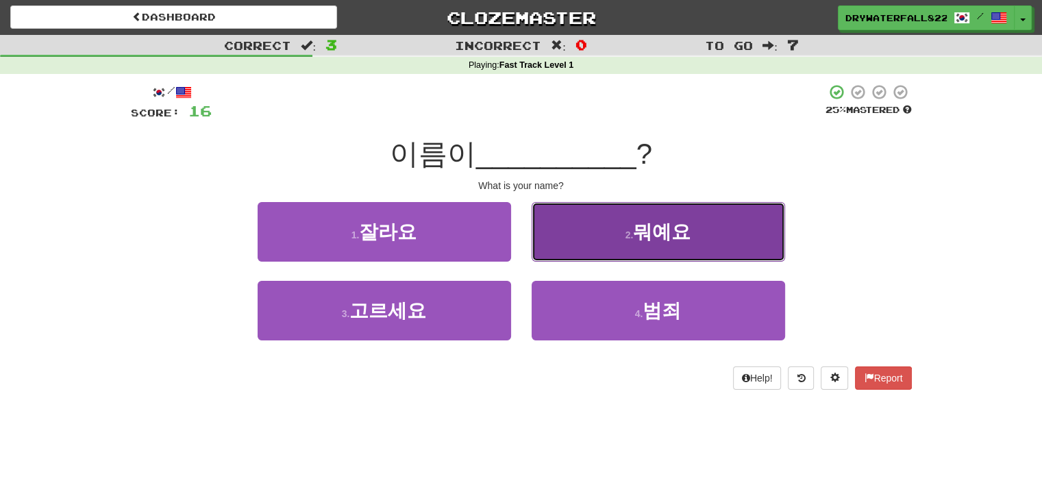
click at [567, 255] on button "2 . 뭐예요" at bounding box center [658, 232] width 253 height 60
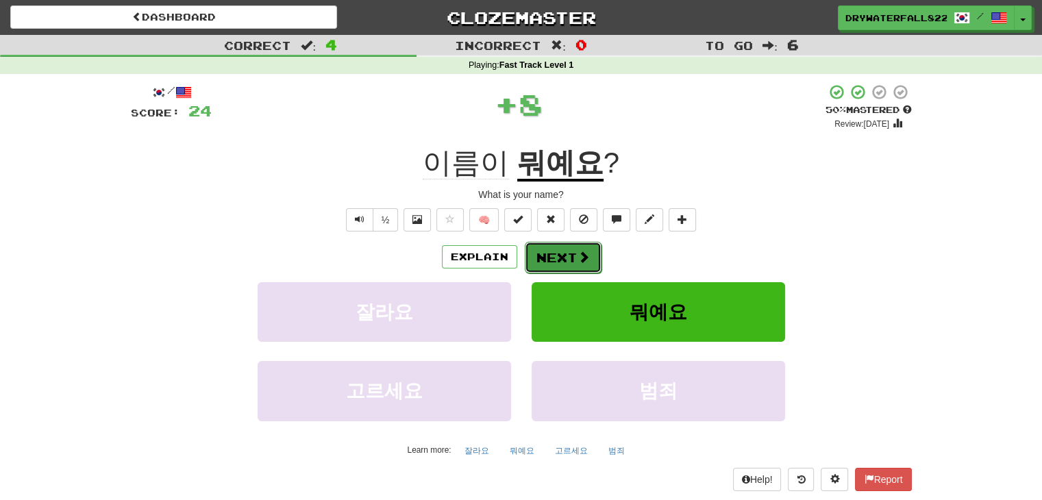
click at [546, 264] on button "Next" at bounding box center [563, 258] width 77 height 32
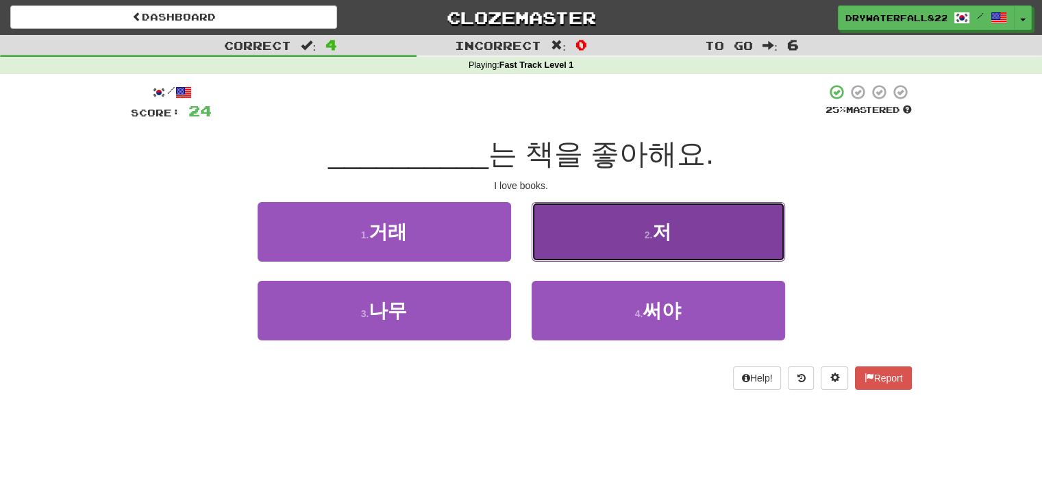
click at [586, 247] on button "2 . 저" at bounding box center [658, 232] width 253 height 60
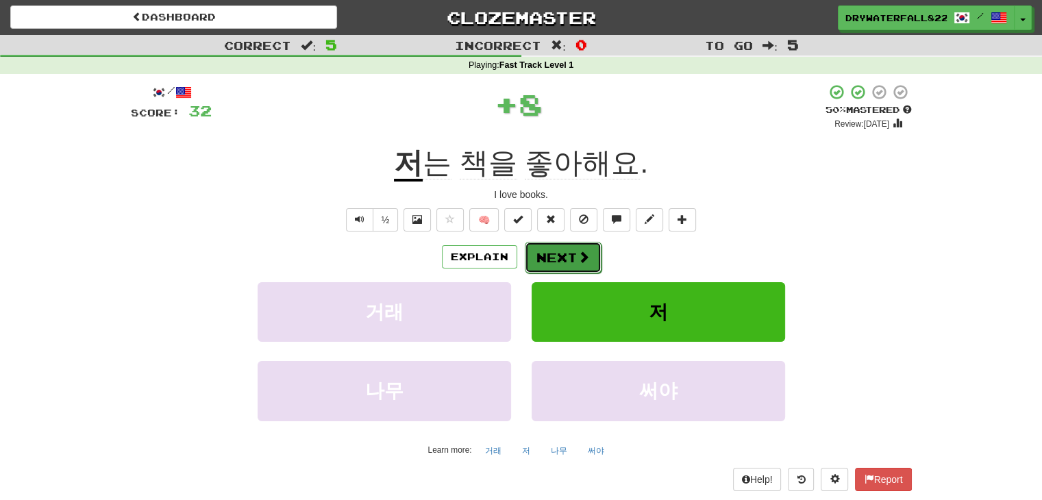
click at [577, 258] on span at bounding box center [583, 257] width 12 height 12
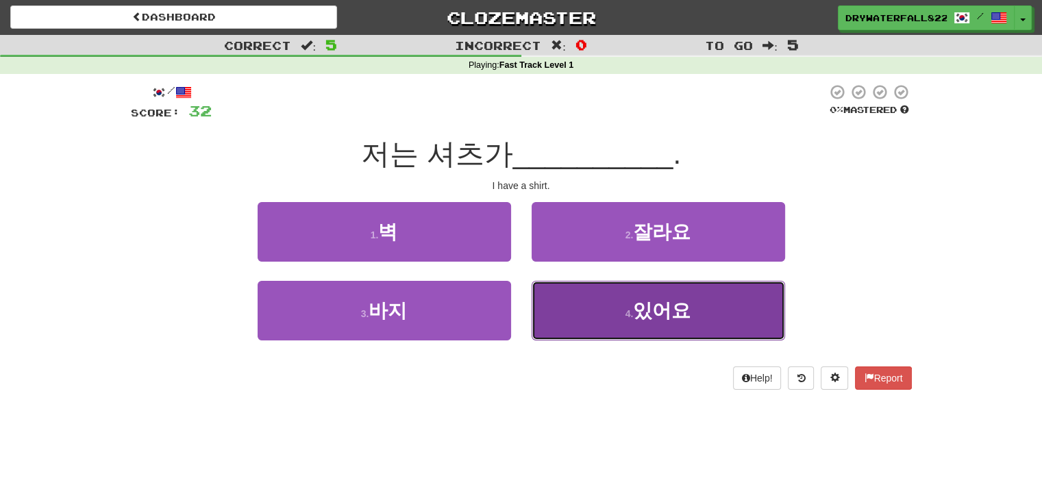
click at [601, 314] on button "4 . 있어요" at bounding box center [658, 311] width 253 height 60
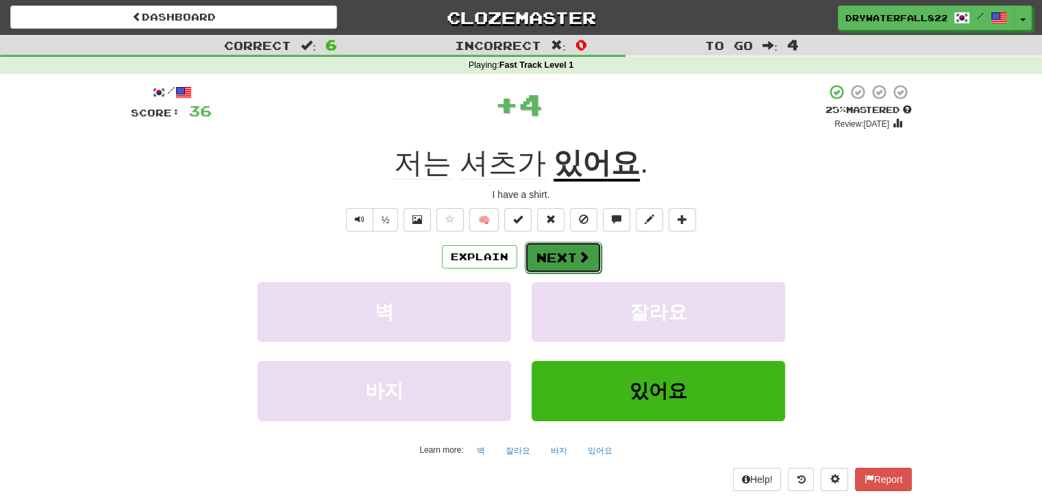
click at [560, 250] on button "Next" at bounding box center [563, 258] width 77 height 32
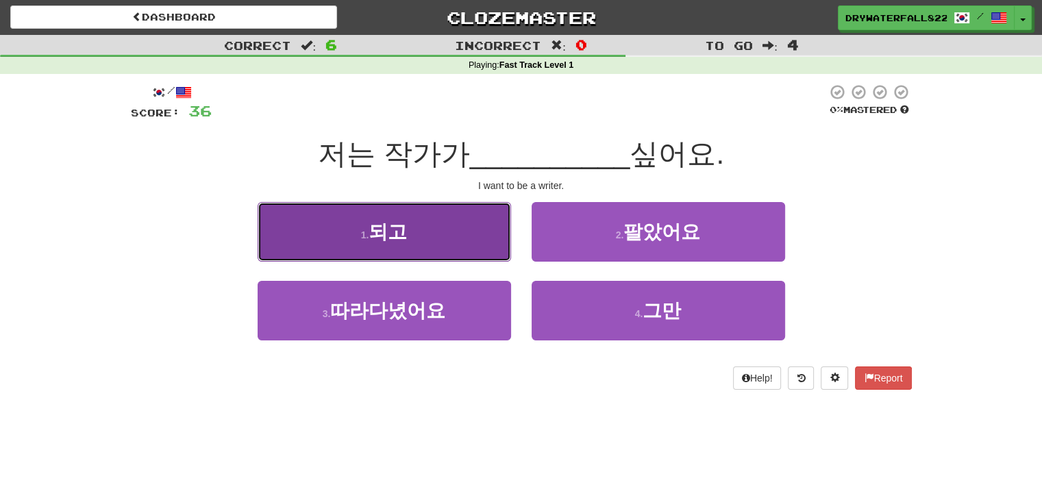
click at [395, 237] on span "되고" at bounding box center [388, 231] width 38 height 21
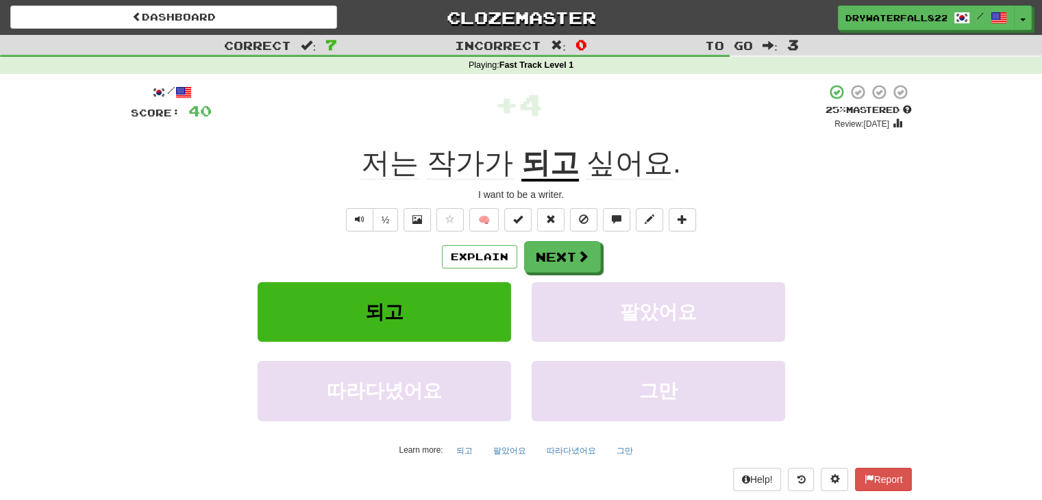
click at [485, 164] on span "작가가" at bounding box center [470, 163] width 86 height 33
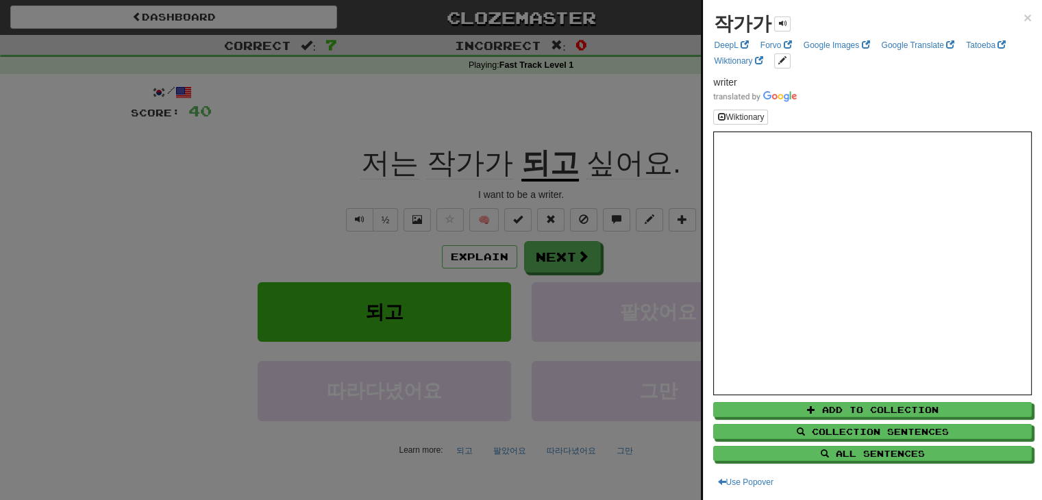
click at [630, 113] on div at bounding box center [521, 250] width 1042 height 500
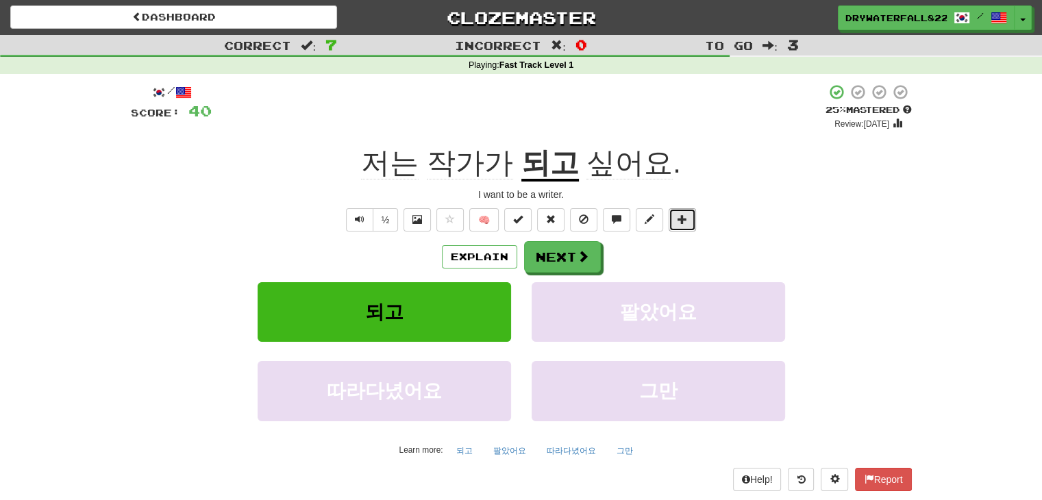
click at [684, 209] on button at bounding box center [682, 219] width 27 height 23
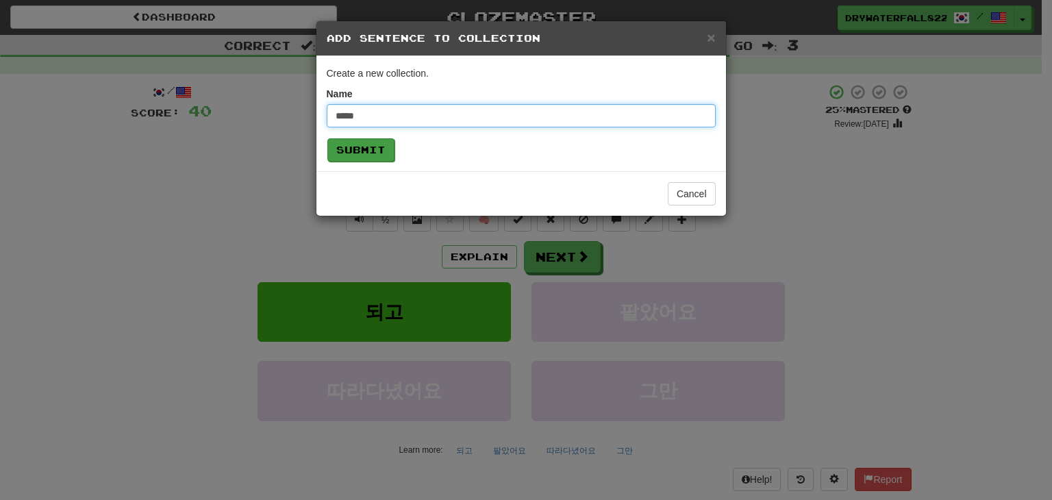
type input "*****"
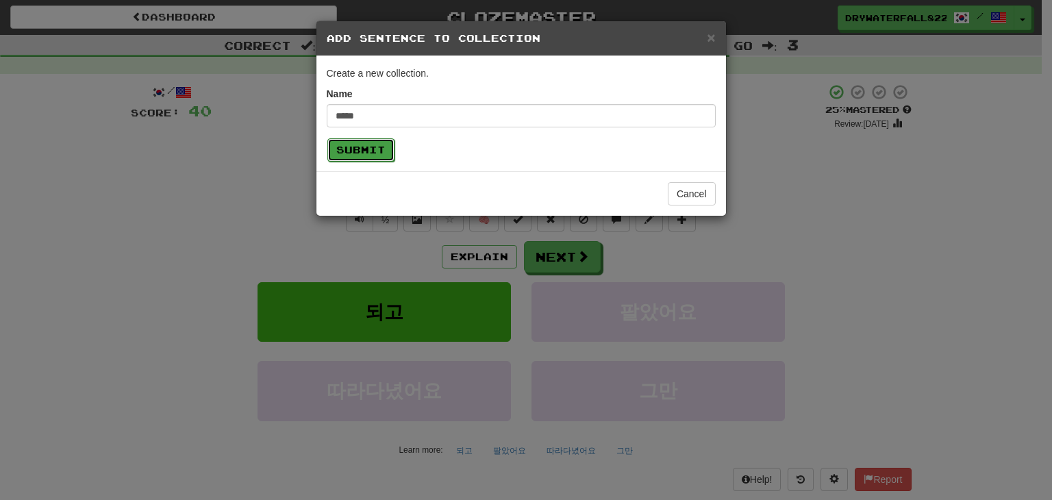
click at [349, 157] on button "Submit" at bounding box center [360, 149] width 67 height 23
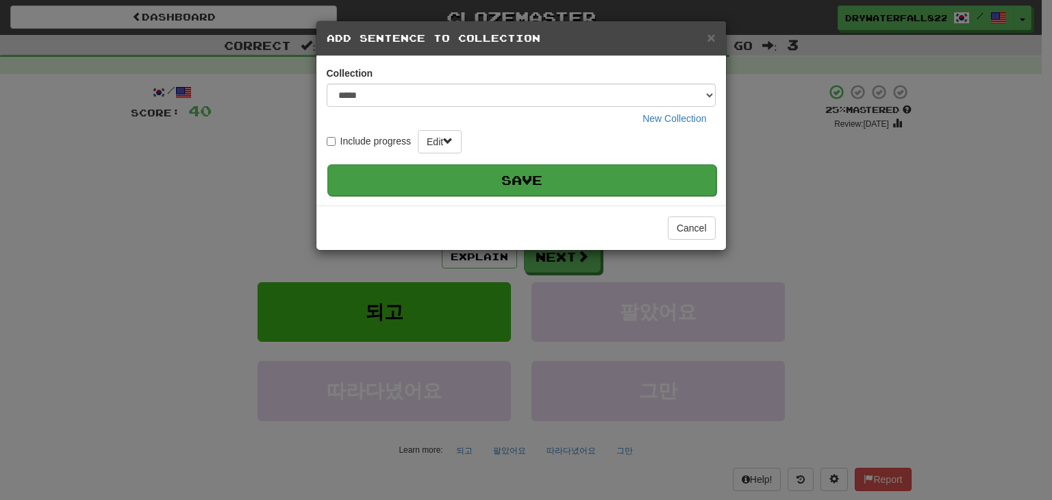
click at [502, 180] on button "Save" at bounding box center [521, 180] width 389 height 32
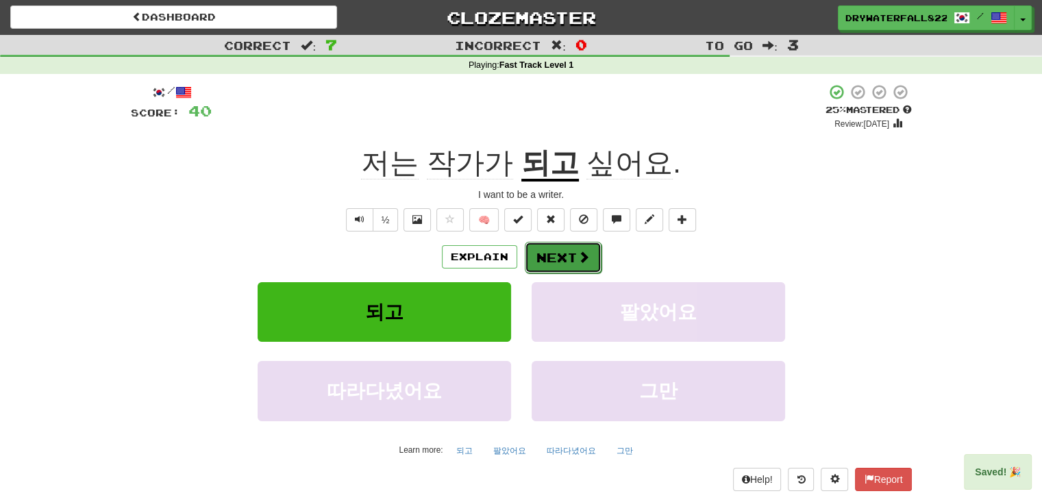
click at [550, 261] on button "Next" at bounding box center [563, 258] width 77 height 32
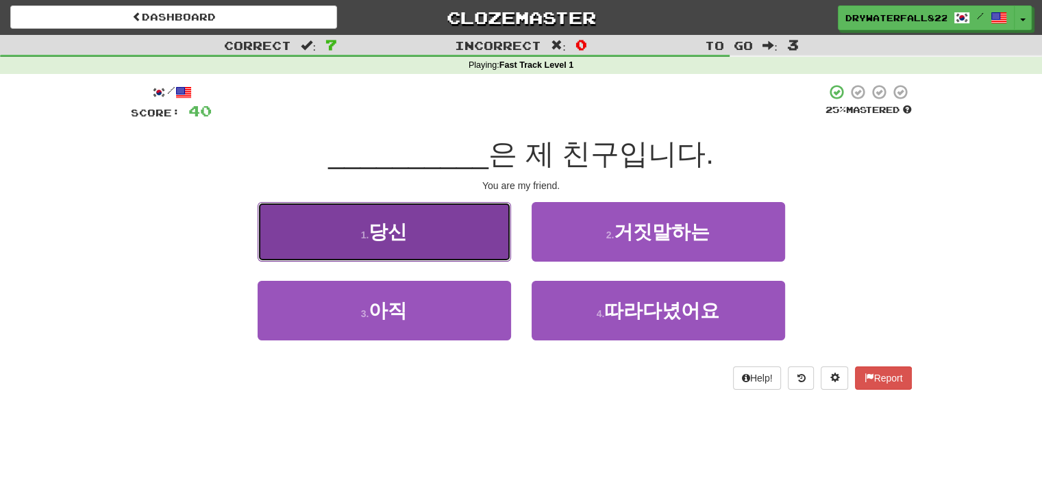
click at [480, 242] on button "1 . 당신" at bounding box center [384, 232] width 253 height 60
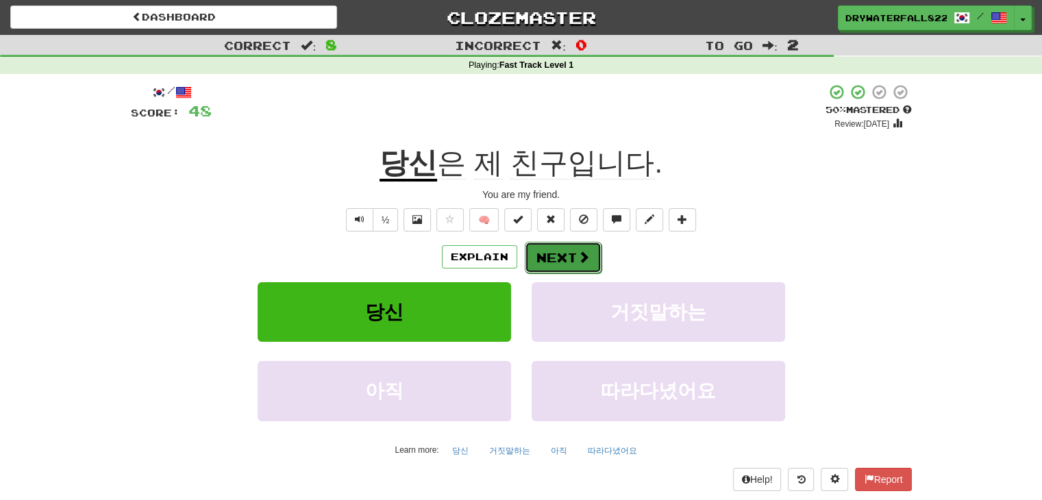
click at [577, 258] on span at bounding box center [583, 257] width 12 height 12
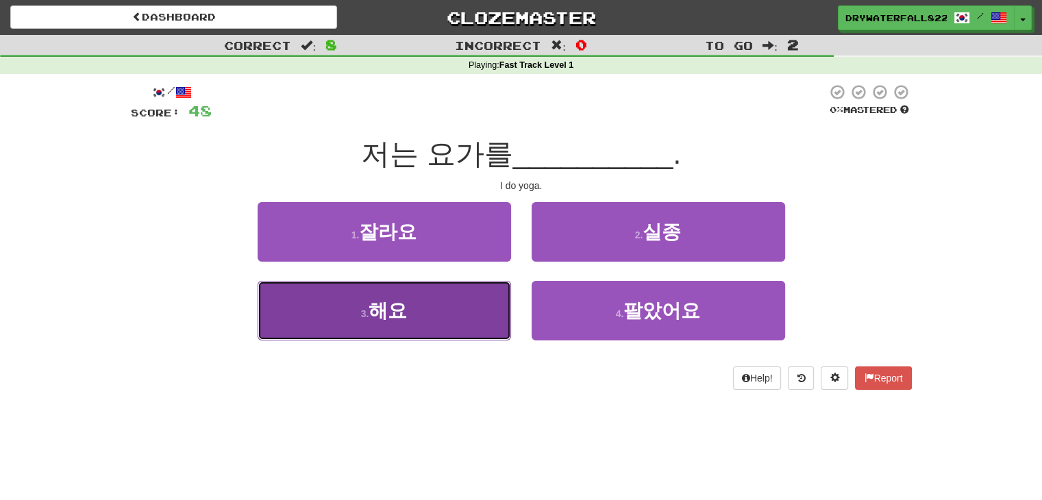
click at [432, 334] on button "3 . 해요" at bounding box center [384, 311] width 253 height 60
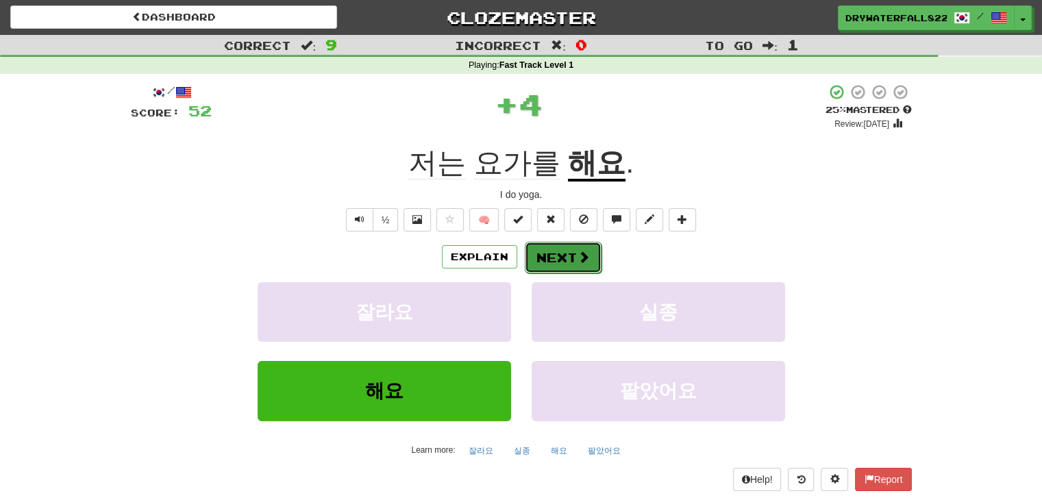
click at [579, 247] on button "Next" at bounding box center [563, 258] width 77 height 32
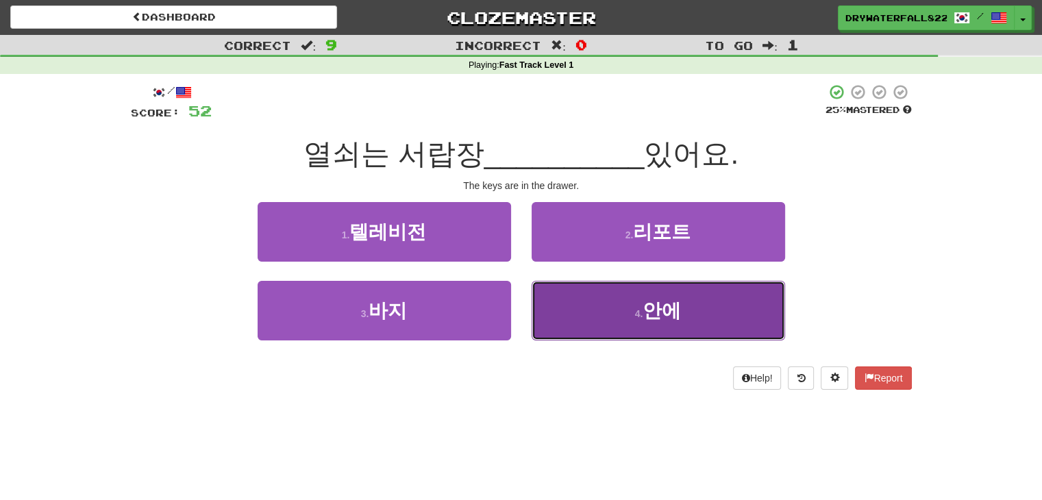
click at [589, 314] on button "4 . 안에" at bounding box center [658, 311] width 253 height 60
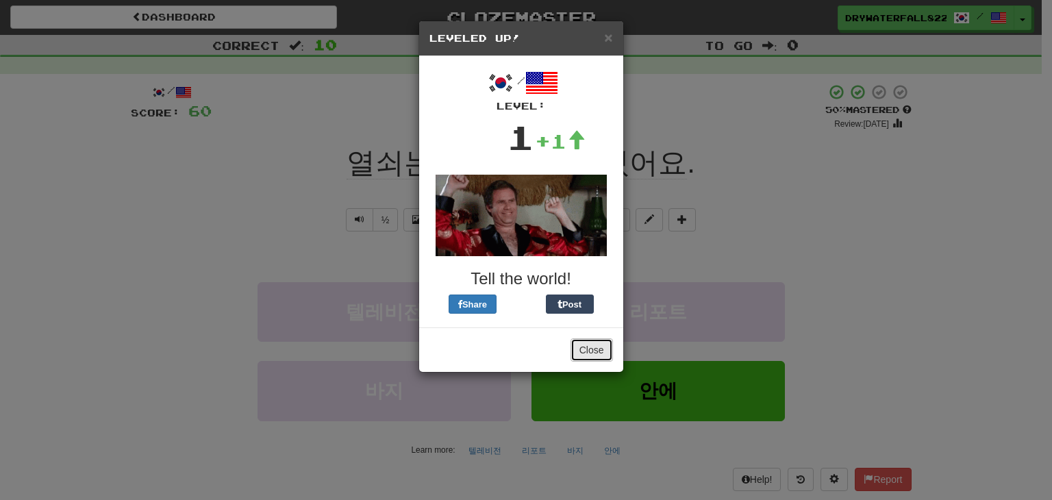
click at [593, 347] on button "Close" at bounding box center [592, 349] width 42 height 23
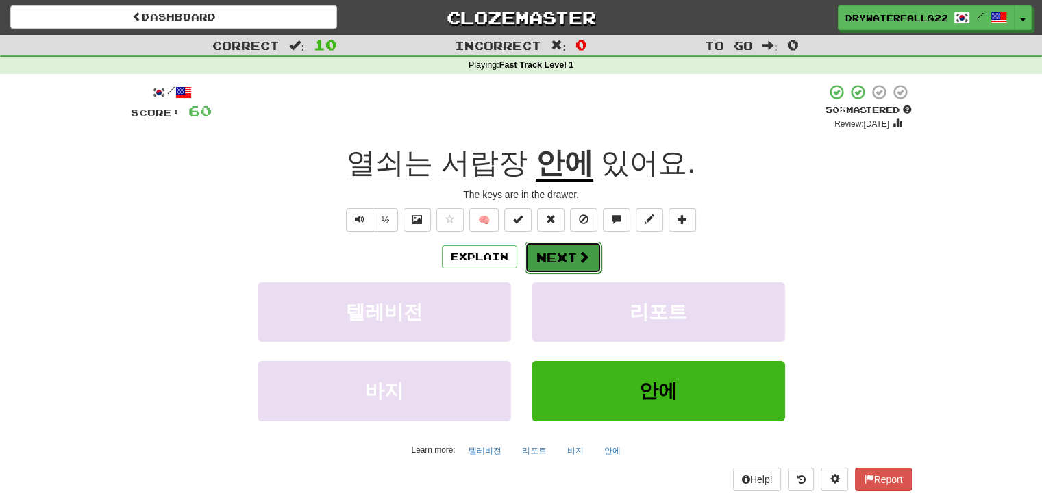
click at [540, 261] on button "Next" at bounding box center [563, 258] width 77 height 32
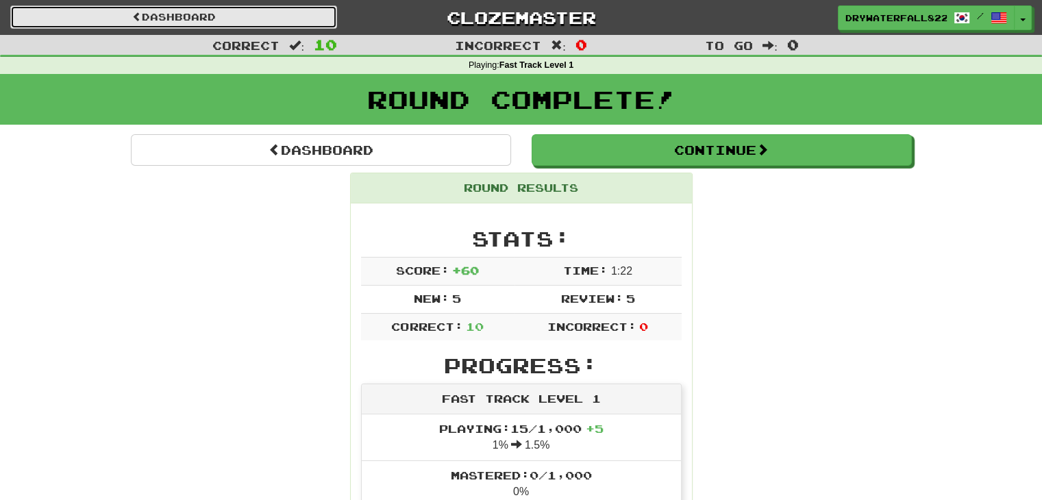
click at [167, 17] on link "Dashboard" at bounding box center [173, 16] width 327 height 23
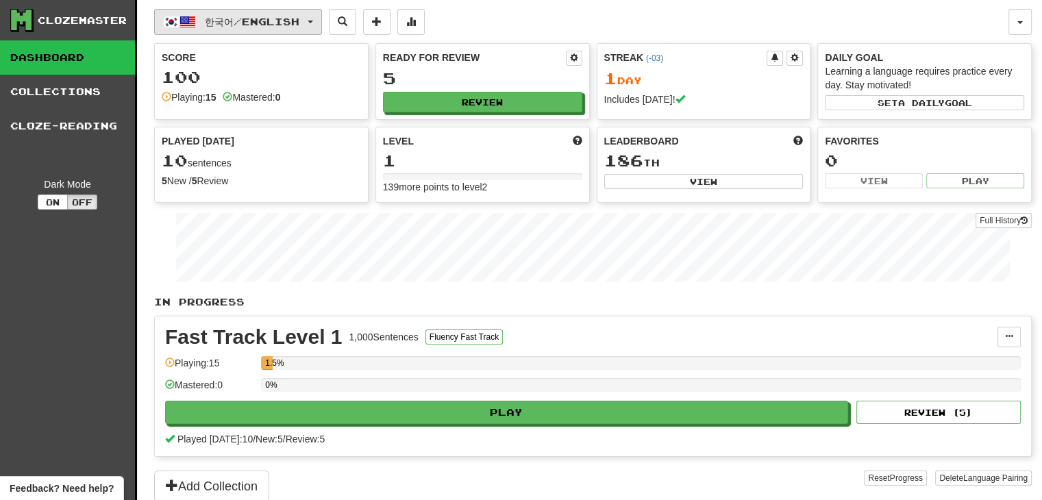
click at [189, 19] on span "button" at bounding box center [187, 22] width 16 height 16
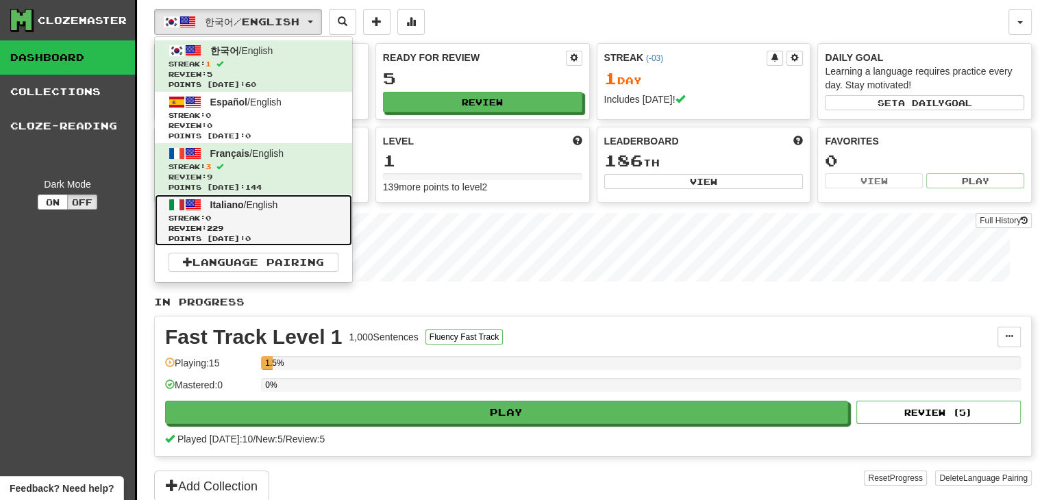
click at [270, 217] on span "Streak: 0" at bounding box center [254, 218] width 170 height 10
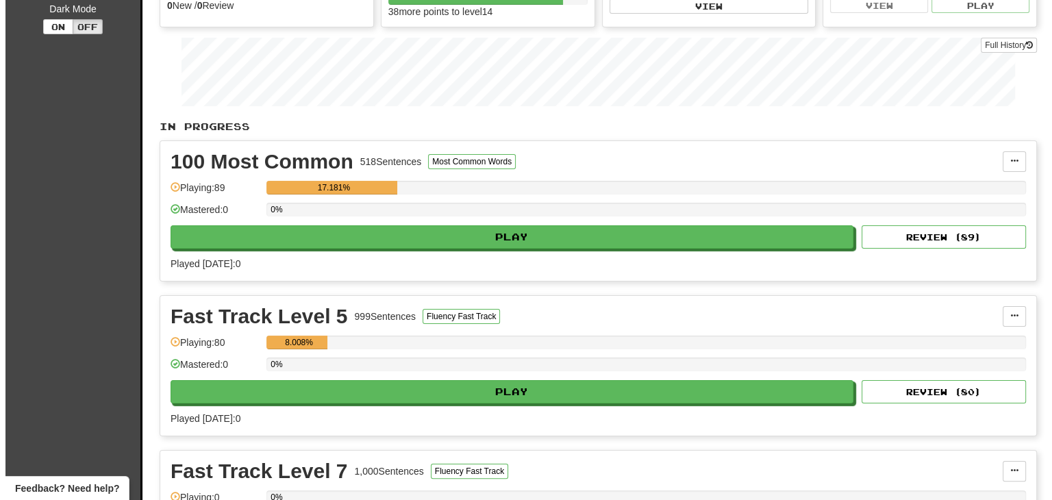
scroll to position [181, 0]
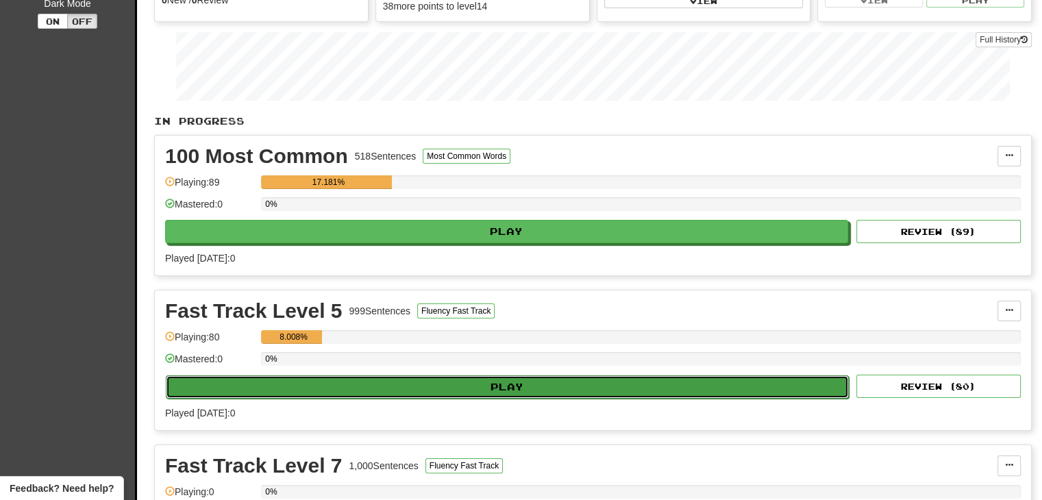
click at [485, 390] on button "Play" at bounding box center [507, 386] width 683 height 23
select select "**"
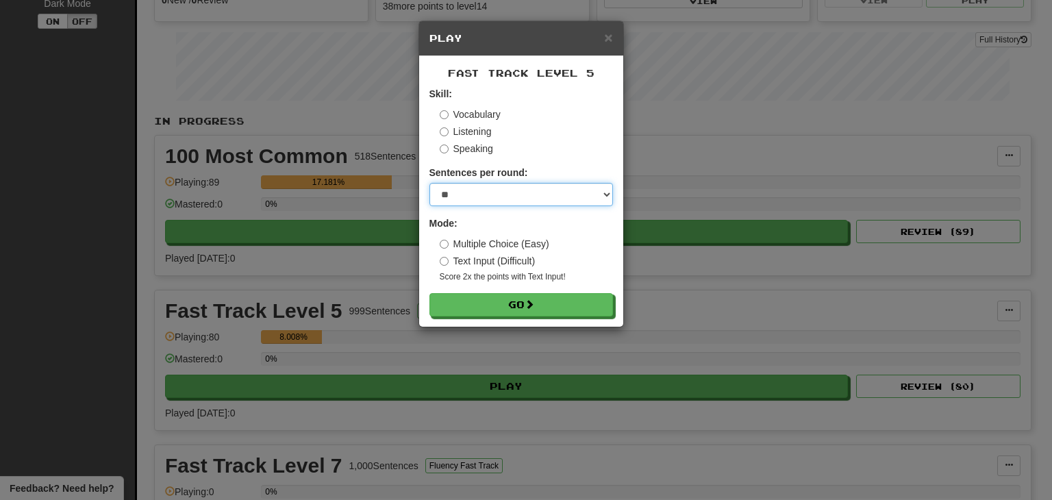
click at [522, 192] on select "* ** ** ** ** ** *** ********" at bounding box center [521, 194] width 184 height 23
click at [429, 183] on select "* ** ** ** ** ** *** ********" at bounding box center [521, 194] width 184 height 23
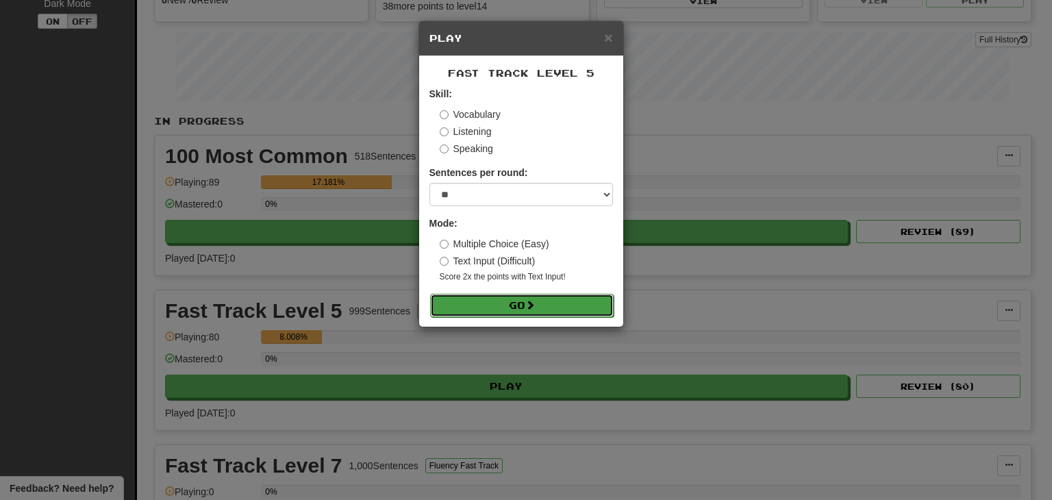
click at [472, 306] on button "Go" at bounding box center [522, 305] width 184 height 23
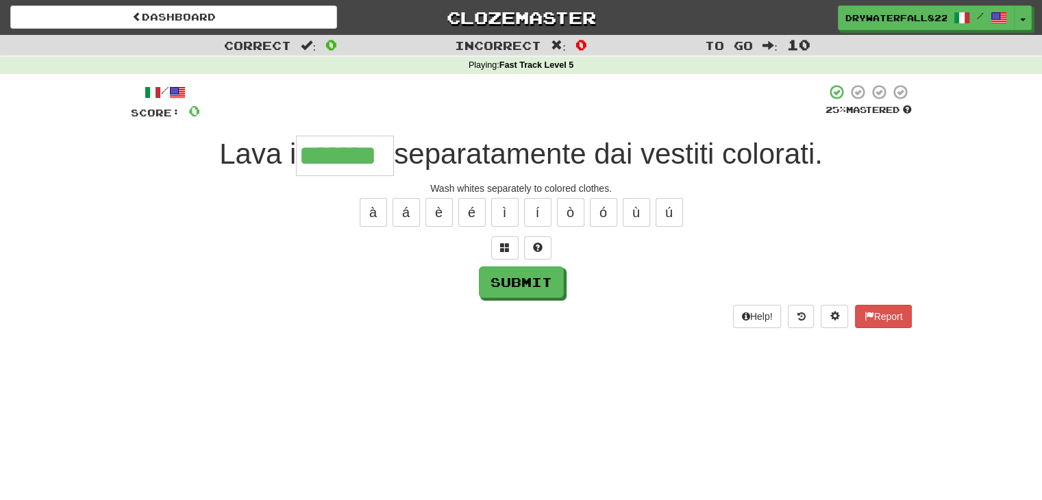
type input "*******"
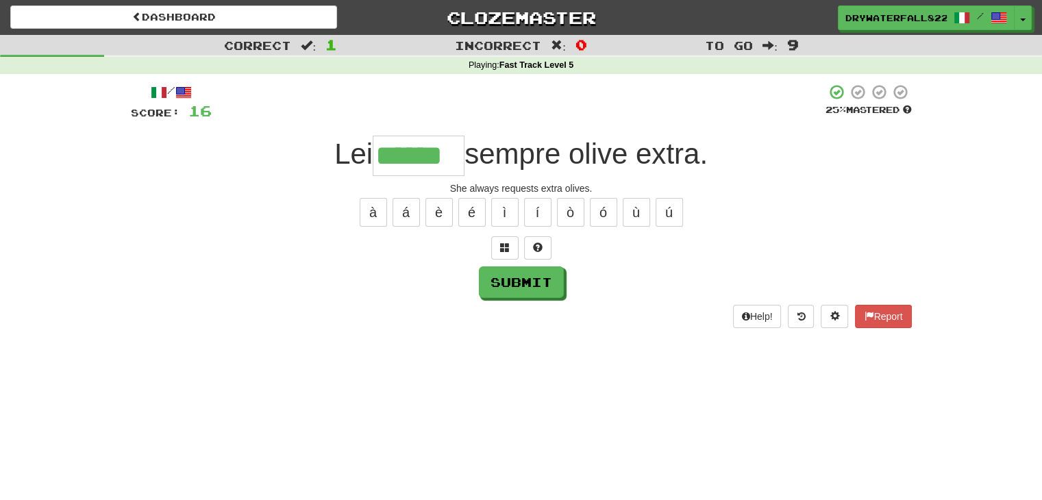
type input "******"
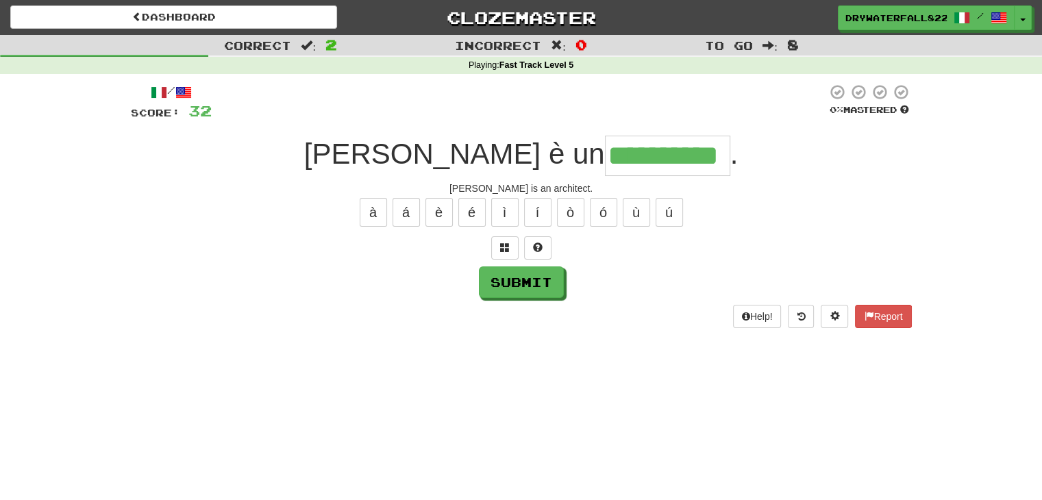
type input "**********"
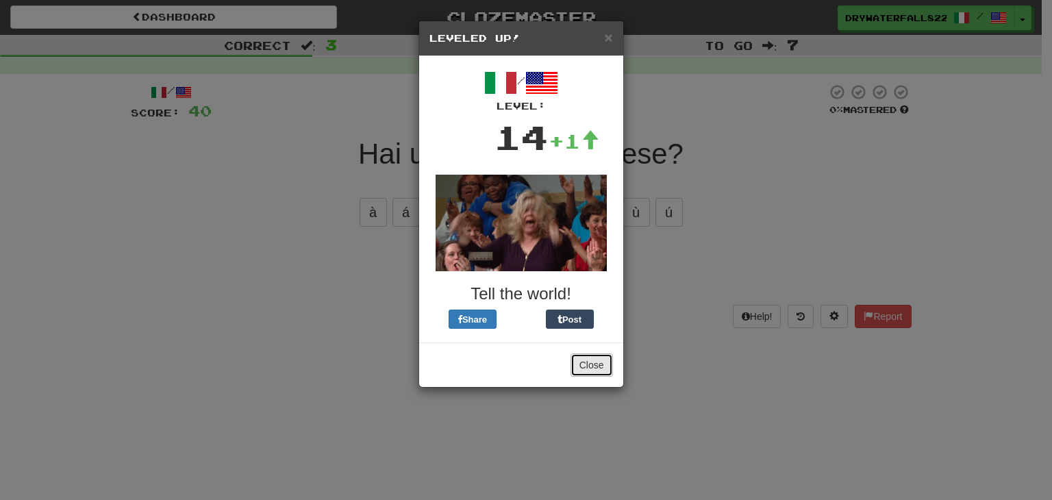
click at [579, 357] on button "Close" at bounding box center [592, 364] width 42 height 23
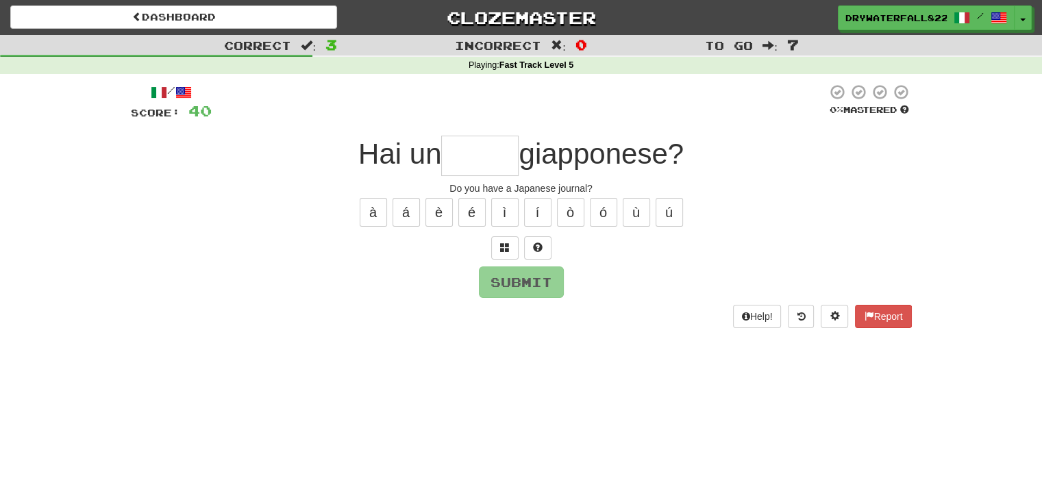
click at [488, 157] on input "text" at bounding box center [479, 156] width 77 height 40
type input "******"
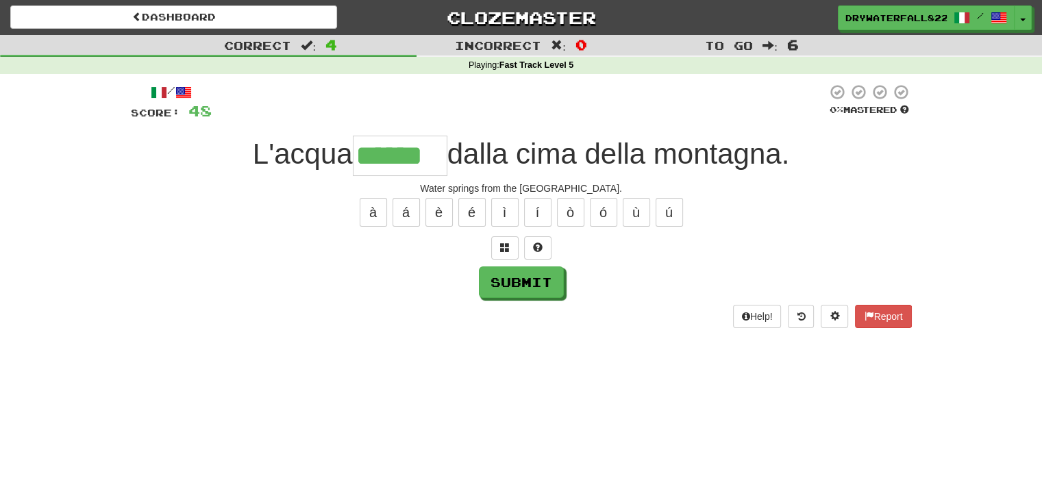
type input "******"
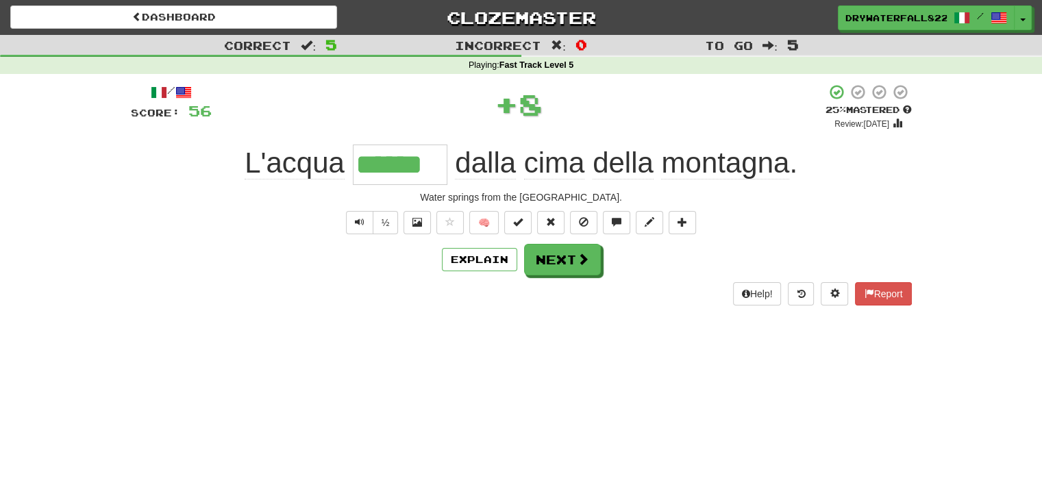
click at [392, 171] on input "******" at bounding box center [400, 165] width 95 height 40
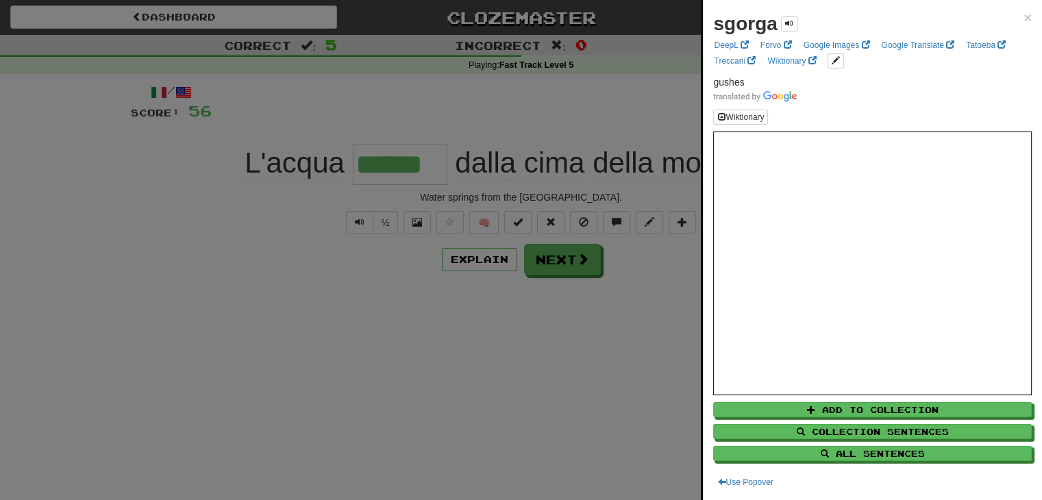
click at [527, 371] on div at bounding box center [521, 250] width 1042 height 500
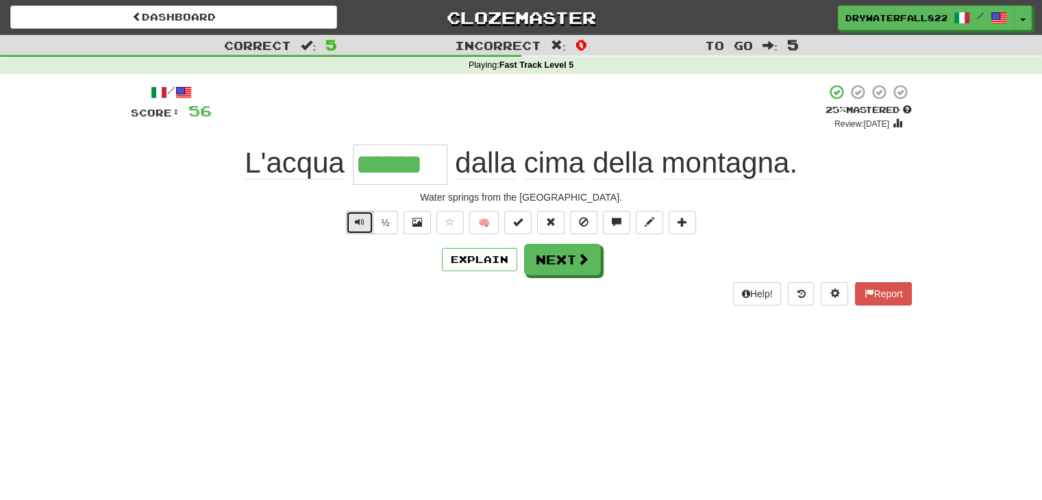
click at [358, 214] on button "Text-to-speech controls" at bounding box center [359, 222] width 27 height 23
click at [560, 258] on button "Next" at bounding box center [563, 261] width 77 height 32
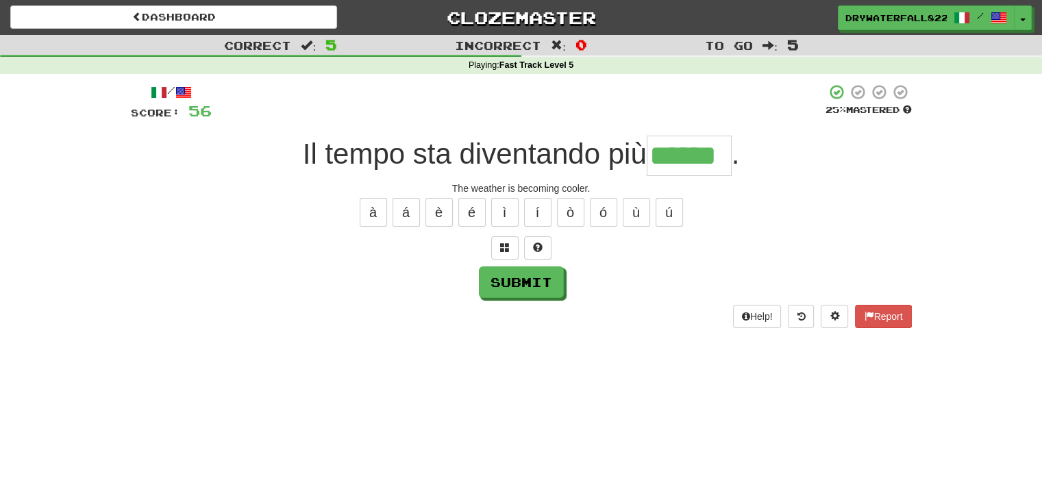
type input "******"
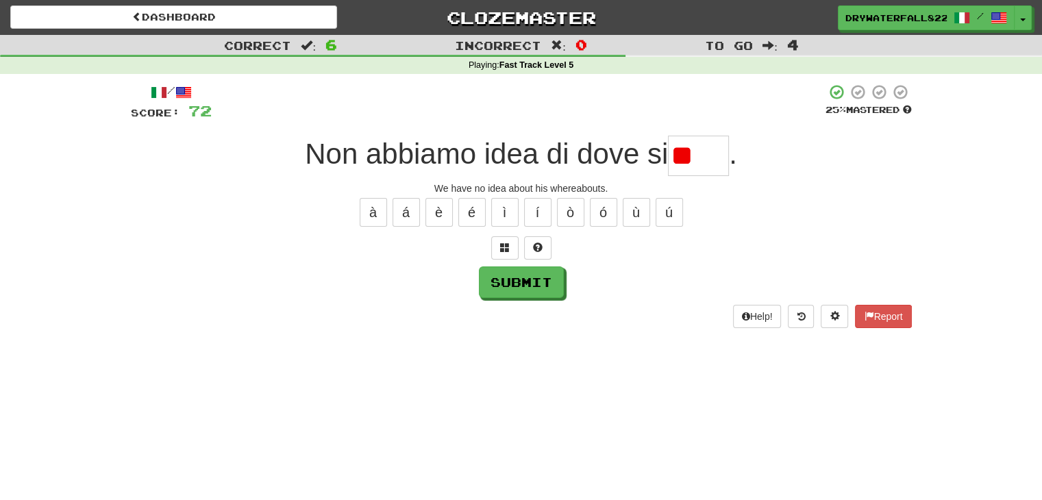
type input "*"
click at [538, 245] on span at bounding box center [538, 247] width 10 height 10
click at [512, 236] on button at bounding box center [521, 247] width 27 height 23
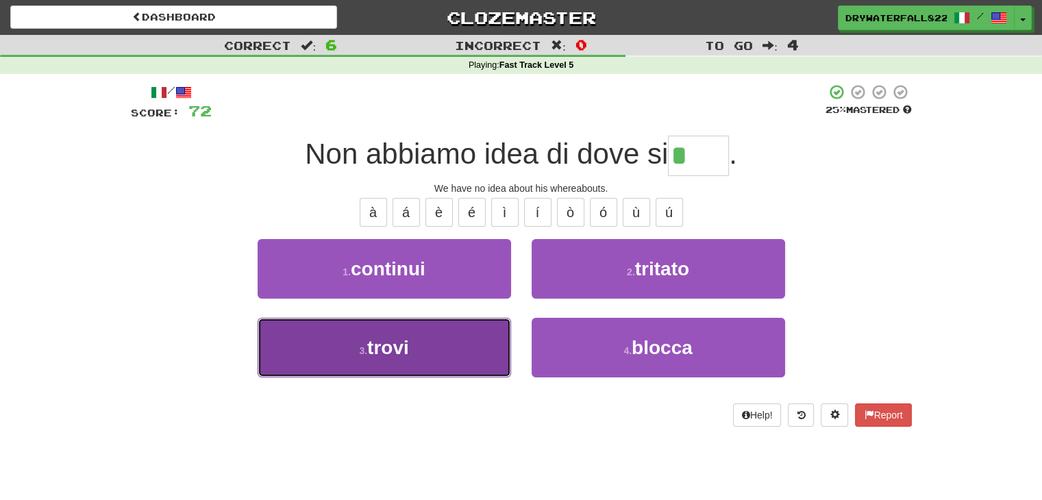
click at [467, 353] on button "3 . trovi" at bounding box center [384, 348] width 253 height 60
type input "*****"
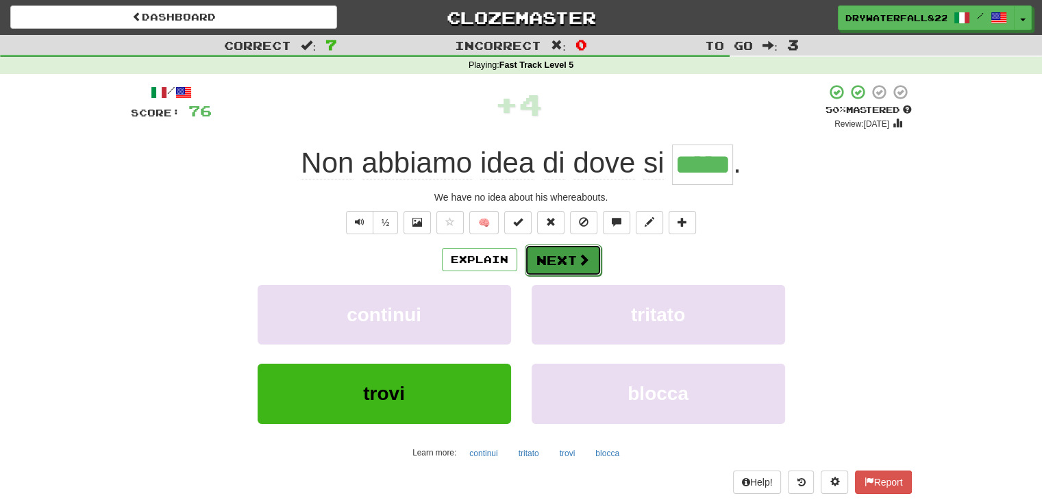
click at [542, 264] on button "Next" at bounding box center [563, 261] width 77 height 32
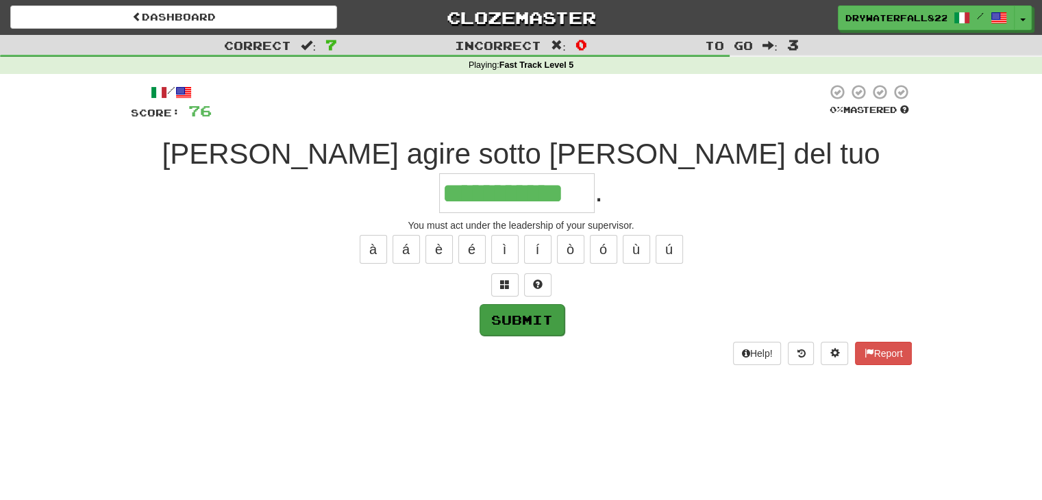
type input "**********"
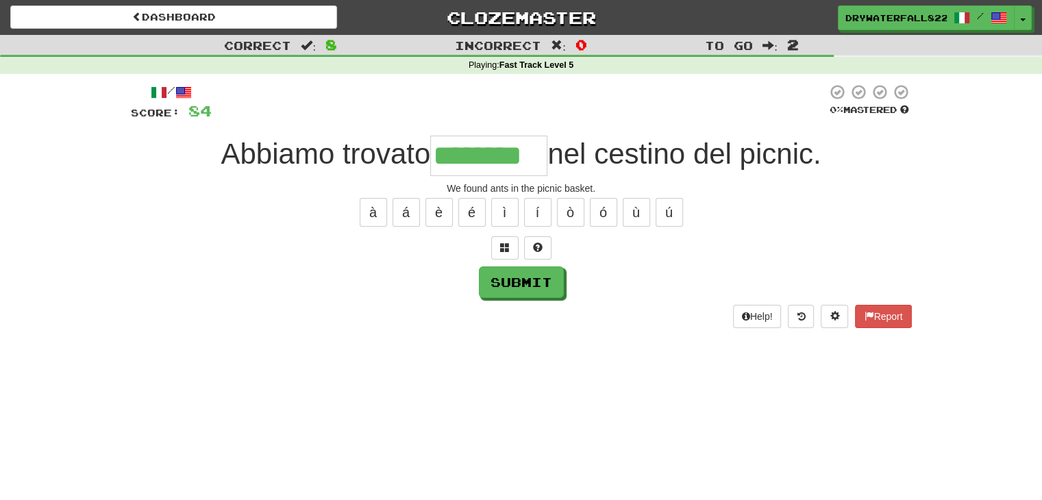
type input "********"
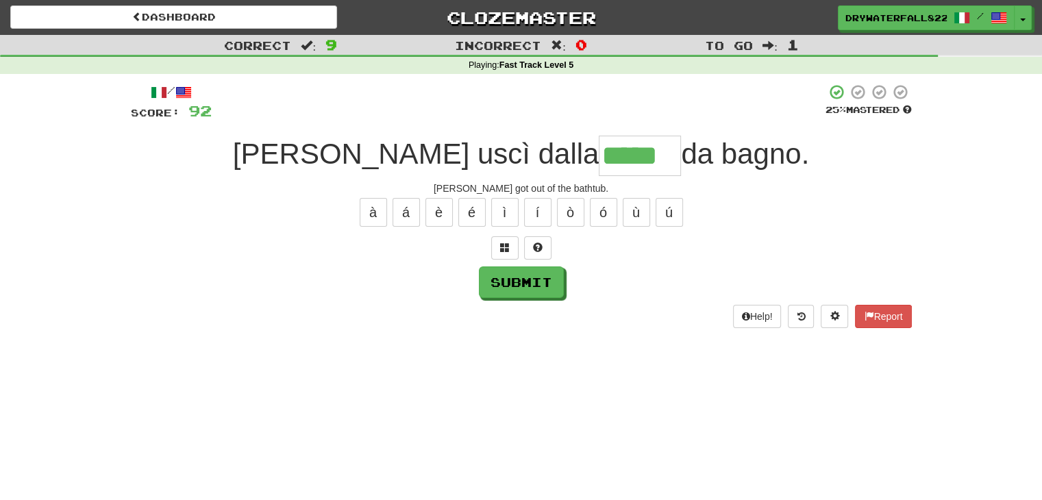
type input "*****"
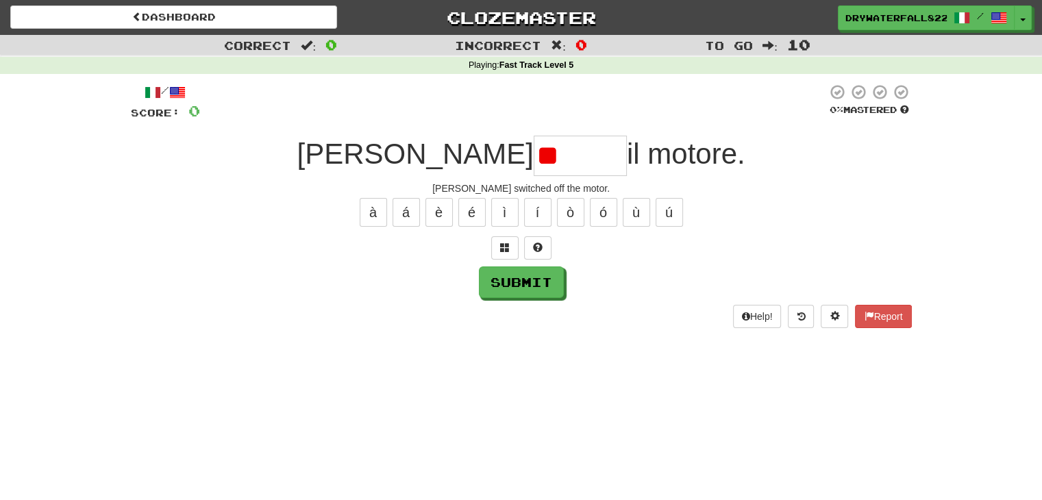
type input "*"
click at [525, 242] on button at bounding box center [537, 247] width 27 height 23
click at [527, 243] on button at bounding box center [521, 247] width 27 height 23
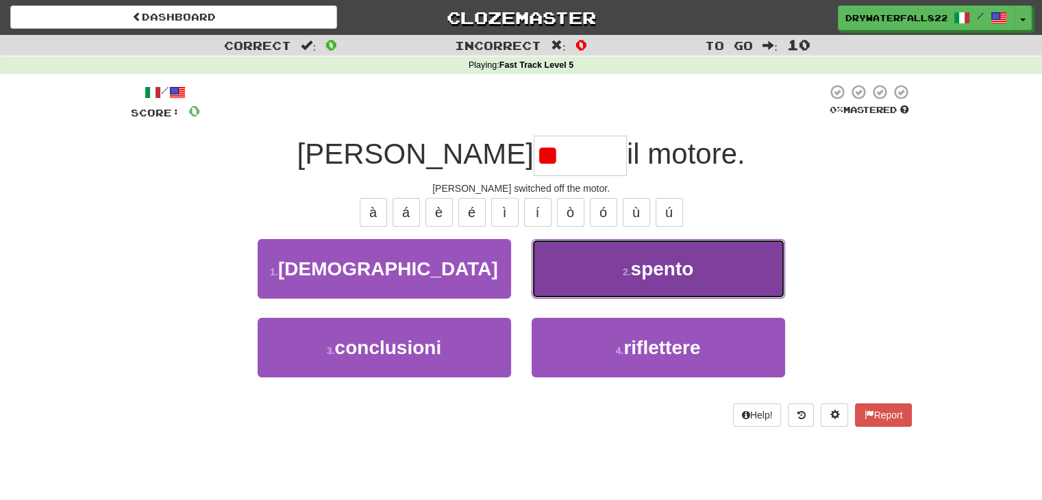
click at [577, 273] on button "2 . spento" at bounding box center [658, 269] width 253 height 60
type input "******"
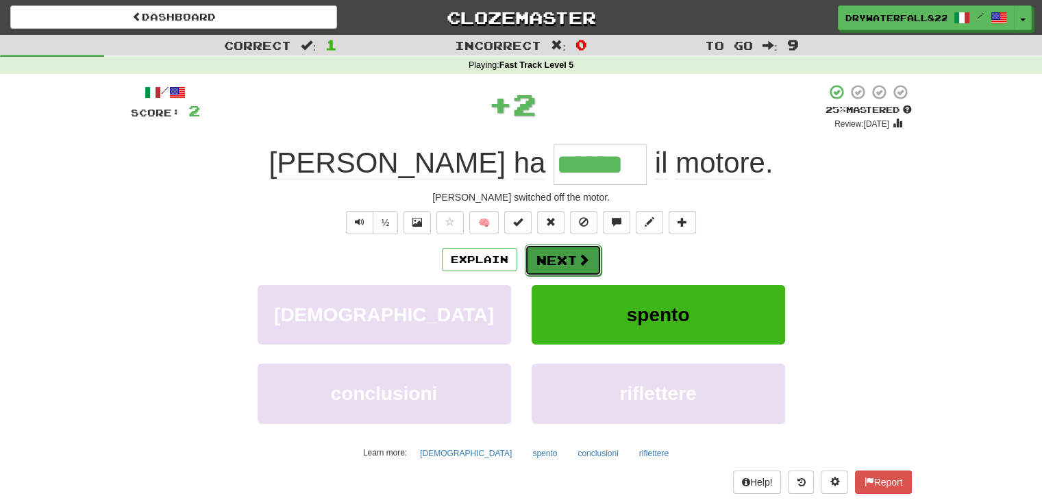
click at [572, 250] on button "Next" at bounding box center [563, 261] width 77 height 32
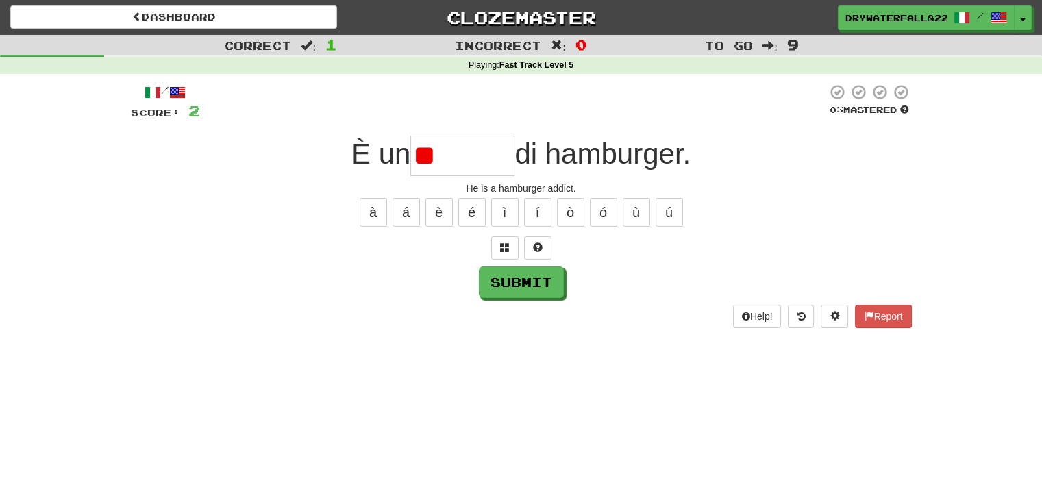
type input "*"
click at [543, 250] on button at bounding box center [537, 247] width 27 height 23
click at [521, 250] on span at bounding box center [521, 247] width 10 height 10
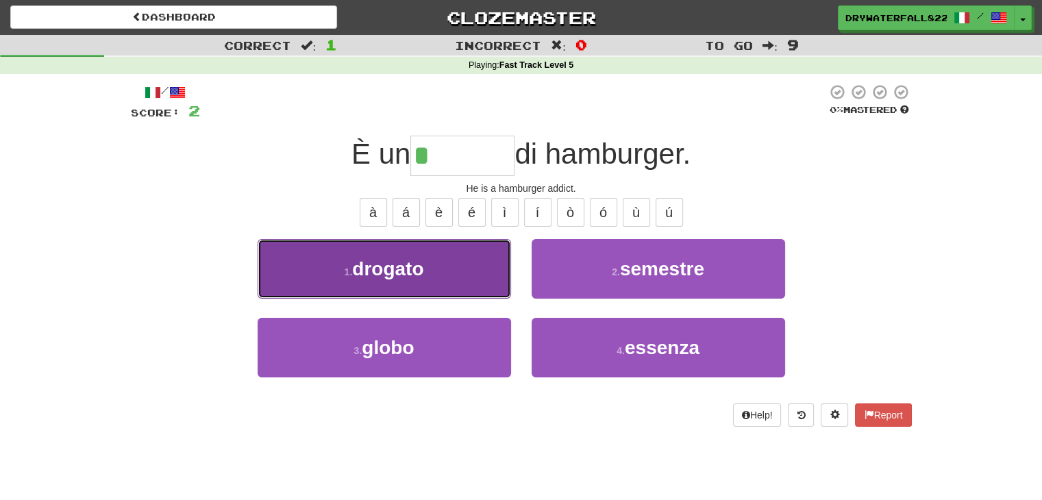
click at [466, 261] on button "1 . drogato" at bounding box center [384, 269] width 253 height 60
type input "*******"
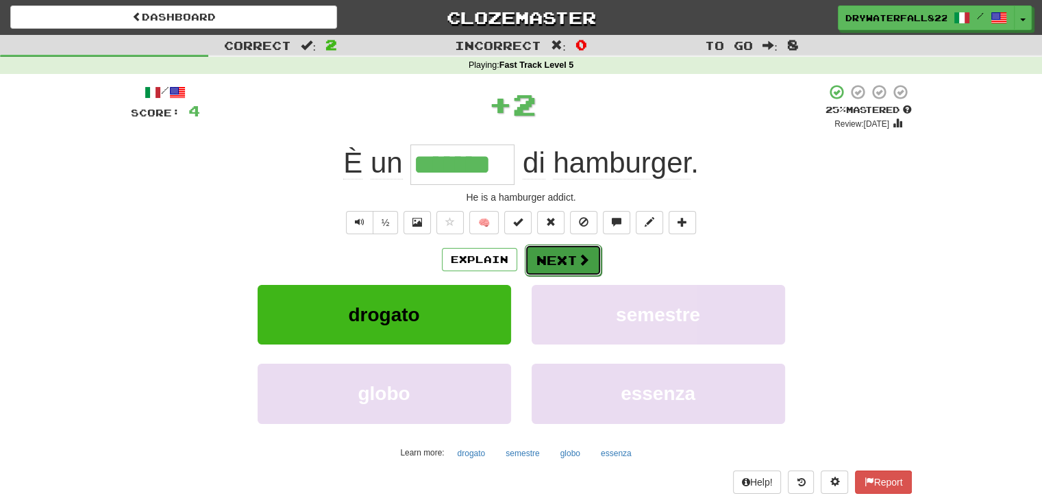
click at [567, 259] on button "Next" at bounding box center [563, 261] width 77 height 32
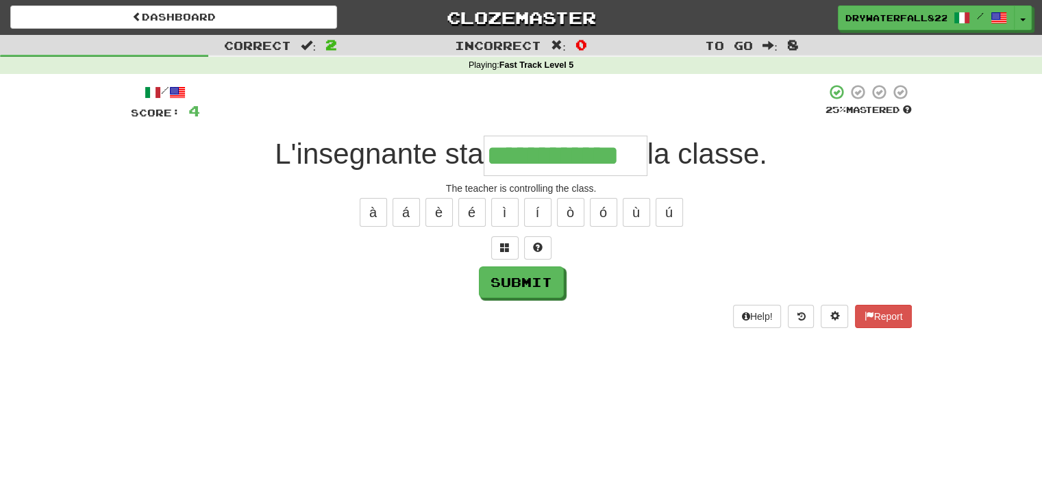
type input "**********"
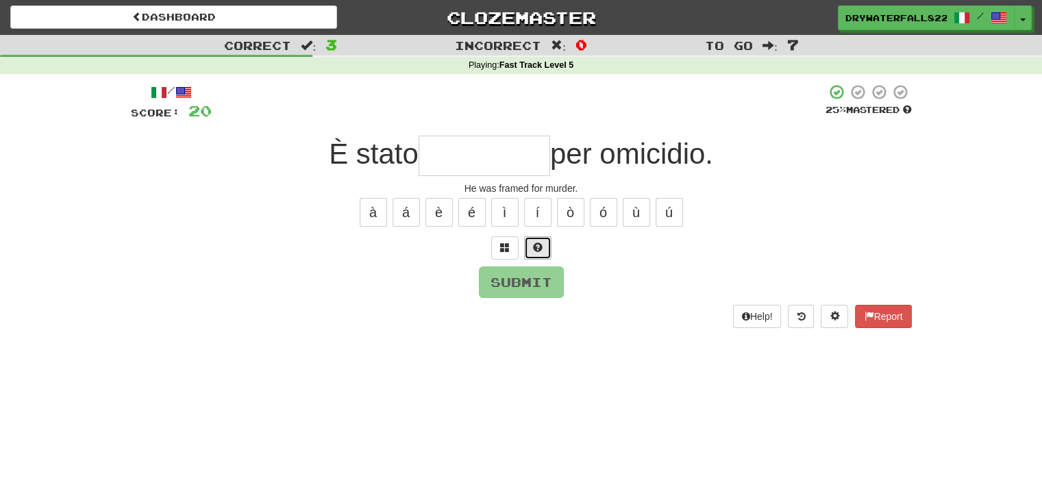
click at [533, 247] on span at bounding box center [538, 247] width 10 height 10
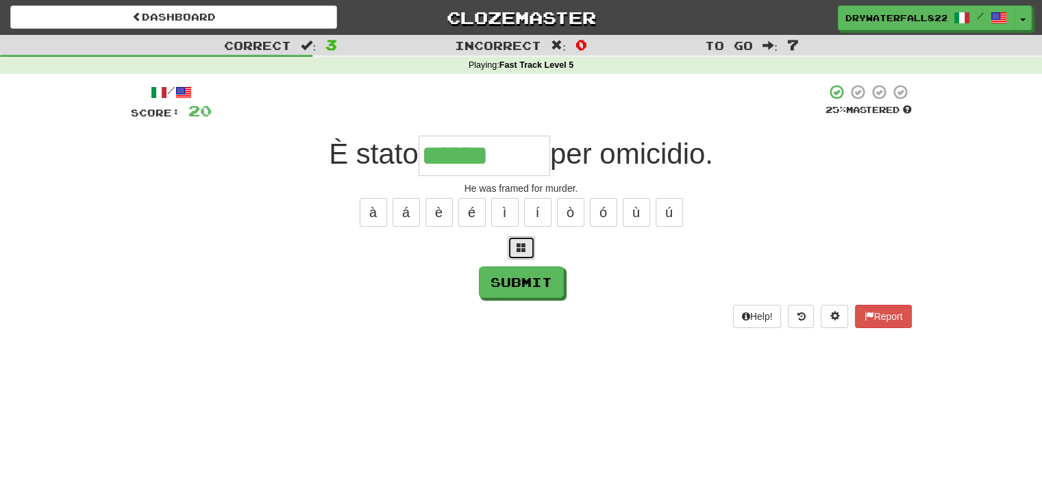
click at [530, 247] on button at bounding box center [521, 247] width 27 height 23
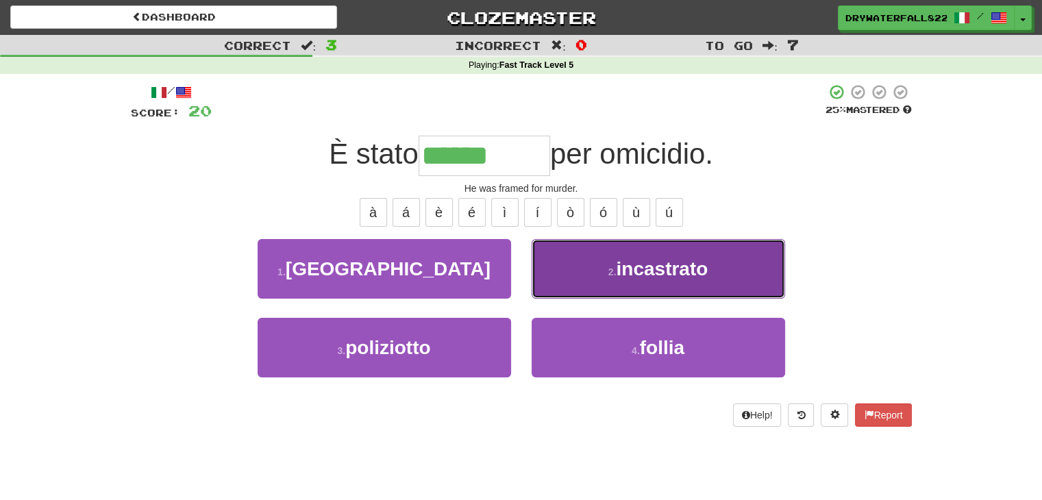
click at [599, 258] on button "2 . incastrato" at bounding box center [658, 269] width 253 height 60
type input "**********"
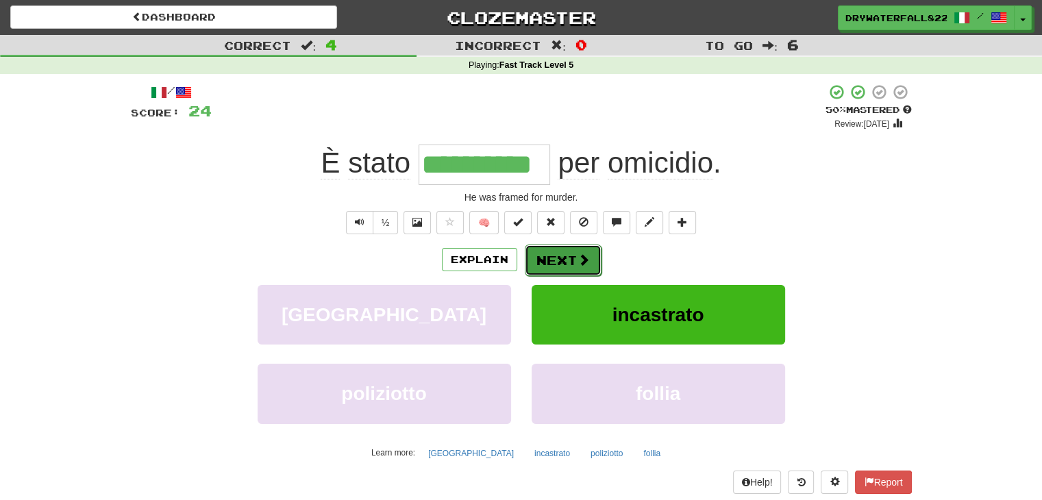
click at [553, 264] on button "Next" at bounding box center [563, 261] width 77 height 32
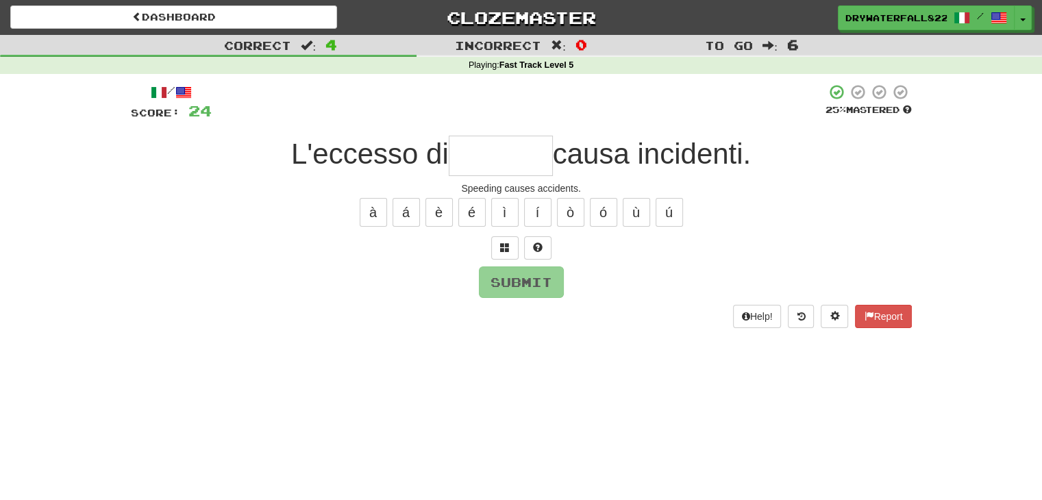
type input "*"
type input "********"
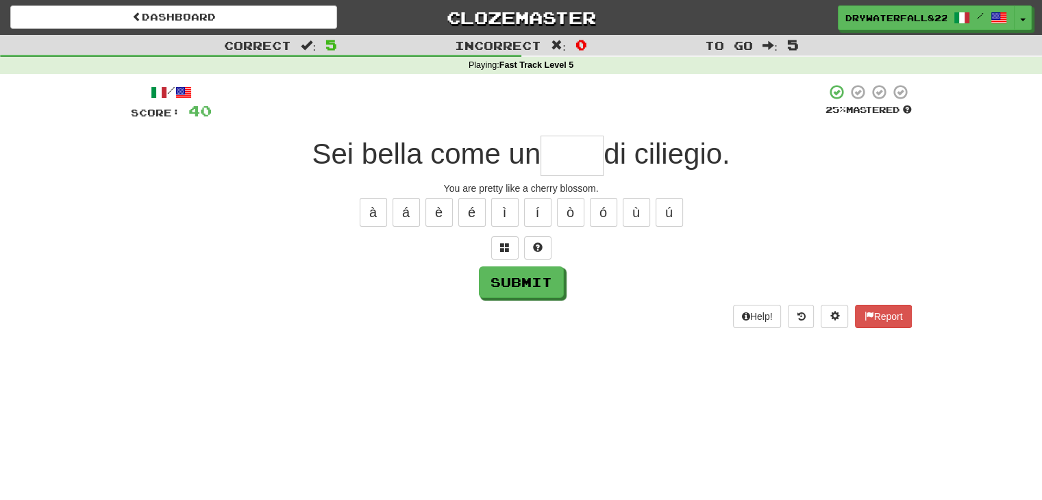
type input "*"
type input "*****"
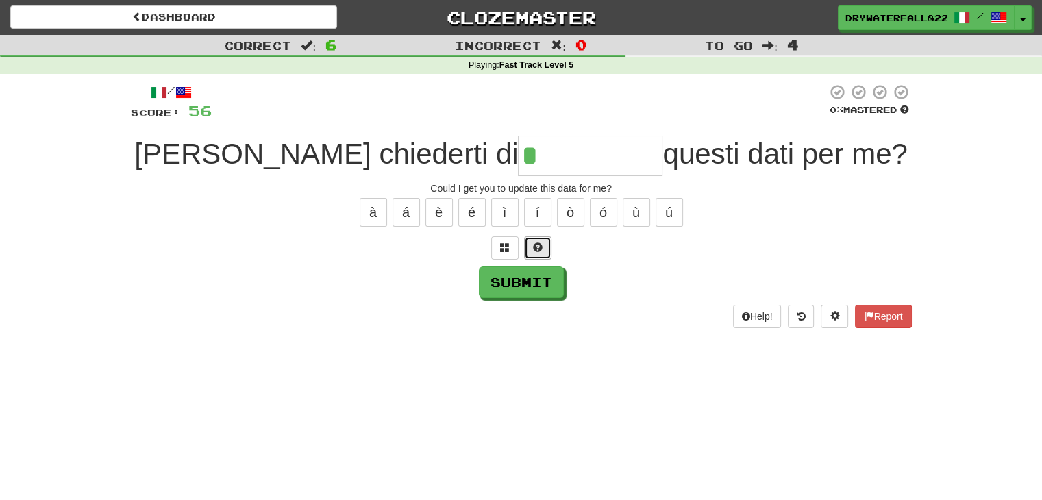
click at [531, 243] on button at bounding box center [537, 247] width 27 height 23
type input "**********"
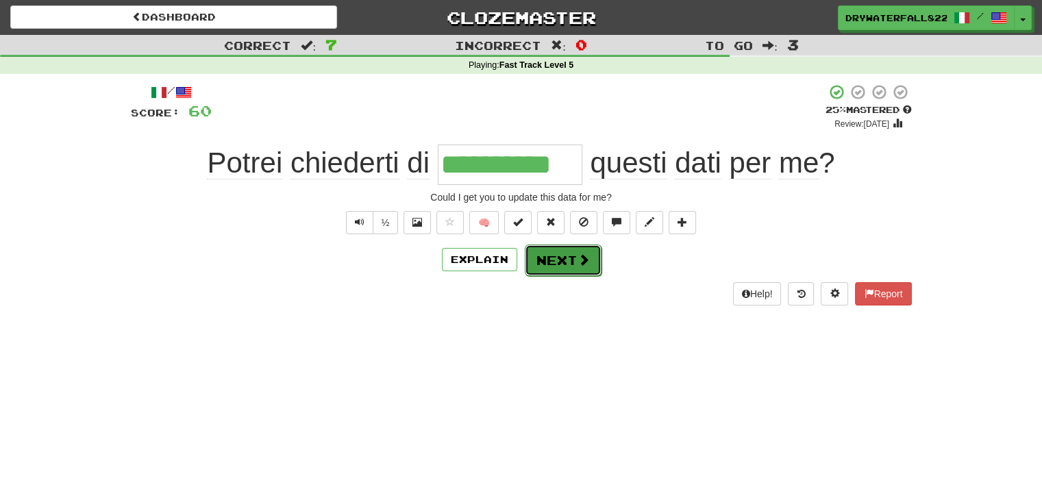
click at [557, 249] on button "Next" at bounding box center [563, 261] width 77 height 32
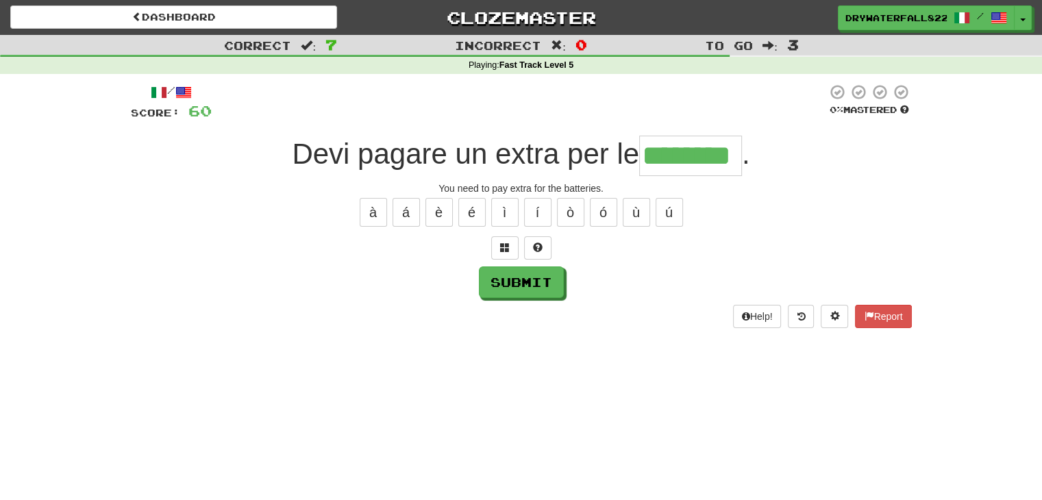
type input "********"
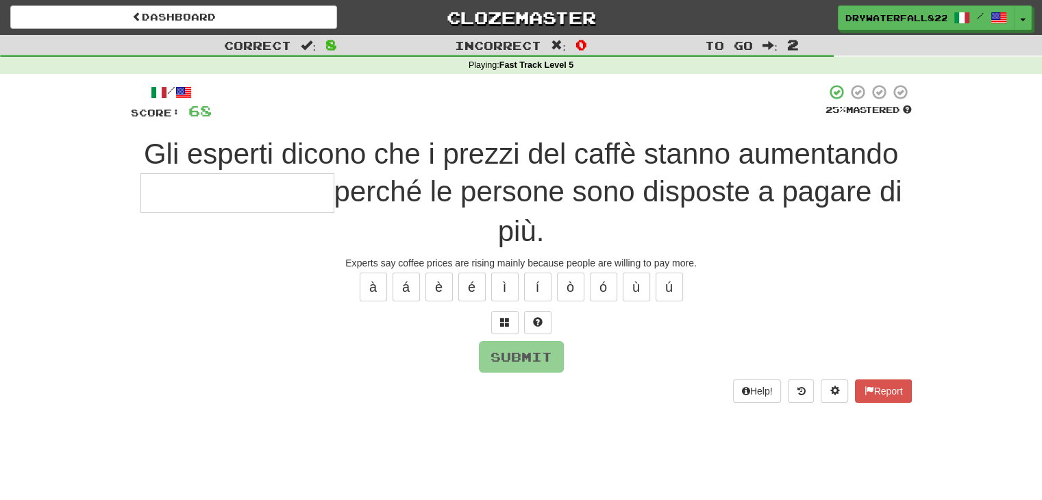
type input "*"
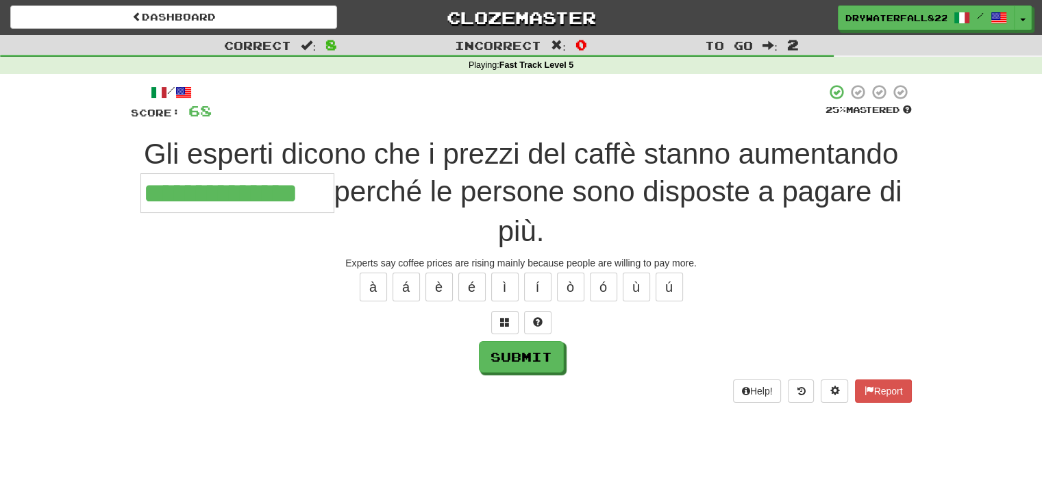
type input "**********"
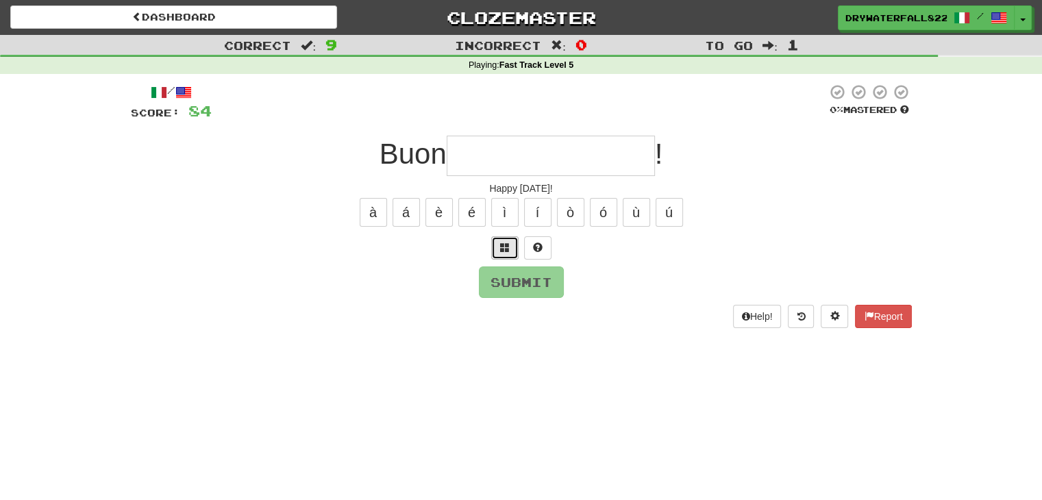
click at [512, 253] on button at bounding box center [504, 247] width 27 height 23
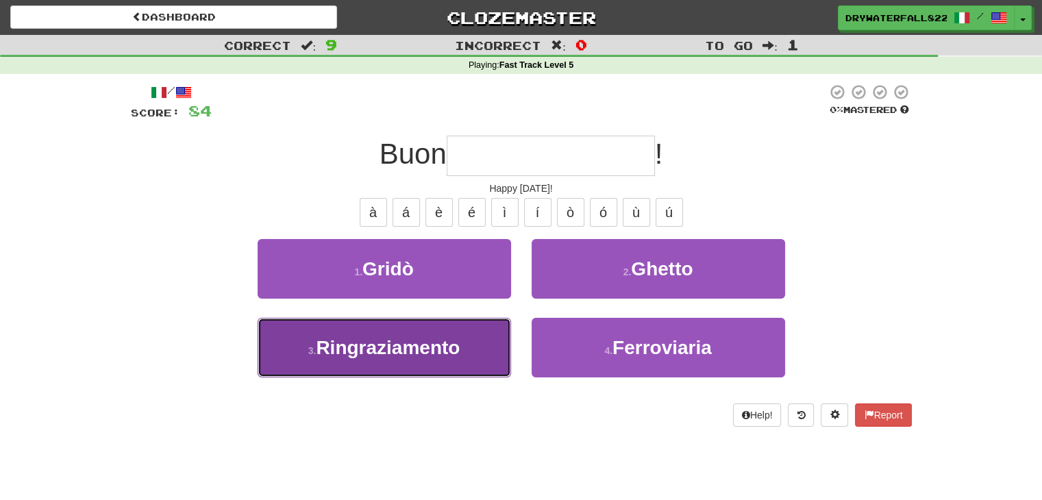
click at [499, 351] on button "3 . Ringraziamento" at bounding box center [384, 348] width 253 height 60
type input "**********"
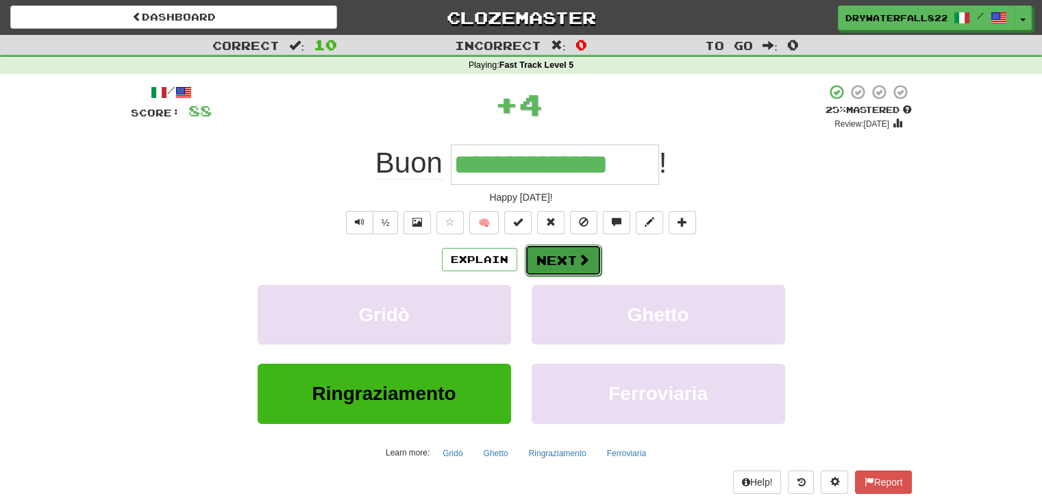
click at [571, 260] on button "Next" at bounding box center [563, 261] width 77 height 32
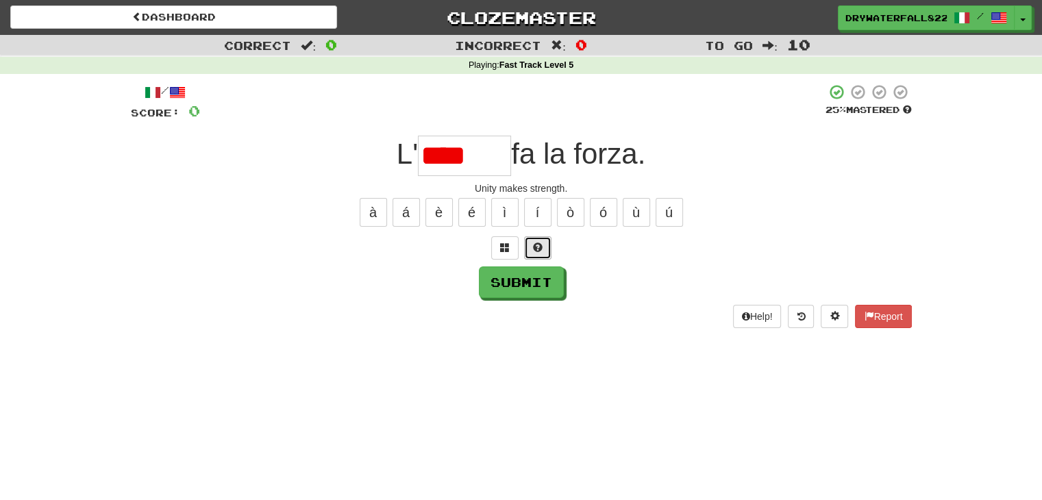
click at [538, 250] on span at bounding box center [538, 247] width 10 height 10
click at [520, 238] on button at bounding box center [521, 247] width 27 height 23
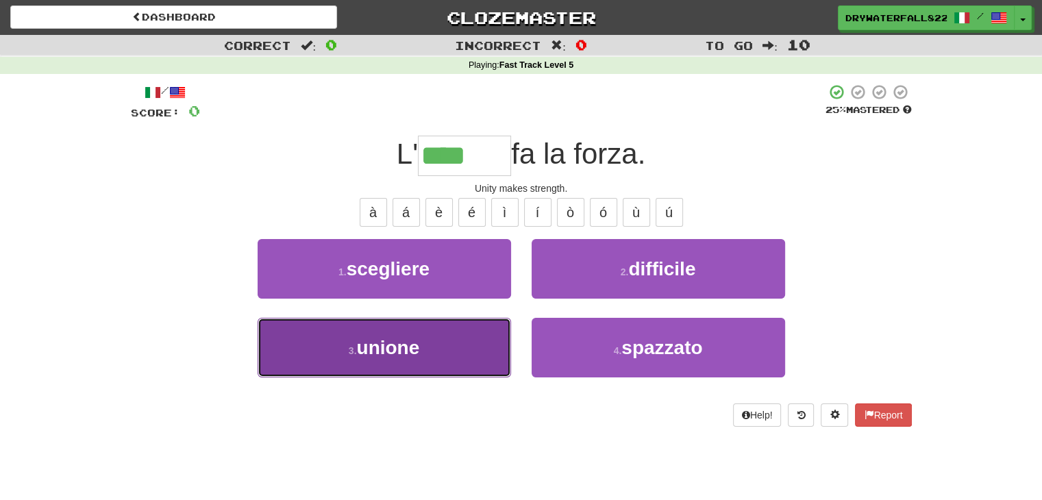
click at [446, 358] on button "3 . unione" at bounding box center [384, 348] width 253 height 60
type input "******"
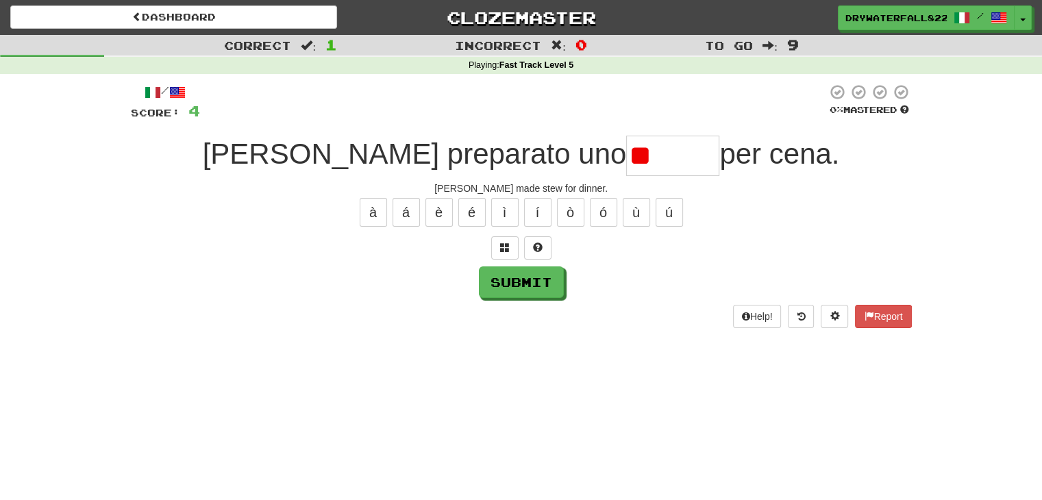
type input "*"
click at [504, 244] on span at bounding box center [505, 247] width 10 height 10
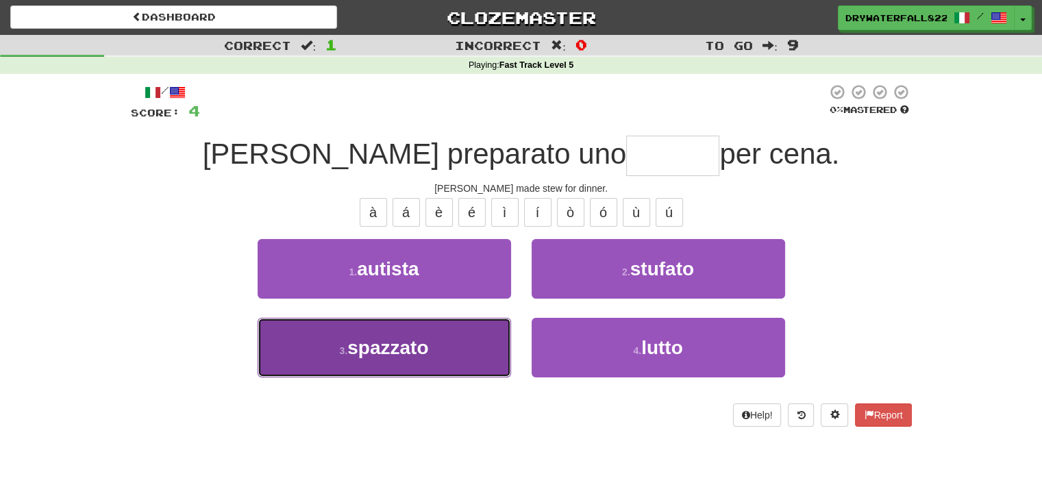
click at [434, 360] on button "3 . spazzato" at bounding box center [384, 348] width 253 height 60
type input "*******"
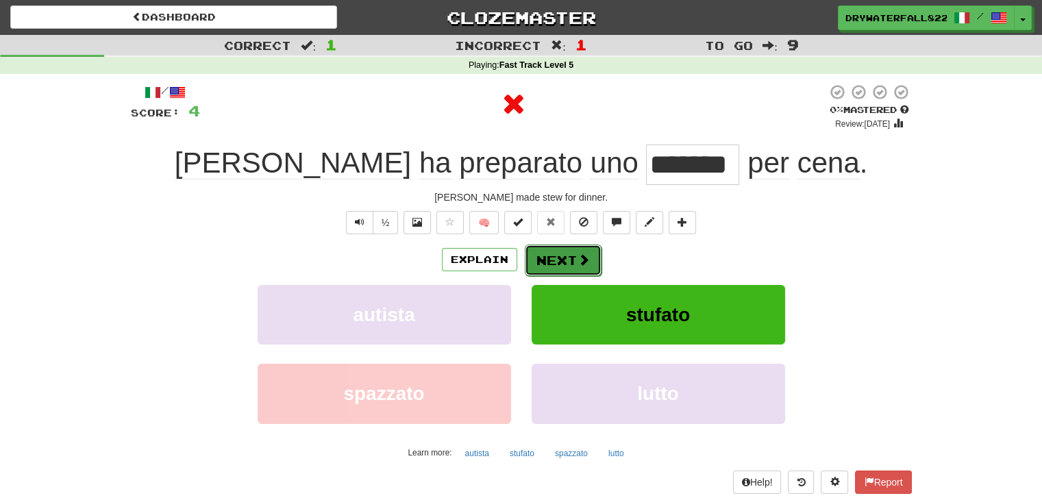
click at [546, 266] on button "Next" at bounding box center [563, 261] width 77 height 32
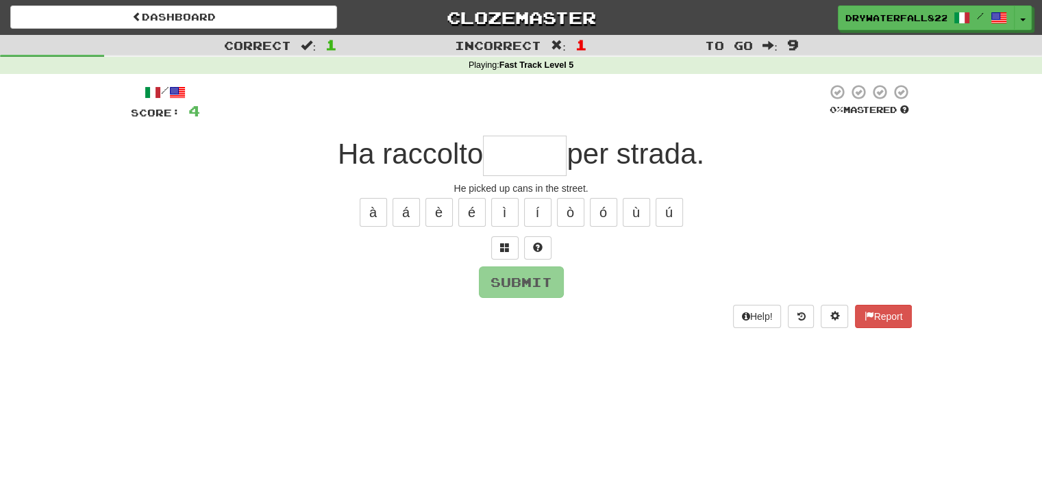
type input "*"
type input "*******"
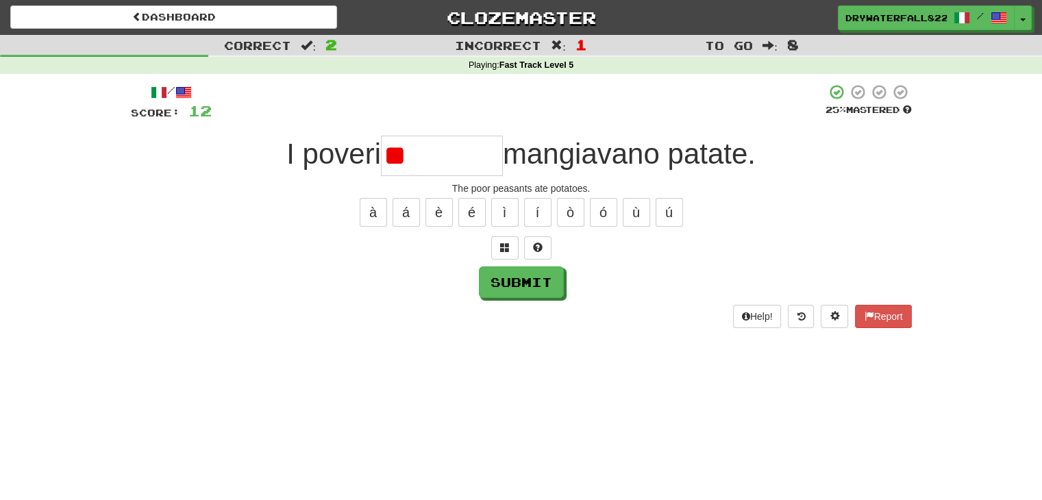
click at [507, 261] on div "/ Score: 12 25 % Mastered I poveri ** mangiavano patate. The poor peasants ate …" at bounding box center [521, 206] width 781 height 244
click at [504, 252] on button at bounding box center [504, 247] width 27 height 23
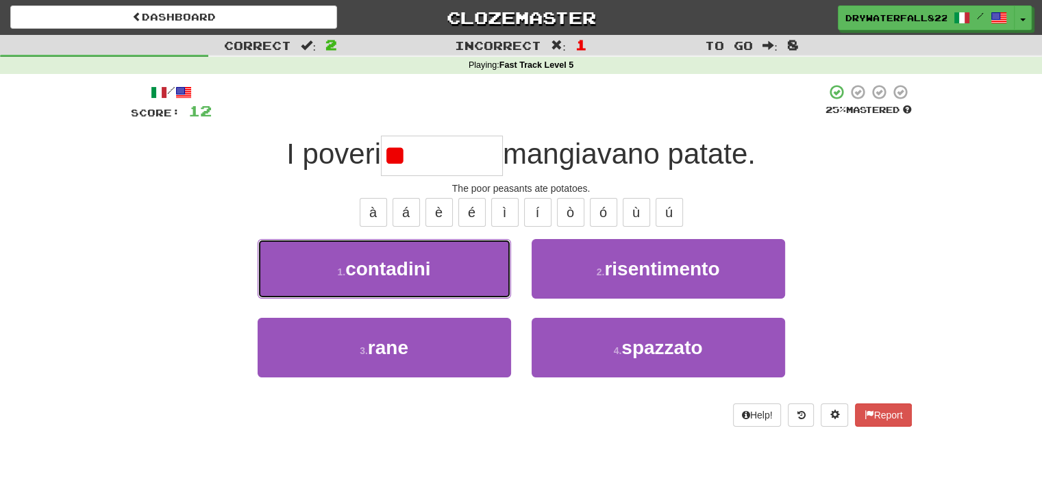
click at [504, 252] on button "1 . contadini" at bounding box center [384, 269] width 253 height 60
type input "*********"
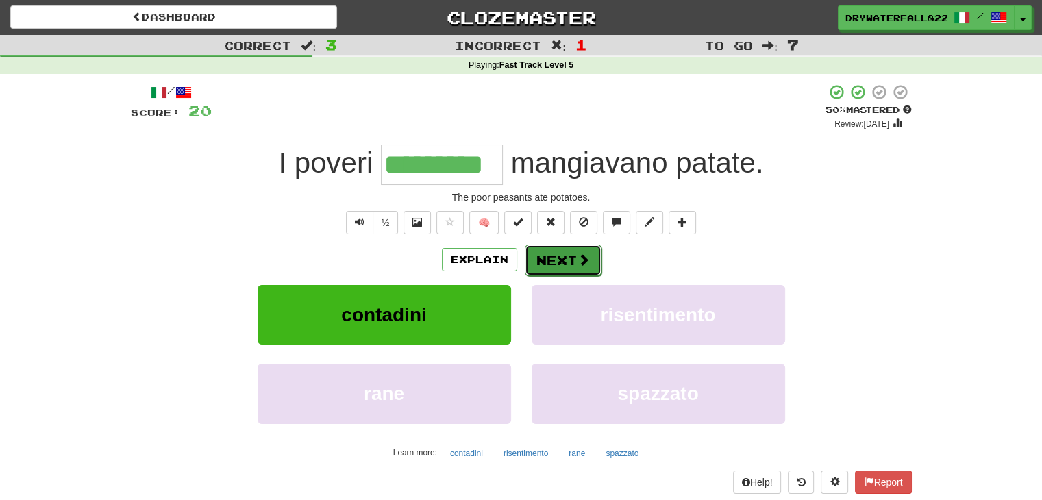
click at [568, 258] on button "Next" at bounding box center [563, 261] width 77 height 32
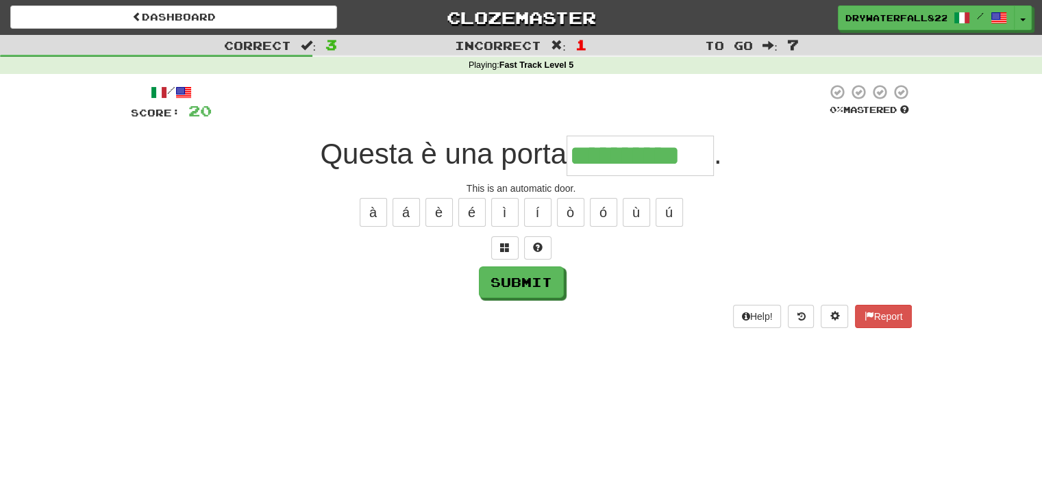
type input "**********"
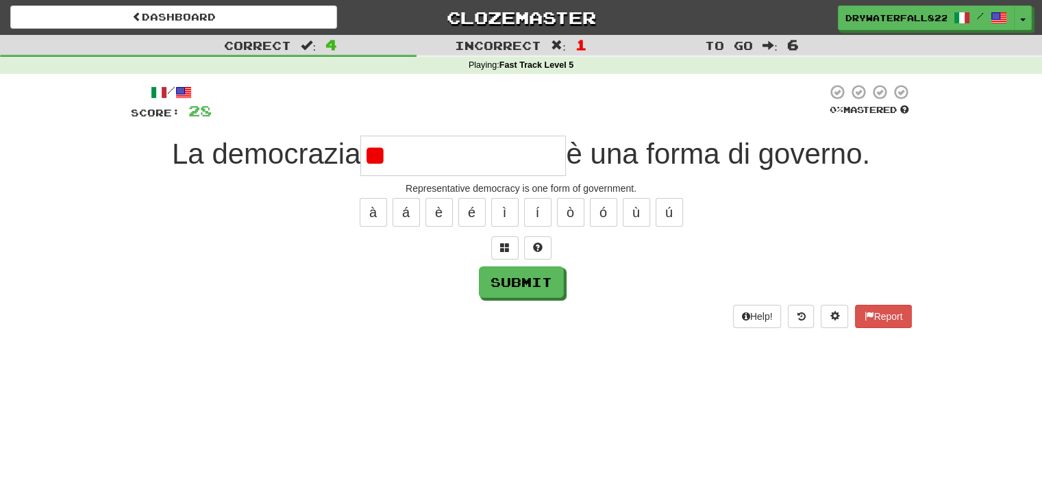
type input "*"
click at [503, 242] on span at bounding box center [505, 247] width 10 height 10
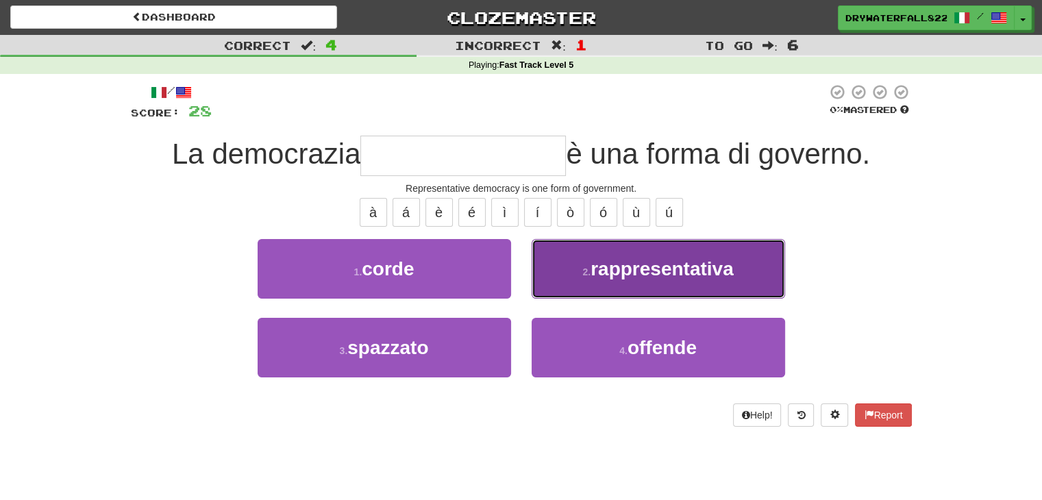
click at [614, 269] on span "rappresentativa" at bounding box center [661, 268] width 143 height 21
type input "**********"
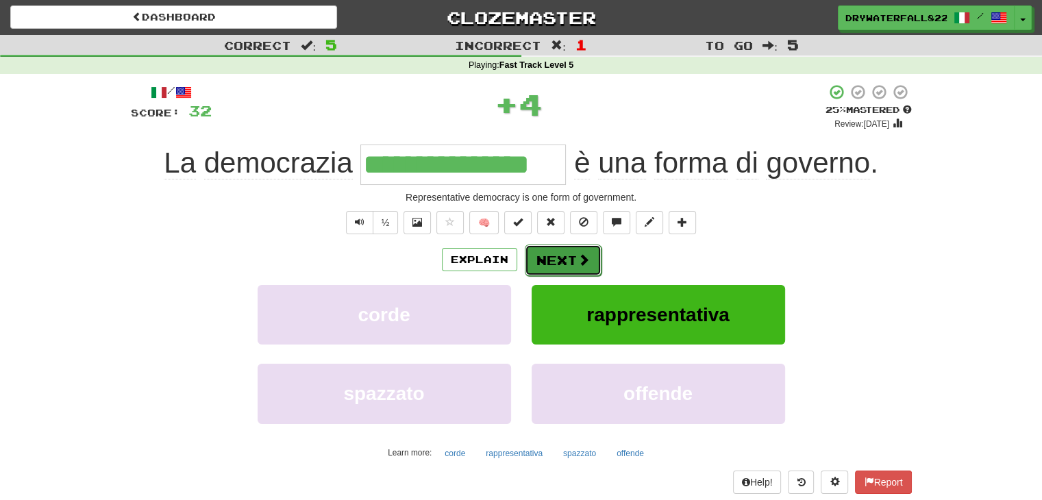
click at [562, 266] on button "Next" at bounding box center [563, 261] width 77 height 32
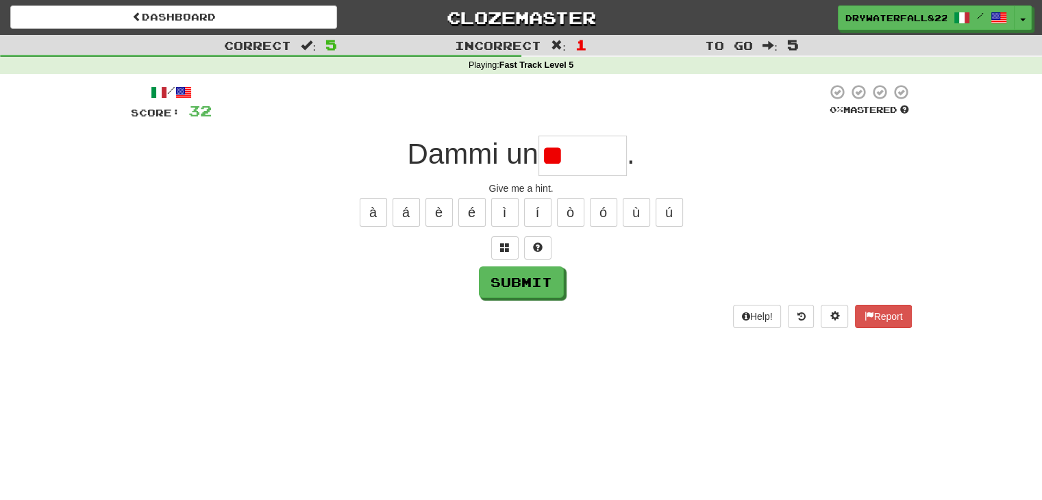
type input "*"
click at [511, 241] on button at bounding box center [504, 247] width 27 height 23
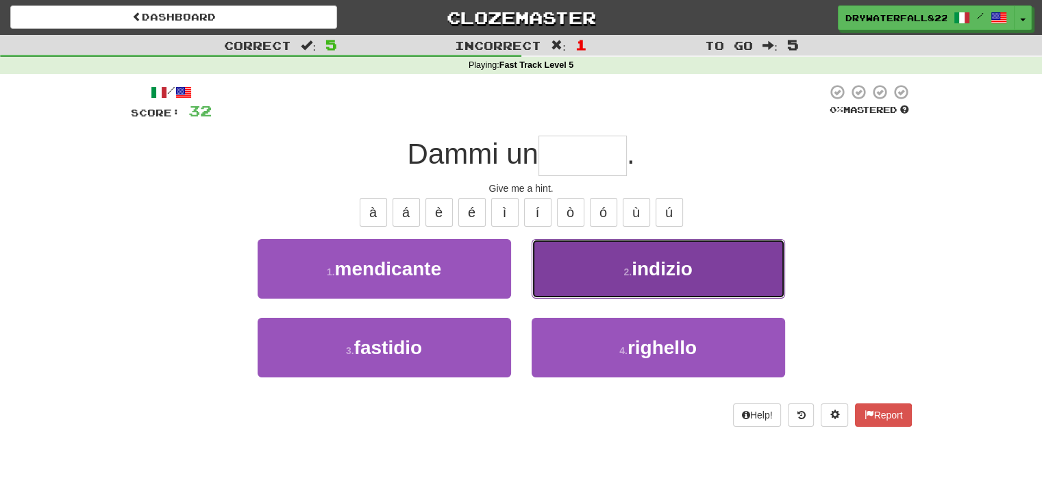
click at [645, 285] on button "2 . indizio" at bounding box center [658, 269] width 253 height 60
type input "*******"
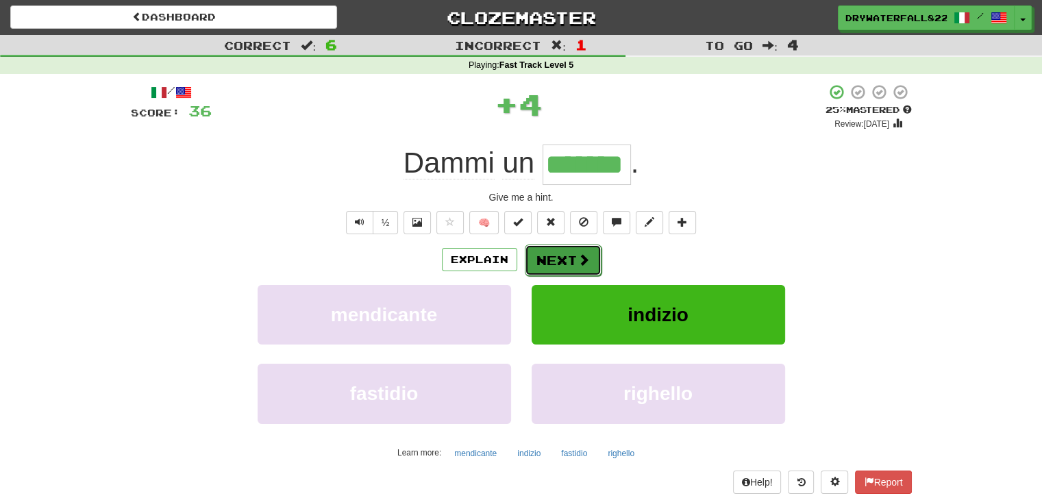
click at [574, 247] on button "Next" at bounding box center [563, 261] width 77 height 32
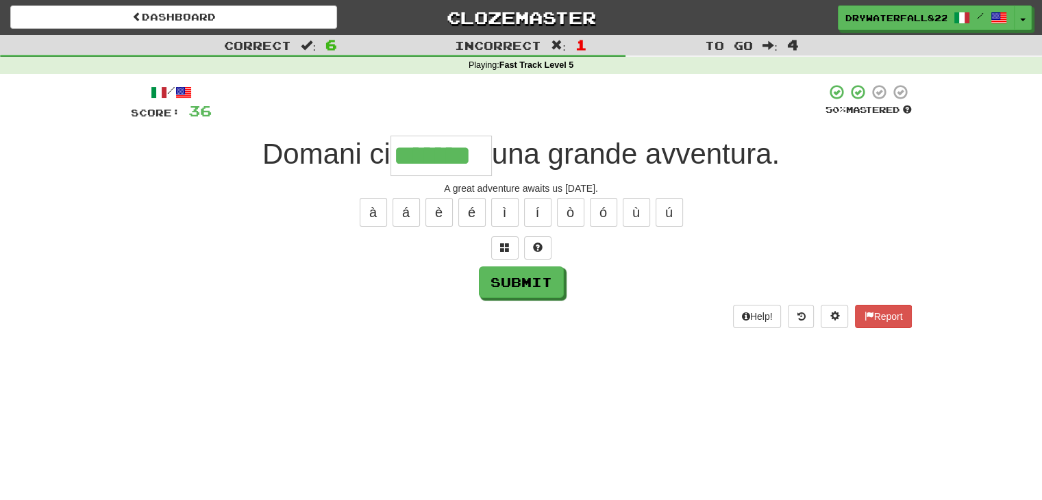
type input "*******"
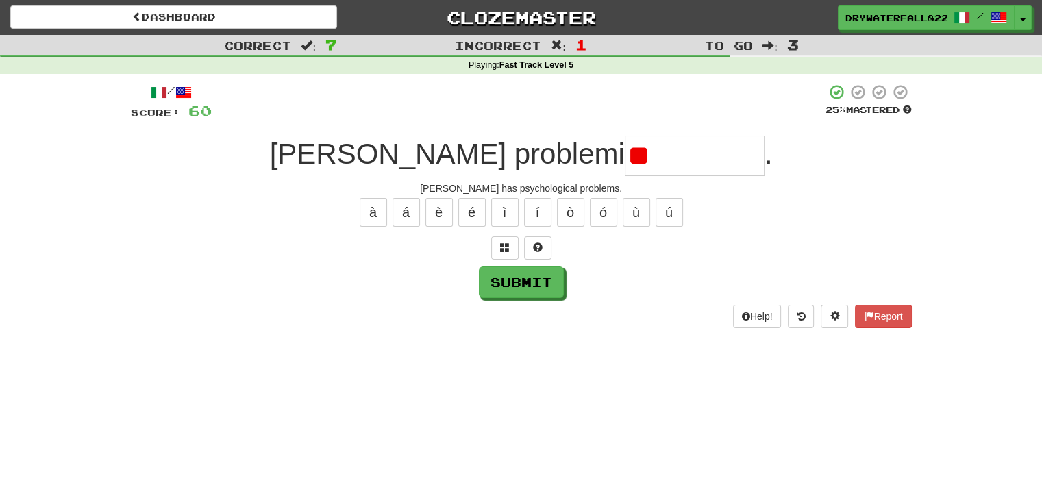
type input "*"
type input "**********"
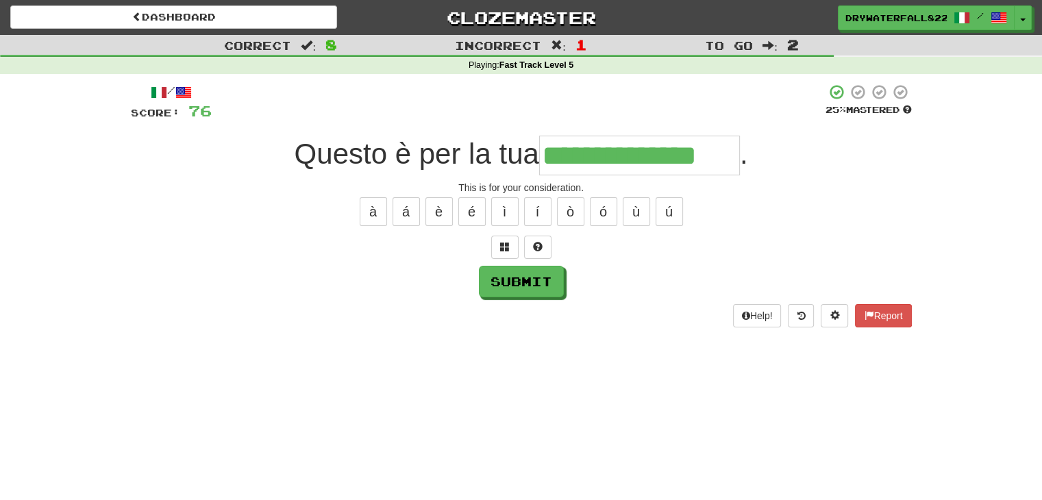
type input "**********"
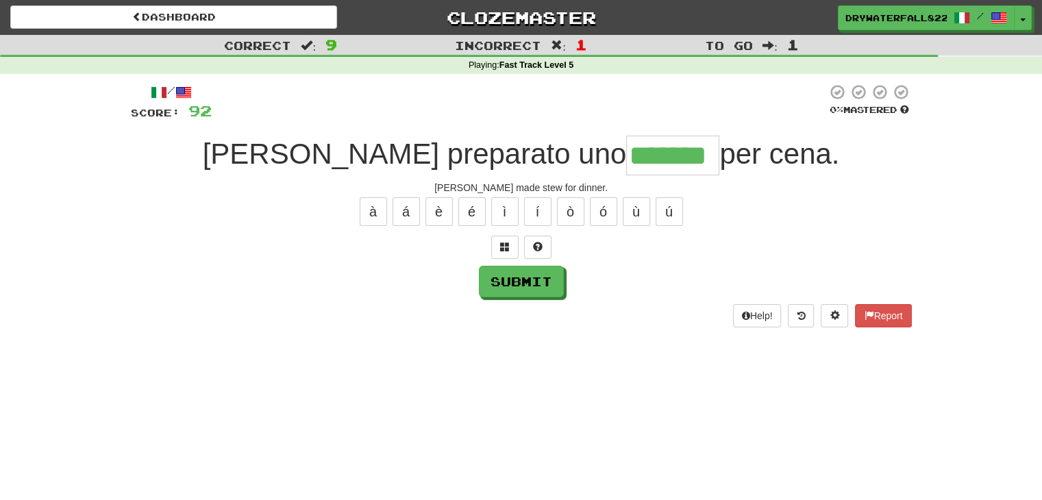
type input "*******"
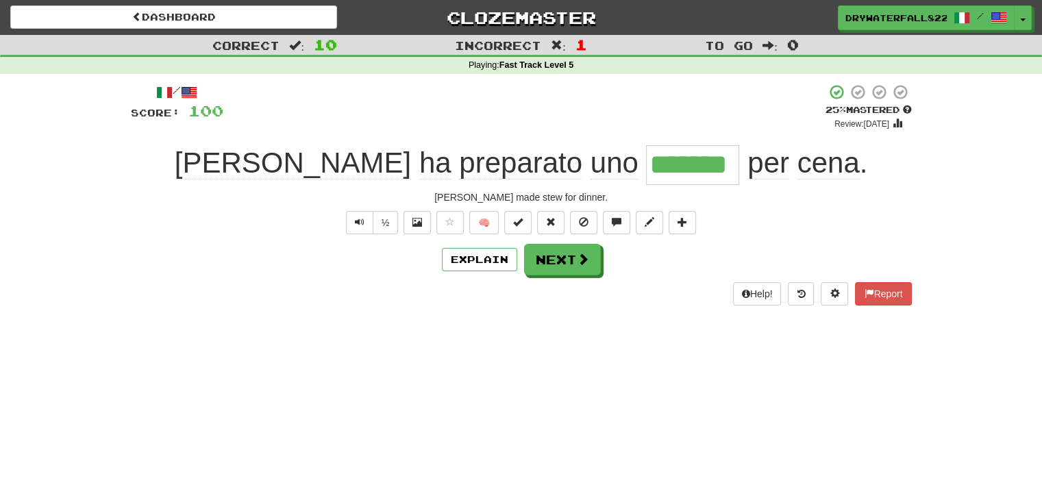
click at [571, 234] on div "/ Score: 100 + 8 25 % Mastered Review: [DATE] [PERSON_NAME] preparato uno *****…" at bounding box center [521, 194] width 781 height 221
click at [568, 236] on div "/ Score: 100 + 8 25 % Mastered Review: [DATE] [PERSON_NAME] preparato uno *****…" at bounding box center [521, 194] width 781 height 221
click at [564, 259] on button "Next" at bounding box center [563, 261] width 77 height 32
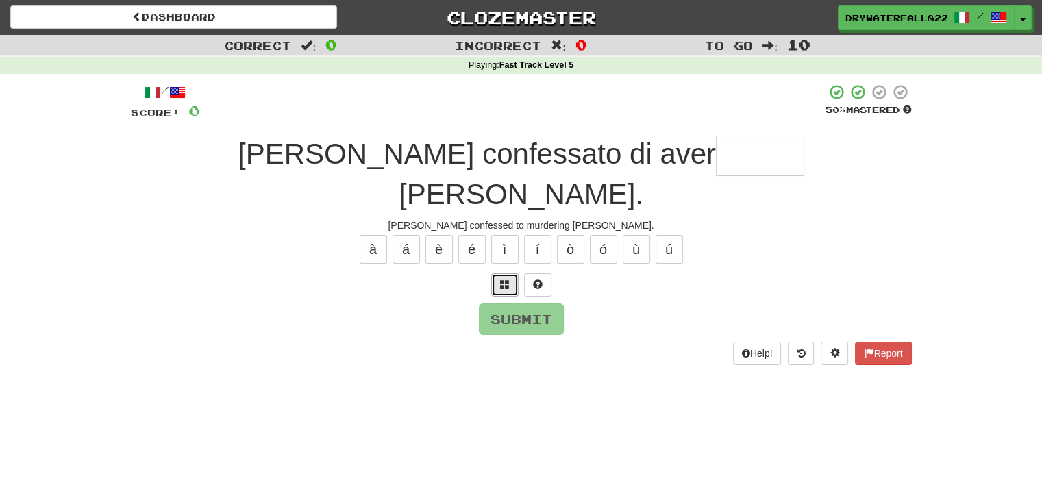
click at [497, 273] on button at bounding box center [504, 284] width 27 height 23
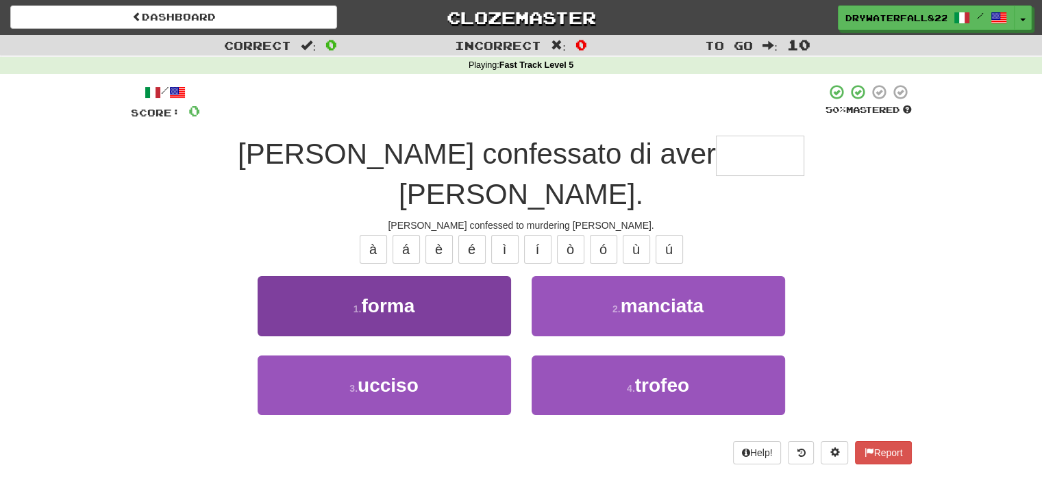
scroll to position [1, 0]
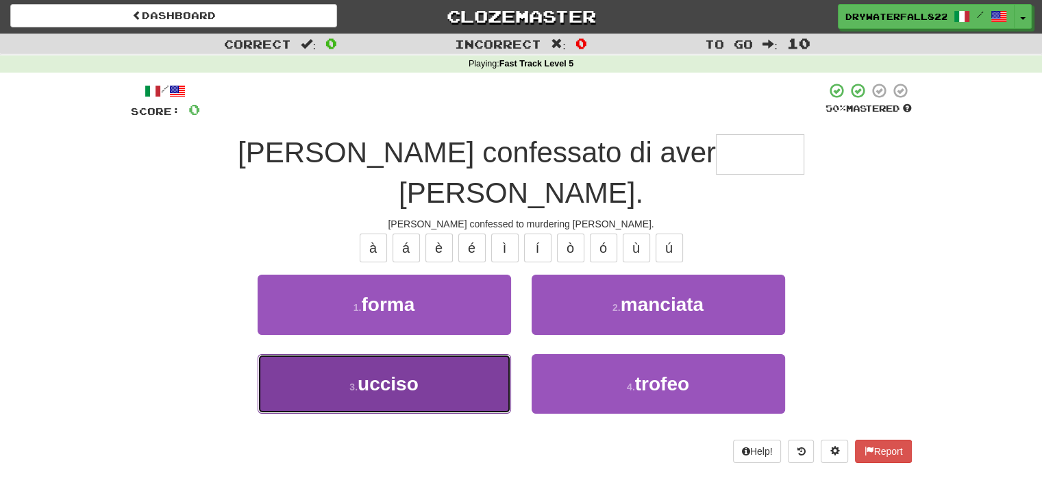
click at [405, 365] on button "3 . ucciso" at bounding box center [384, 384] width 253 height 60
type input "******"
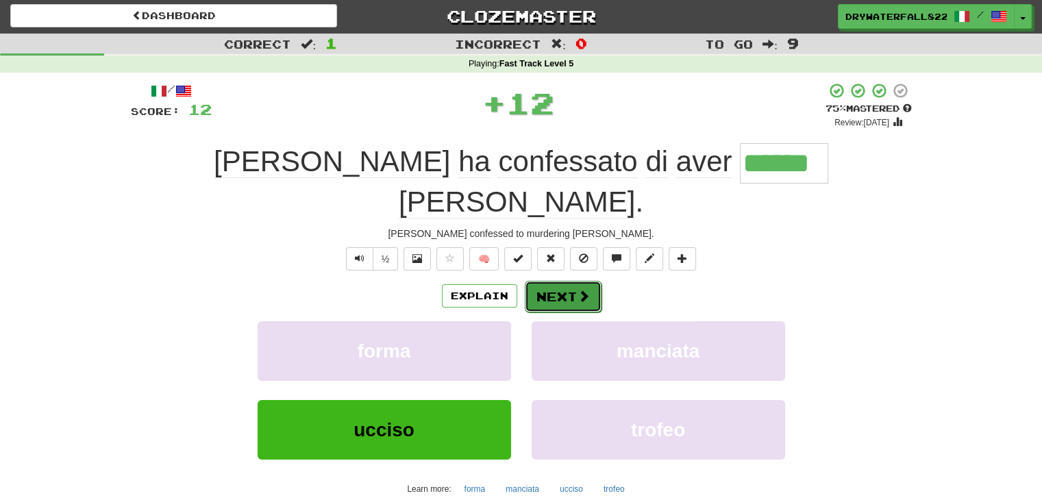
click at [549, 281] on button "Next" at bounding box center [563, 297] width 77 height 32
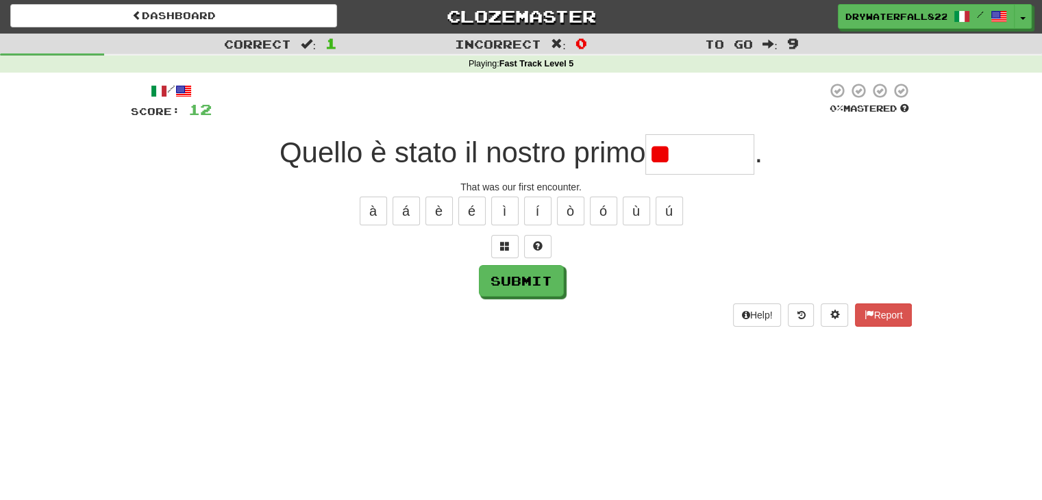
type input "*"
click at [513, 251] on button at bounding box center [504, 246] width 27 height 23
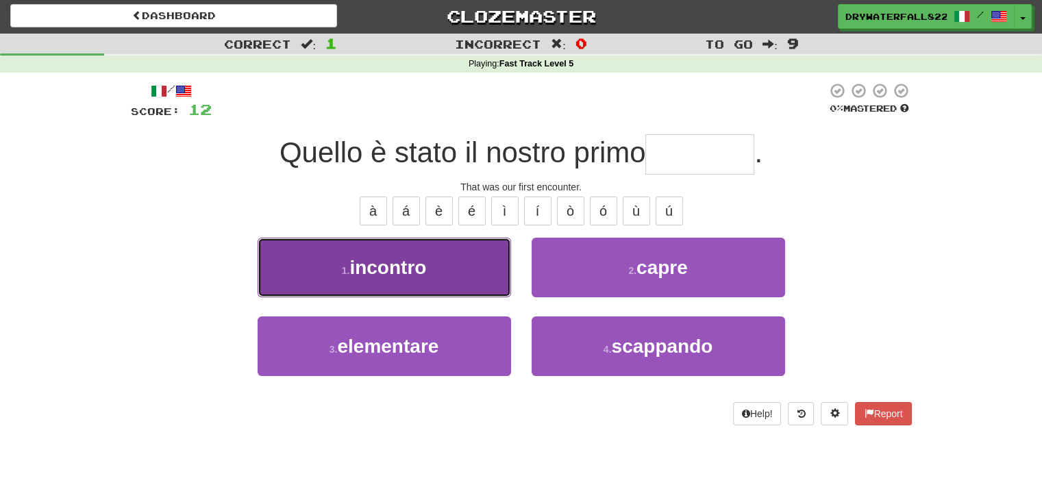
click at [471, 268] on button "1 . incontro" at bounding box center [384, 268] width 253 height 60
type input "********"
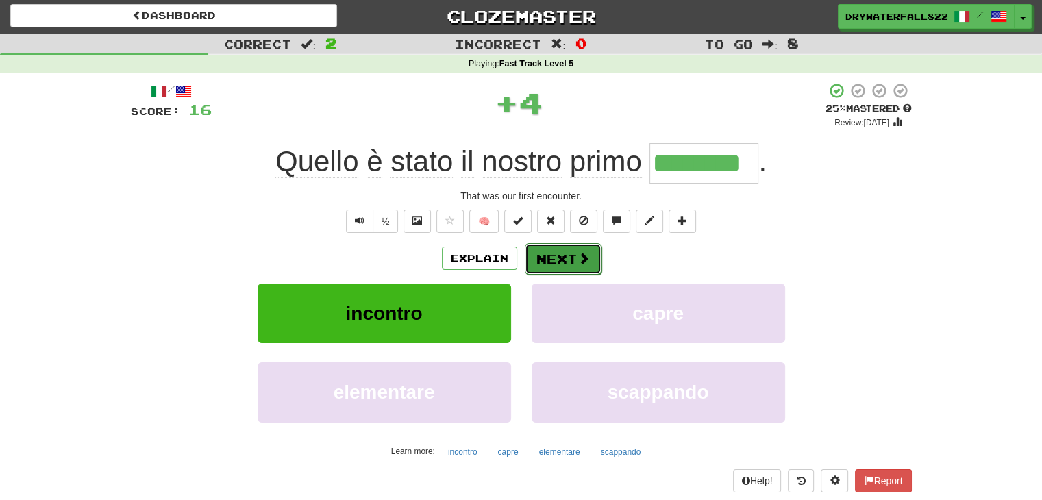
click at [565, 265] on button "Next" at bounding box center [563, 259] width 77 height 32
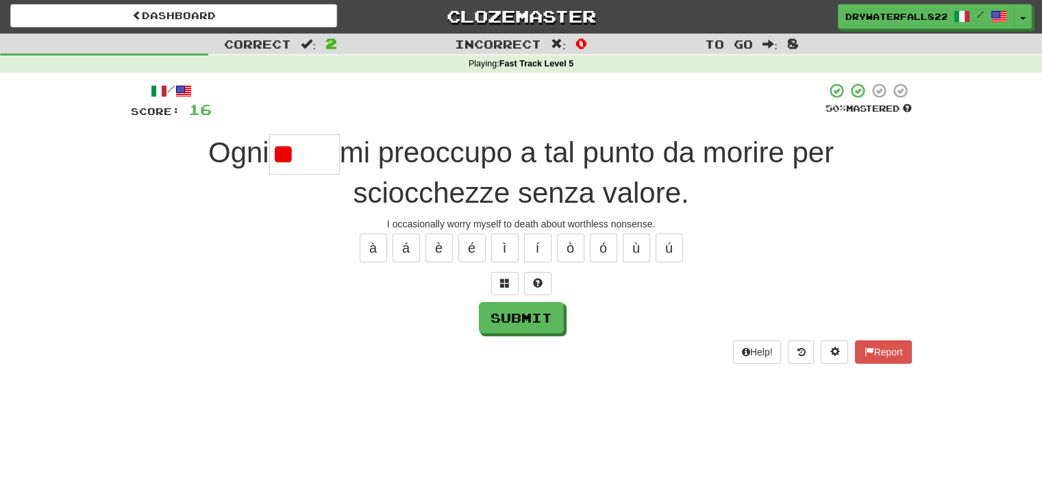
type input "*"
click at [497, 282] on button at bounding box center [504, 283] width 27 height 23
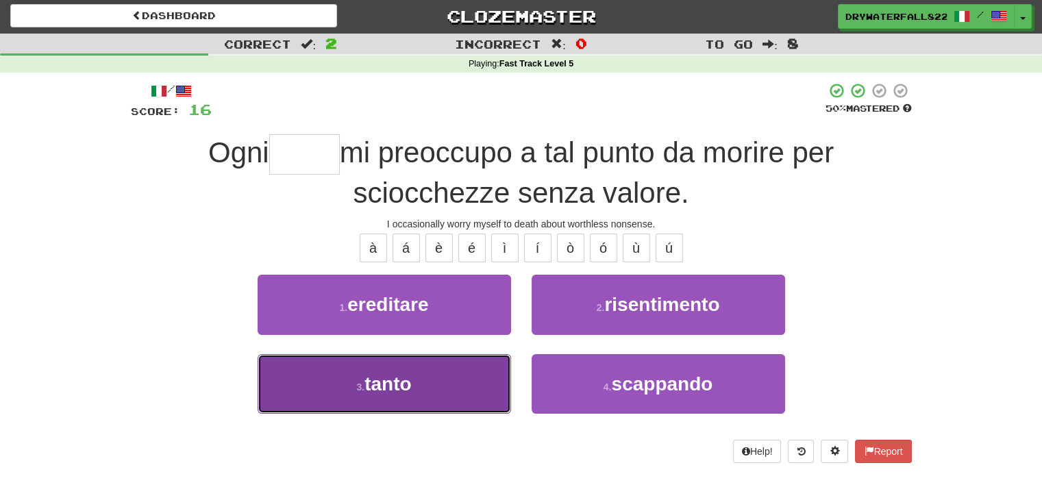
click at [440, 390] on button "3 . tanto" at bounding box center [384, 384] width 253 height 60
type input "*****"
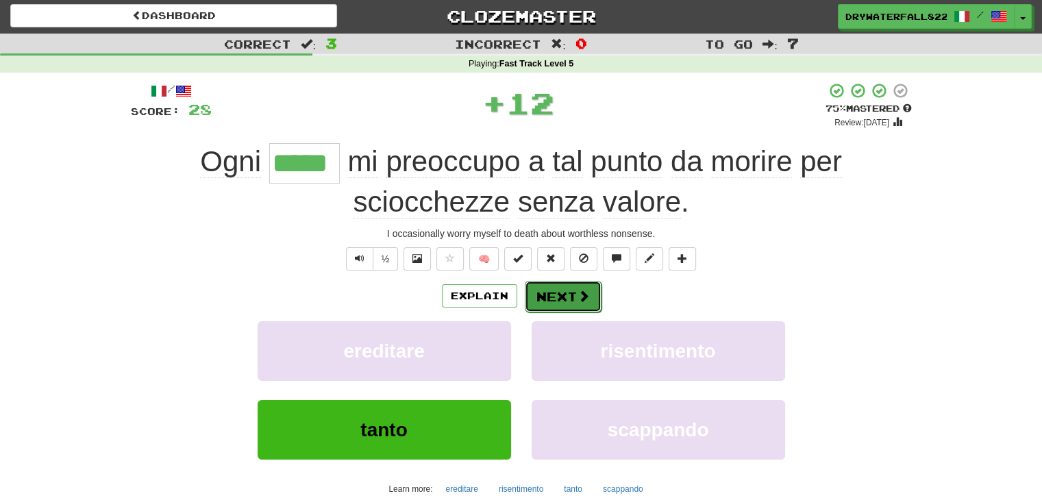
click at [560, 300] on button "Next" at bounding box center [563, 297] width 77 height 32
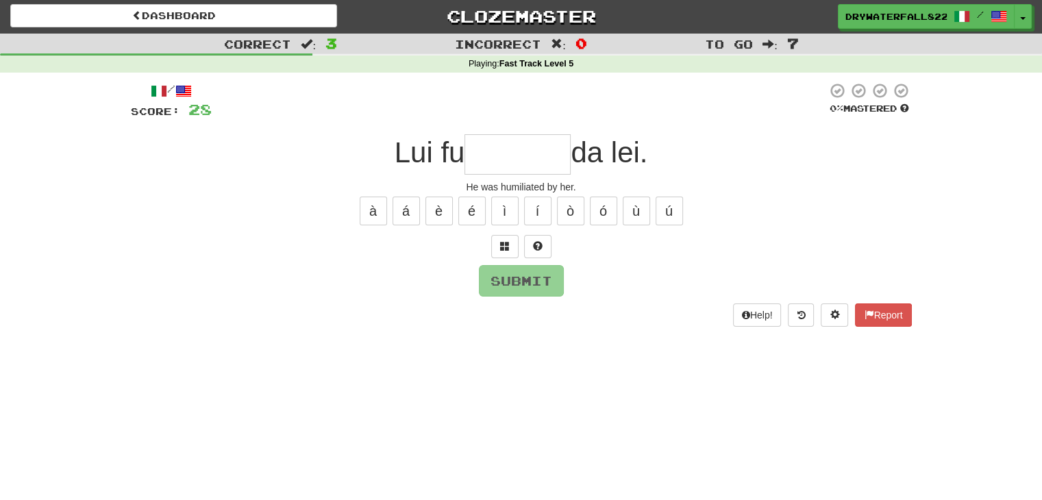
type input "*"
type input "********"
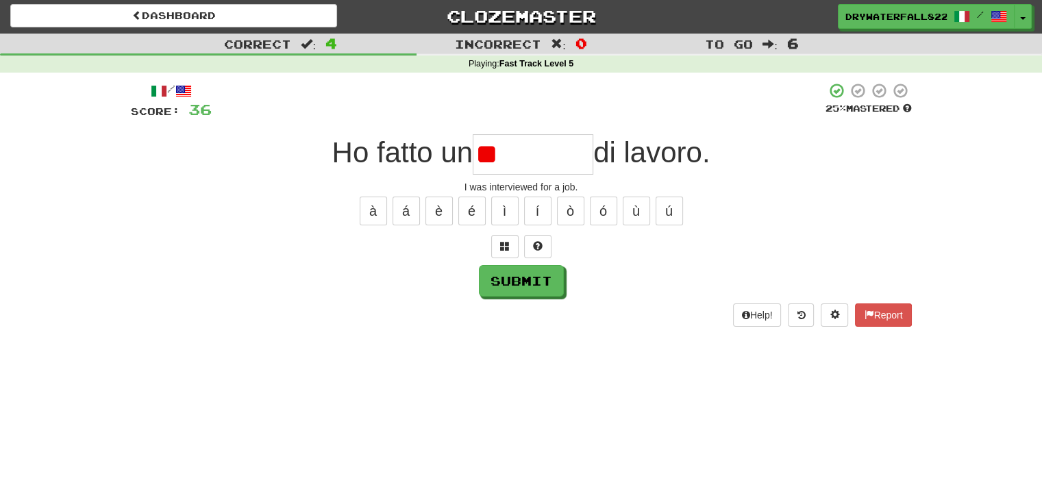
type input "*"
type input "*********"
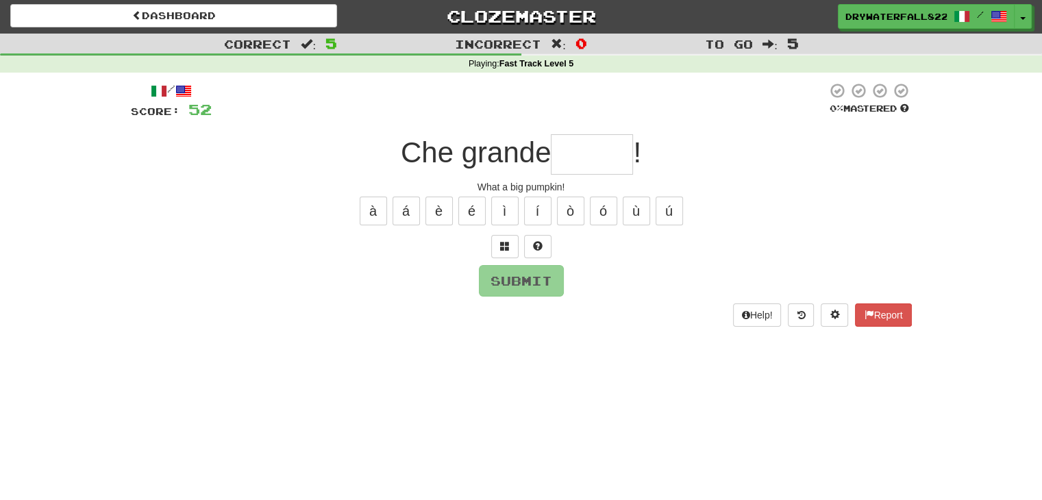
type input "*"
click at [499, 250] on button at bounding box center [504, 246] width 27 height 23
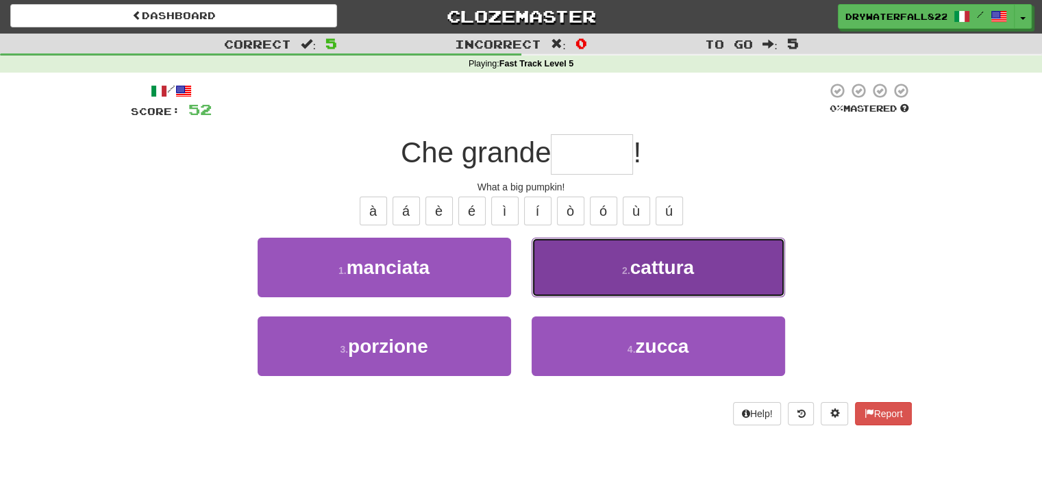
click at [562, 291] on button "2 . cattura" at bounding box center [658, 268] width 253 height 60
type input "*****"
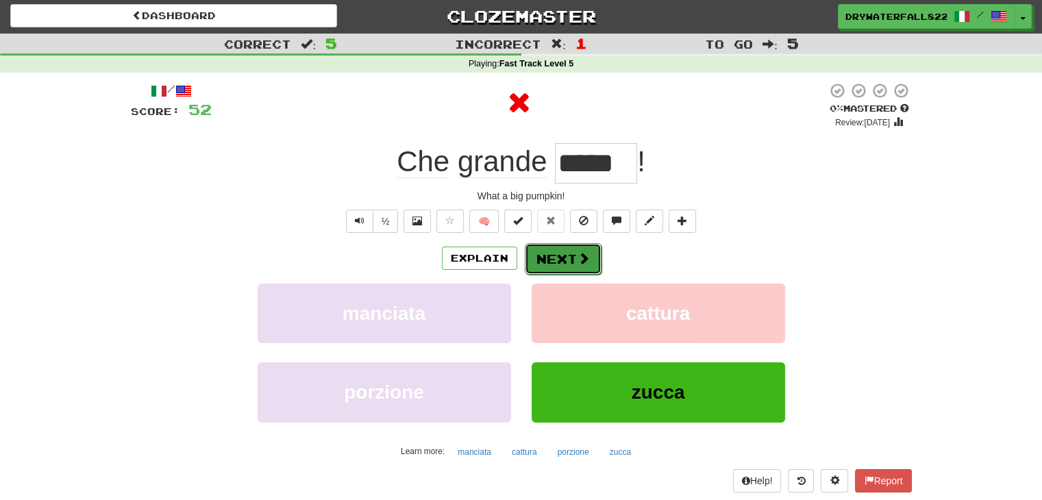
click at [547, 269] on button "Next" at bounding box center [563, 259] width 77 height 32
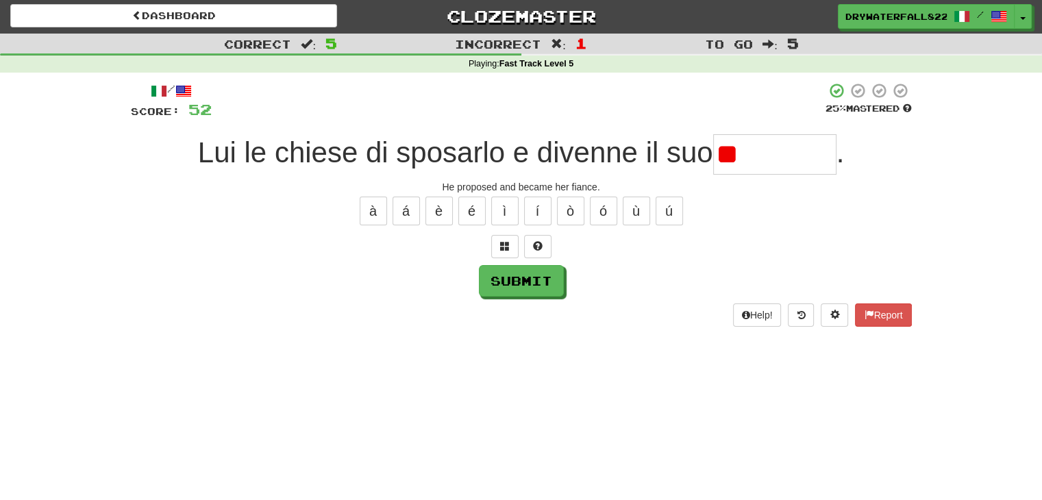
type input "*"
click at [504, 250] on span at bounding box center [505, 246] width 10 height 10
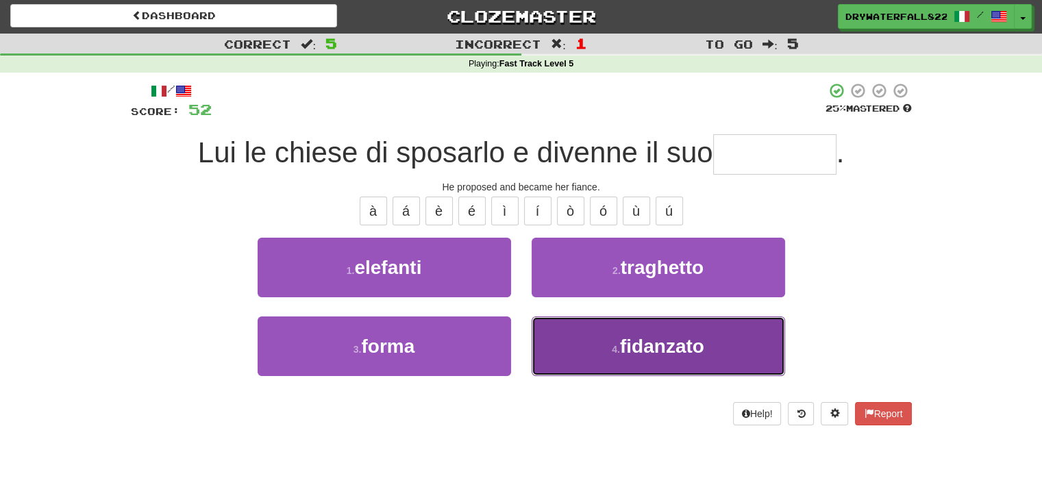
click at [647, 351] on span "fidanzato" at bounding box center [662, 346] width 84 height 21
type input "*********"
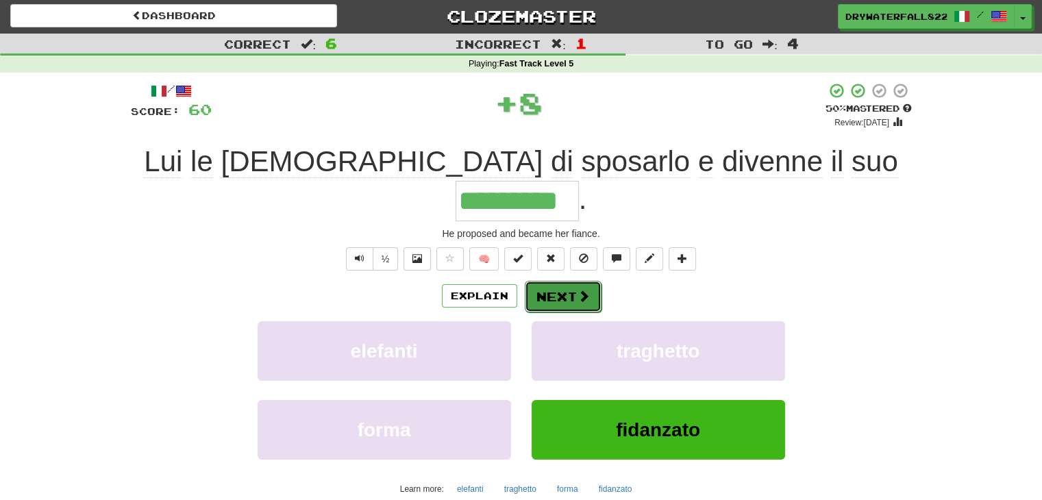
click at [550, 281] on button "Next" at bounding box center [563, 297] width 77 height 32
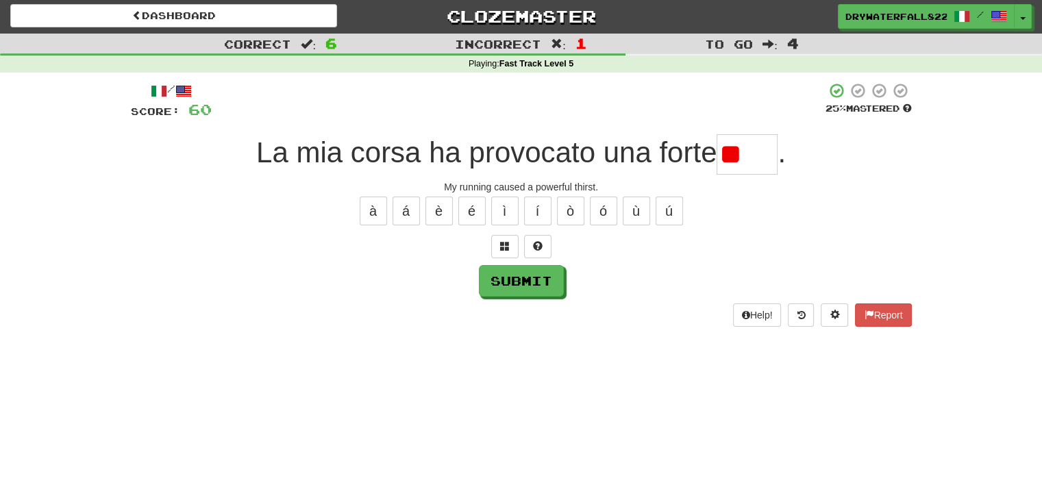
type input "*"
click at [536, 245] on span at bounding box center [538, 246] width 10 height 10
click at [536, 245] on div at bounding box center [521, 246] width 781 height 23
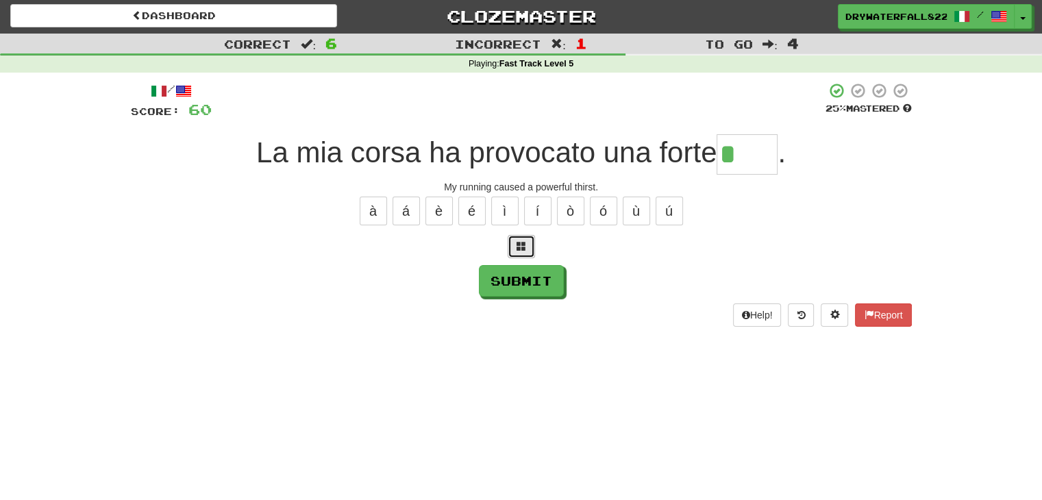
click at [521, 247] on span at bounding box center [521, 246] width 10 height 10
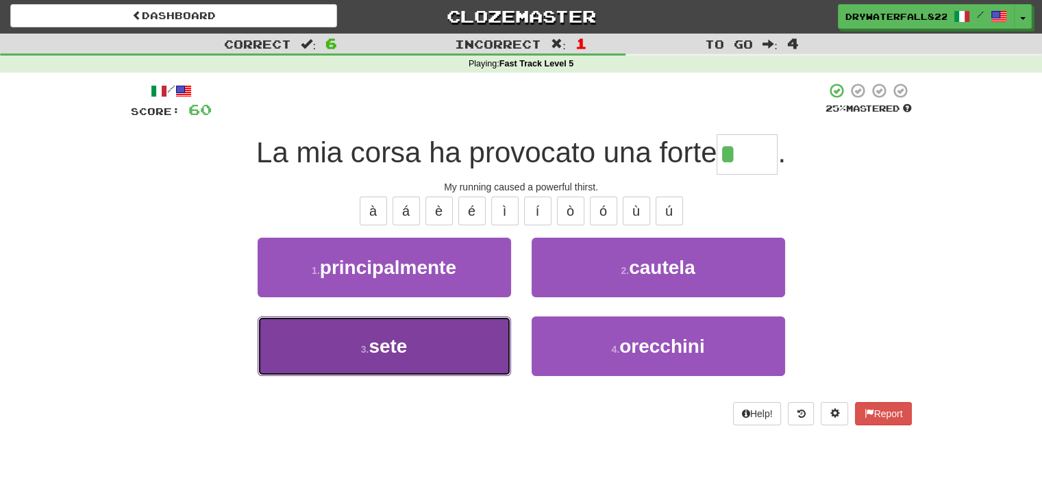
click at [465, 329] on button "3 . sete" at bounding box center [384, 346] width 253 height 60
type input "****"
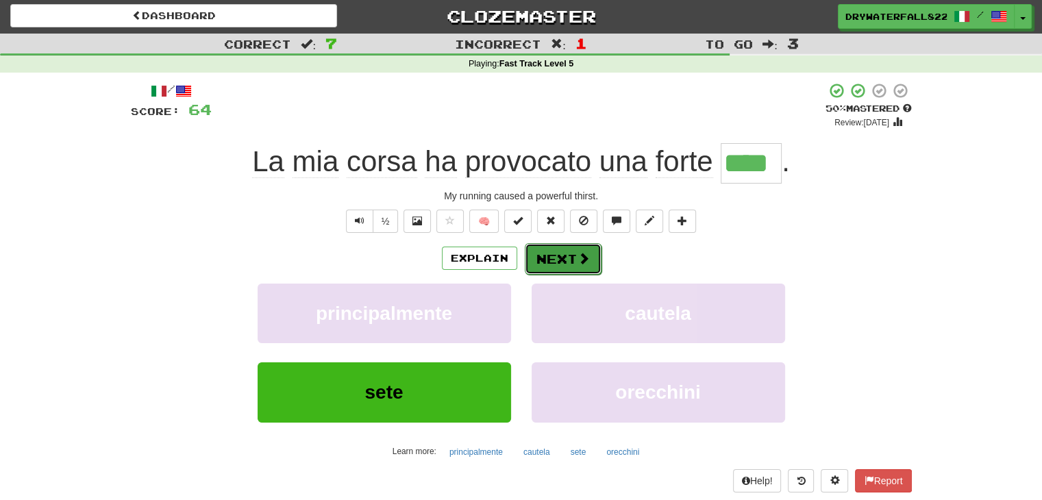
click at [588, 255] on span at bounding box center [583, 258] width 12 height 12
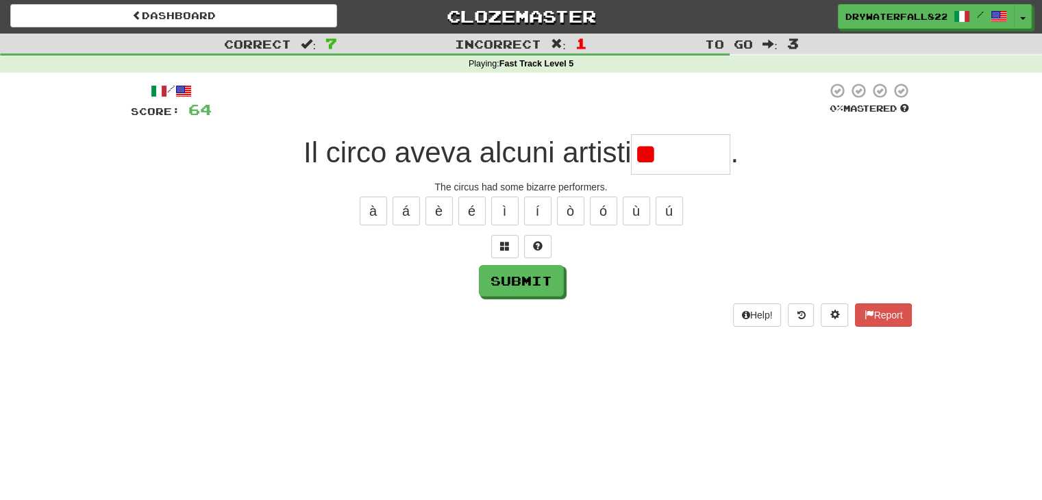
type input "*"
type input "********"
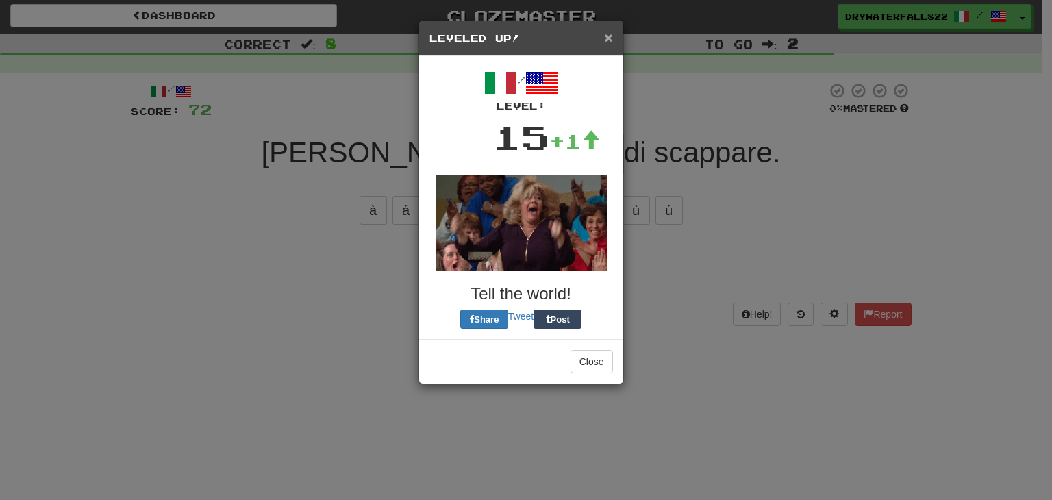
click at [606, 41] on span "×" at bounding box center [608, 37] width 8 height 16
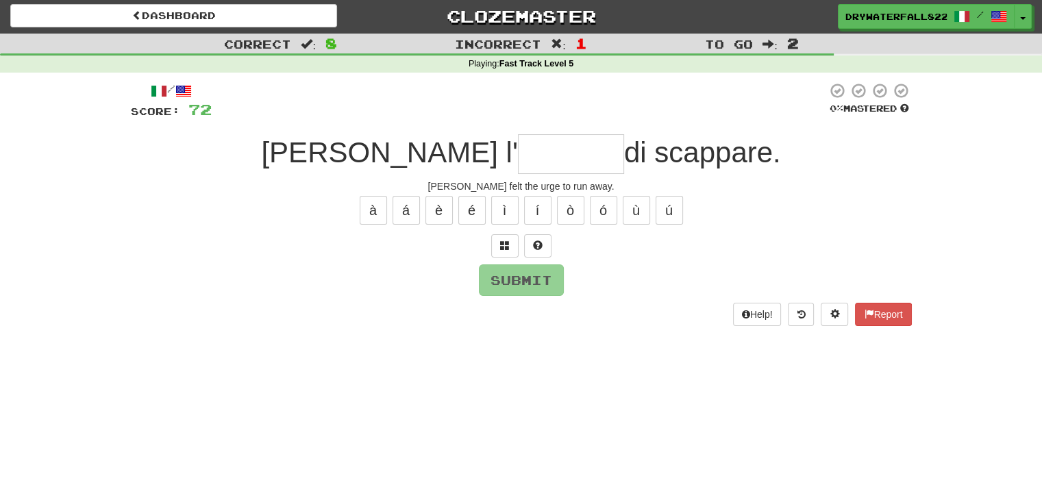
click at [518, 154] on input "text" at bounding box center [571, 154] width 106 height 40
type input "*"
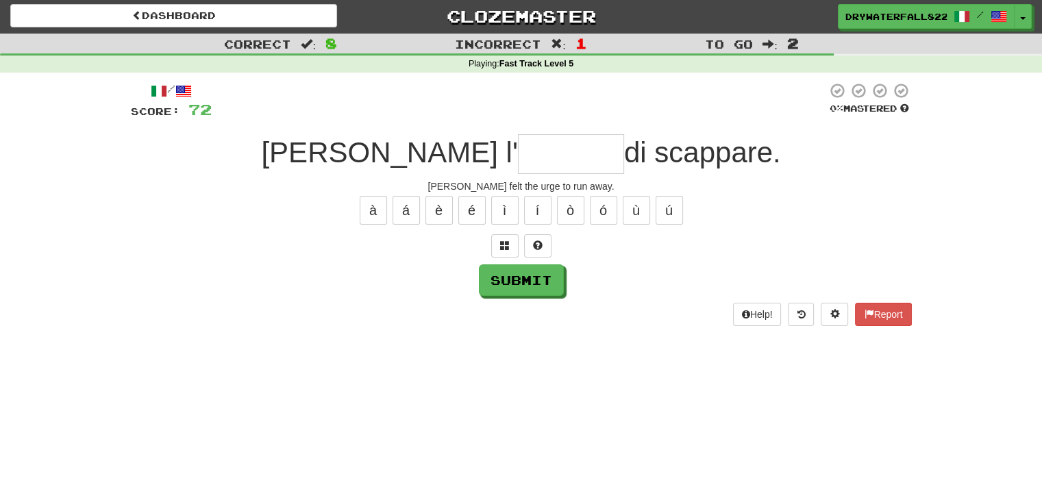
type input "*"
click at [510, 238] on button at bounding box center [504, 245] width 27 height 23
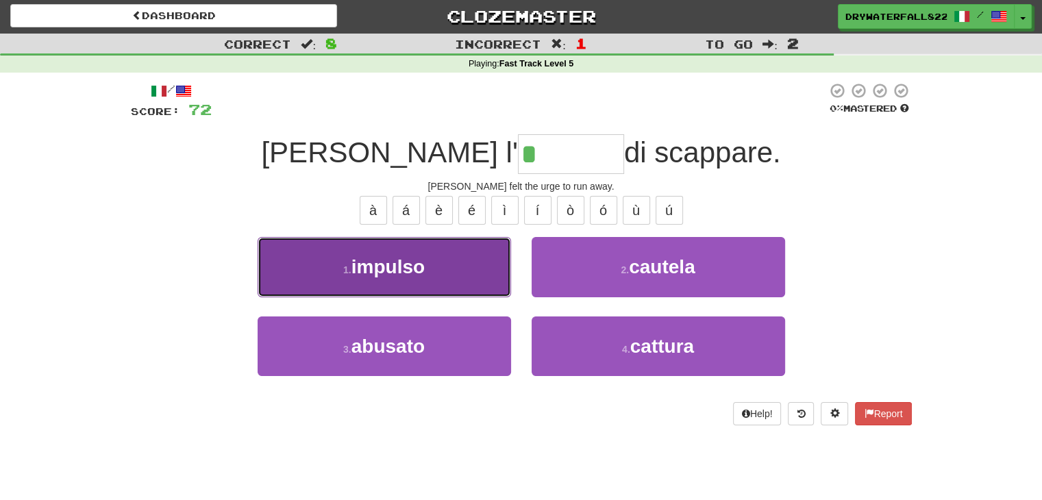
click at [470, 247] on button "1 . impulso" at bounding box center [384, 267] width 253 height 60
type input "*******"
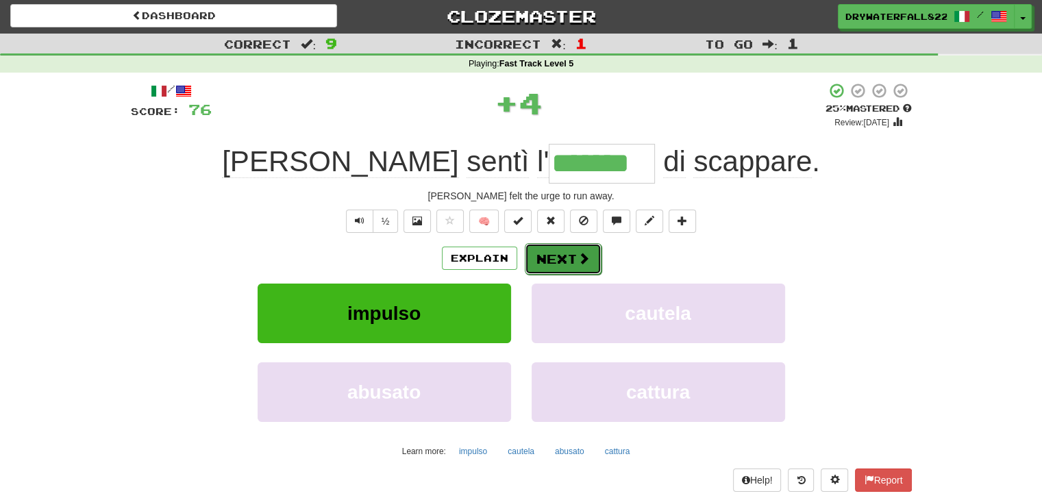
click at [577, 255] on span at bounding box center [583, 258] width 12 height 12
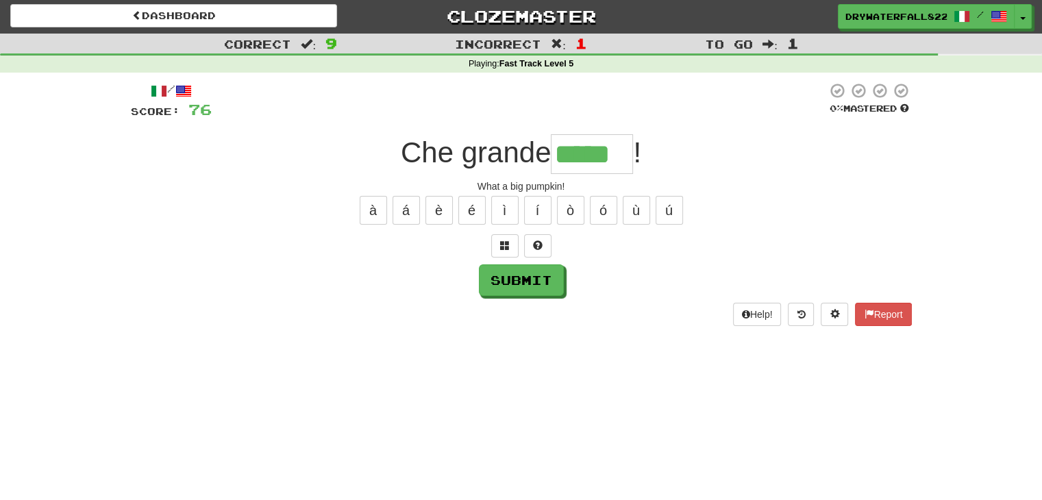
type input "*****"
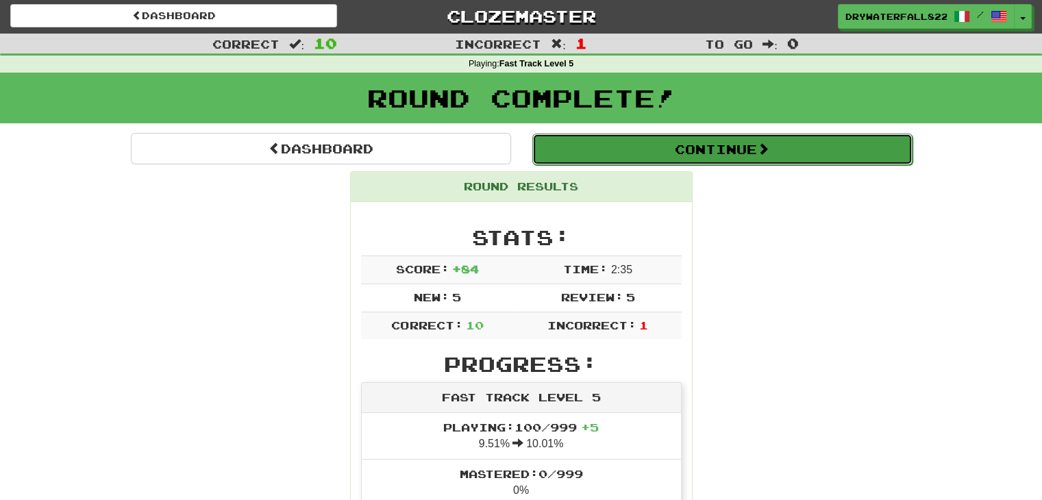
click at [660, 142] on button "Continue" at bounding box center [722, 150] width 380 height 32
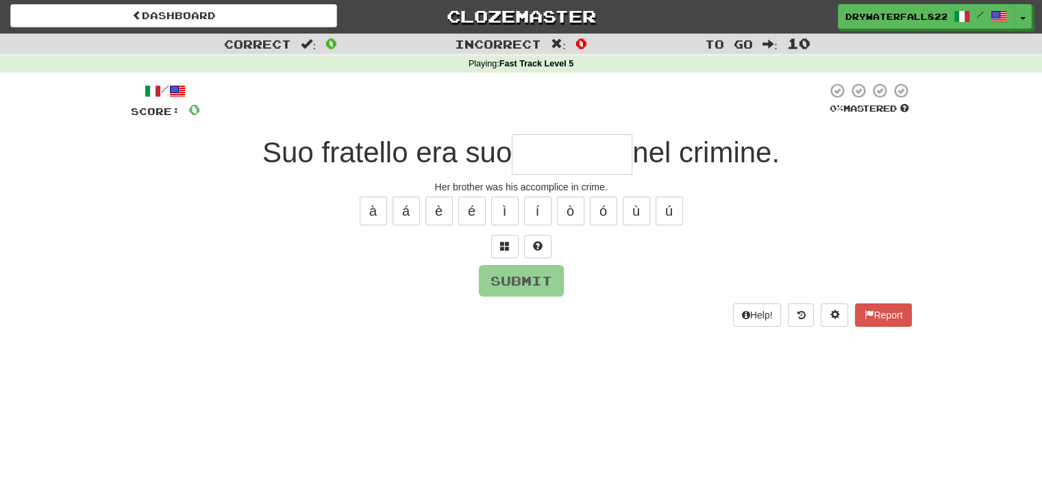
click at [328, 210] on div "à á è é ì í ò ó ù ú" at bounding box center [521, 211] width 781 height 34
